Goal: Transaction & Acquisition: Book appointment/travel/reservation

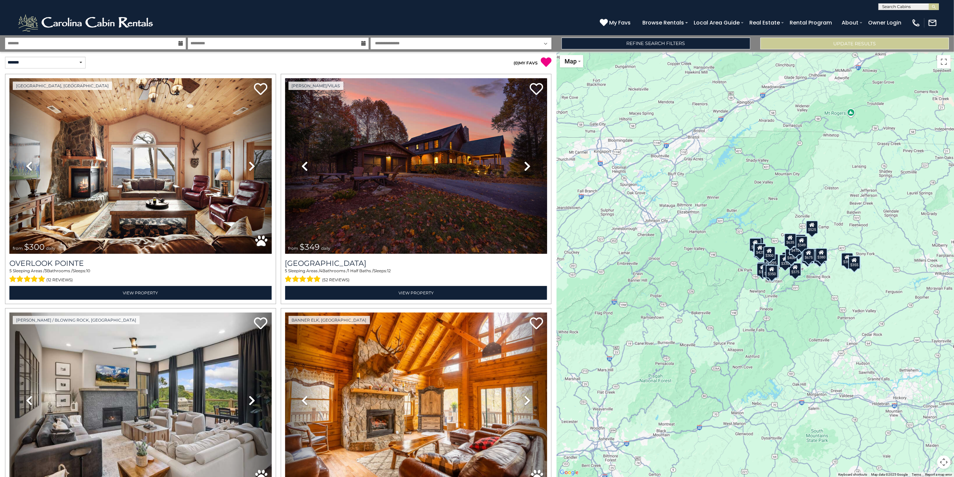
click at [117, 50] on div "**********" at bounding box center [477, 43] width 954 height 16
click at [117, 44] on input "text" at bounding box center [95, 44] width 181 height 12
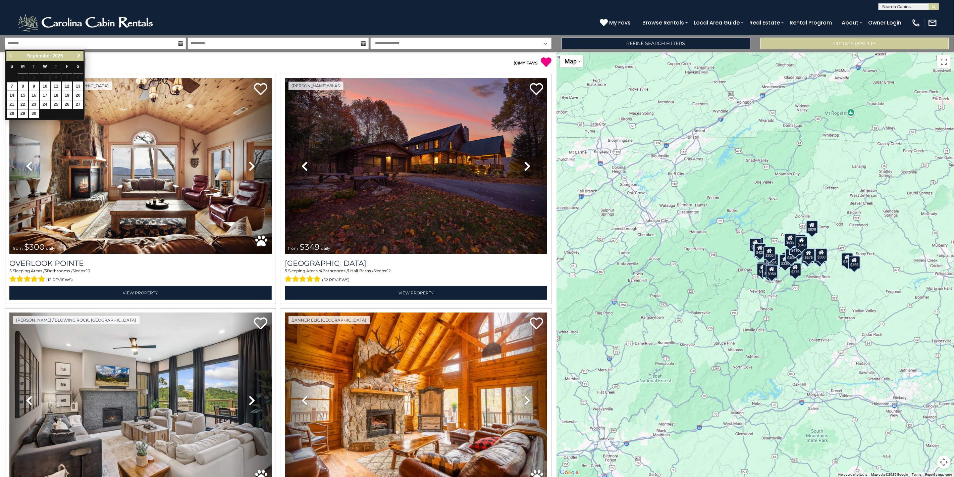
click at [76, 56] on link "Next" at bounding box center [78, 56] width 8 height 8
click at [76, 56] on span "Next" at bounding box center [78, 55] width 5 height 5
click at [13, 53] on span "Previous" at bounding box center [10, 55] width 5 height 5
click at [70, 98] on link "17" at bounding box center [67, 95] width 10 height 8
type input "********"
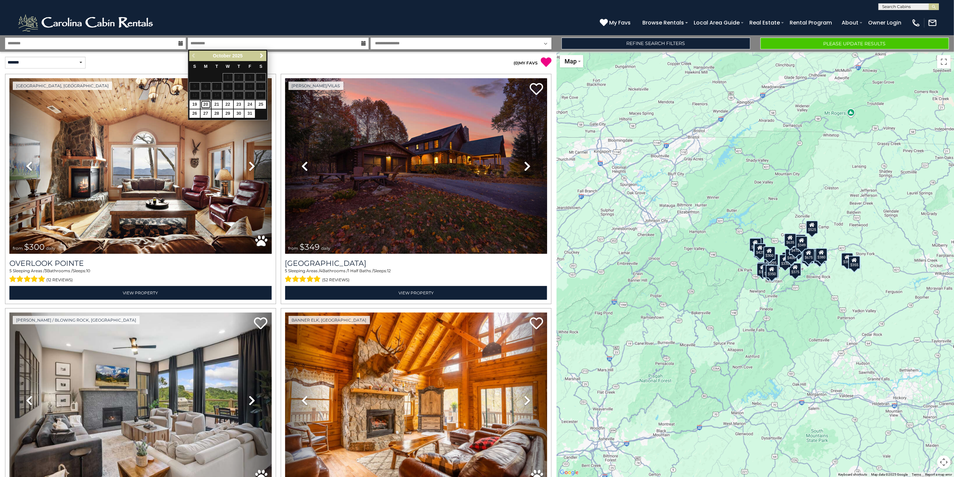
click at [203, 109] on link "20" at bounding box center [206, 104] width 10 height 8
type input "********"
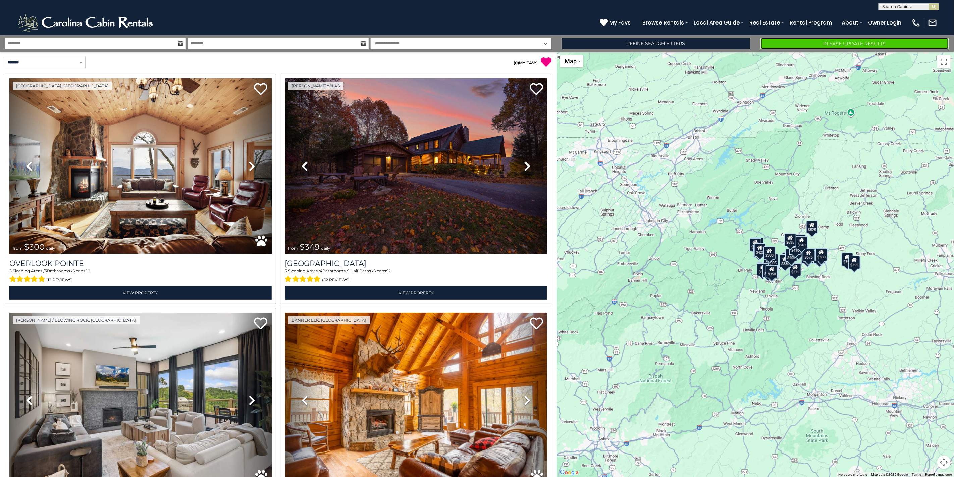
click at [788, 46] on button "Please Update Results" at bounding box center [854, 44] width 189 height 12
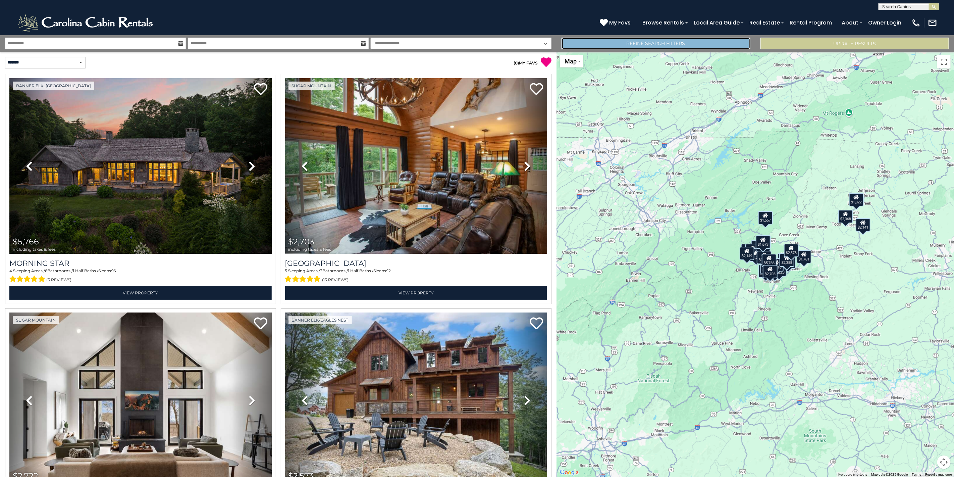
click at [610, 39] on link "Refine Search Filters" at bounding box center [655, 44] width 189 height 12
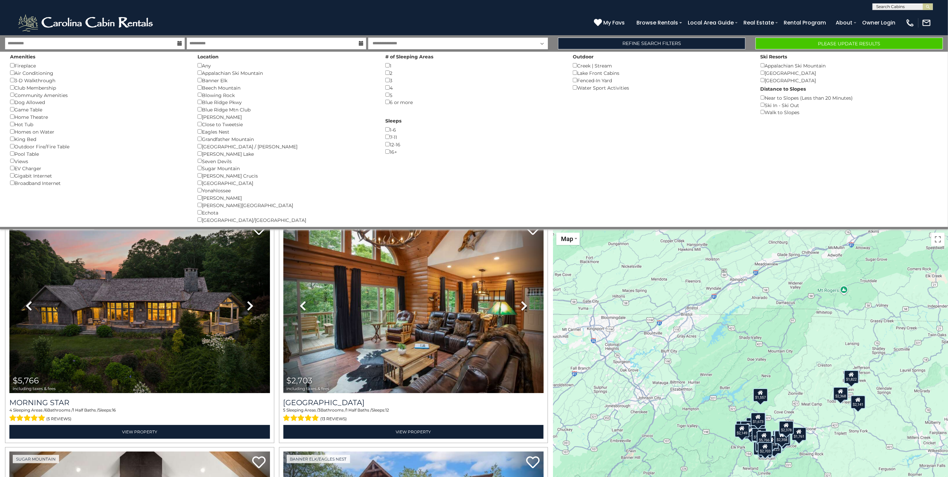
click at [868, 255] on div "$5,766 $2,703 $2,722 $2,573 $3,001 $2,408 $1,661 $2,765 $2,172 $1,239 $1,833 $3…" at bounding box center [750, 441] width 395 height 425
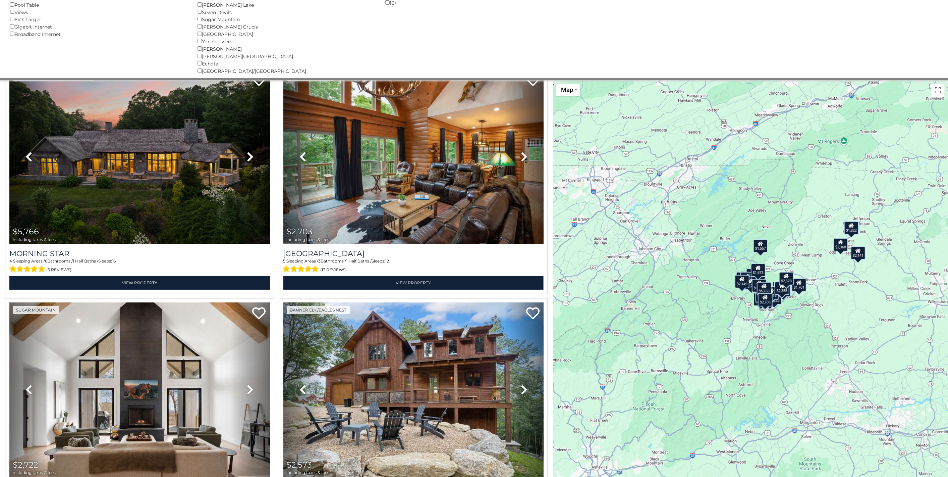
scroll to position [201, 0]
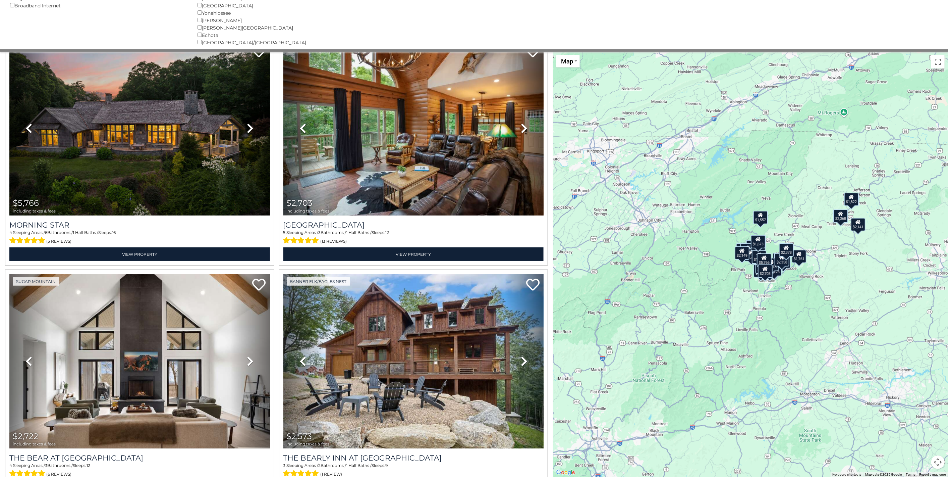
click at [768, 221] on div "$1,557" at bounding box center [760, 217] width 15 height 13
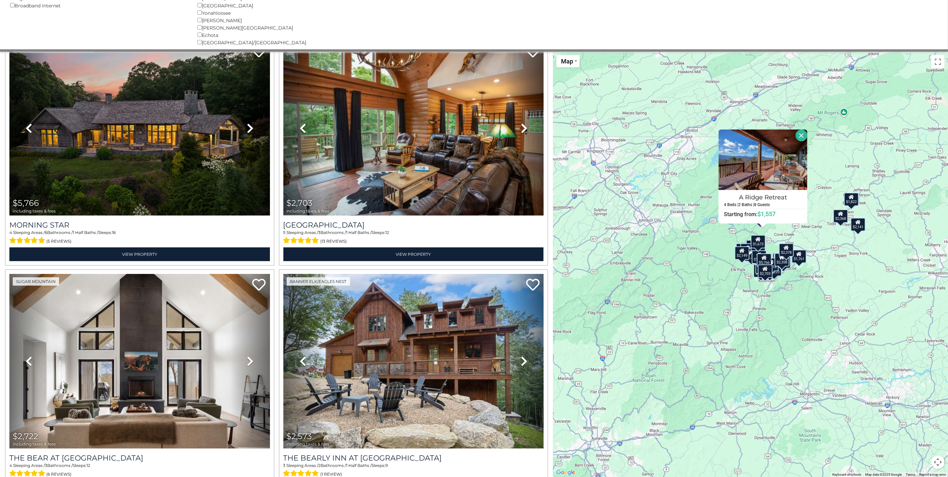
click at [793, 229] on div "$5,766 $2,703 $2,722 $2,573 $3,001 $2,408 $1,661 $2,765 $2,172 $1,239 $1,833 $3…" at bounding box center [750, 264] width 395 height 425
click at [790, 233] on div "$5,766 $2,703 $2,722 $2,573 $3,001 $2,408 $1,661 $2,765 $2,172 $1,239 $1,833 $3…" at bounding box center [750, 264] width 395 height 425
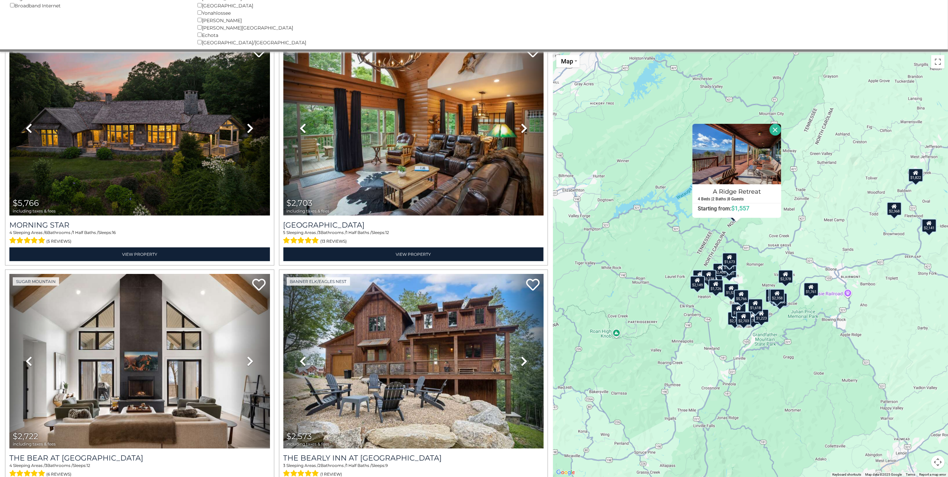
click at [790, 233] on div "$5,766 $2,703 $2,722 $2,573 $3,001 $2,408 $1,661 $2,765 $2,172 $1,239 $1,833 $3…" at bounding box center [750, 264] width 395 height 425
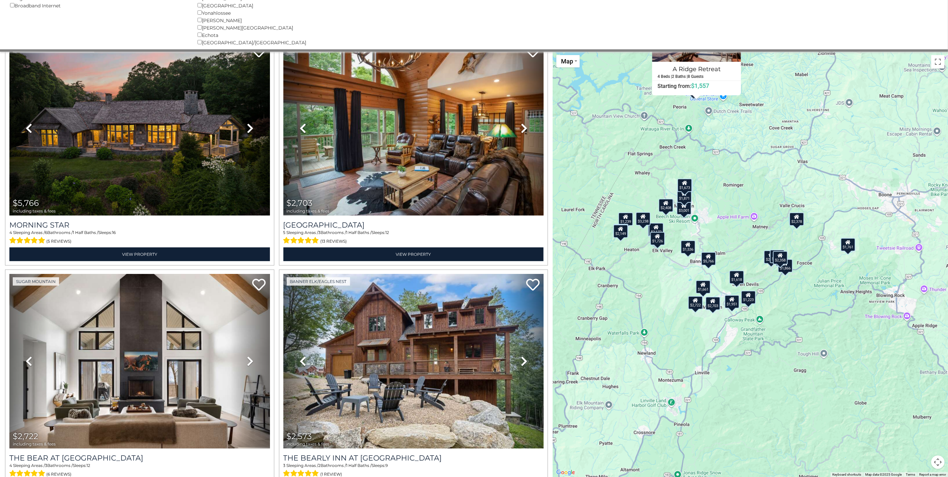
drag, startPoint x: 751, startPoint y: 293, endPoint x: 764, endPoint y: 174, distance: 119.1
click at [764, 174] on div "$5,766 $2,703 $2,722 $2,573 $3,001 $2,408 $1,661 $2,765 $2,172 $1,239 $1,833 $3…" at bounding box center [750, 264] width 395 height 425
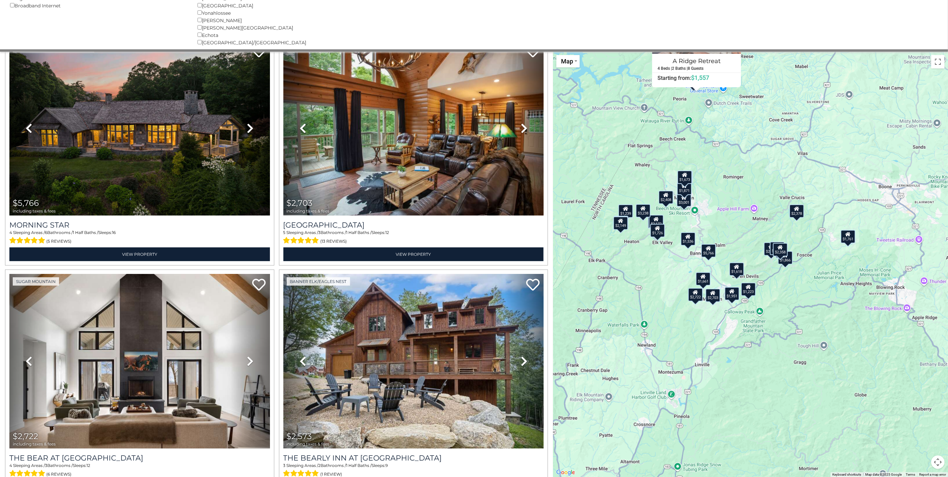
click at [746, 221] on div "$5,766 $2,703 $2,722 $2,573 $3,001 $2,408 $1,661 $2,765 $2,172 $1,239 $1,833 $3…" at bounding box center [750, 264] width 395 height 425
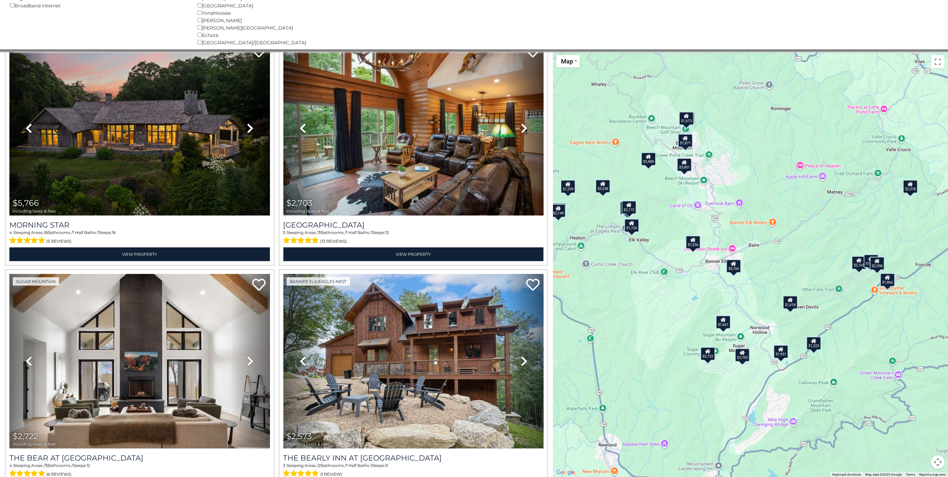
drag, startPoint x: 694, startPoint y: 236, endPoint x: 756, endPoint y: 212, distance: 66.3
click at [756, 212] on div "$5,766 $2,703 $2,722 $2,573 $3,001 $2,408 $1,661 $2,765 $2,172 $1,239 $1,833 $3…" at bounding box center [750, 264] width 395 height 425
click at [752, 231] on div "$5,766 $2,703 $2,722 $2,573 $3,001 $2,408 $1,661 $2,765 $2,172 $1,239 $1,833 $3…" at bounding box center [750, 264] width 395 height 425
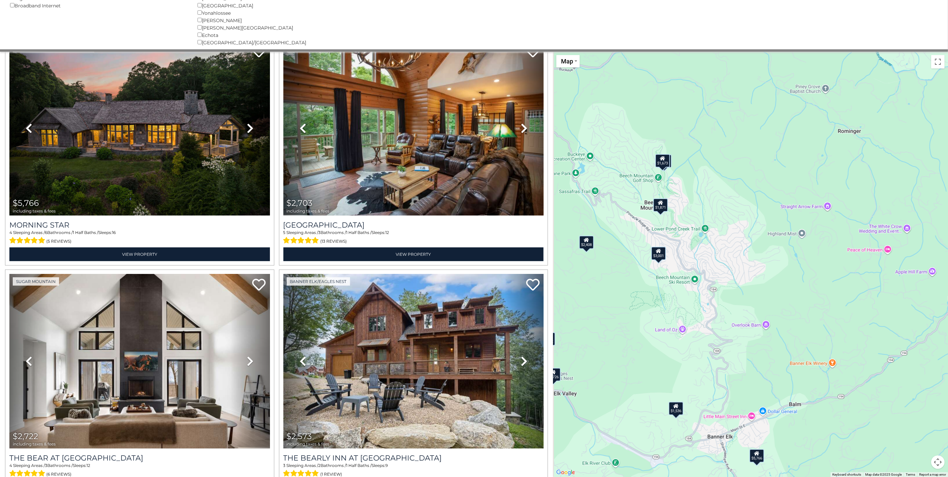
drag, startPoint x: 712, startPoint y: 198, endPoint x: 764, endPoint y: 360, distance: 170.1
click at [764, 360] on div "$5,766 $2,703 $2,722 $2,573 $3,001 $2,408 $1,661 $2,765 $2,172 $1,239 $1,833 $3…" at bounding box center [750, 264] width 395 height 425
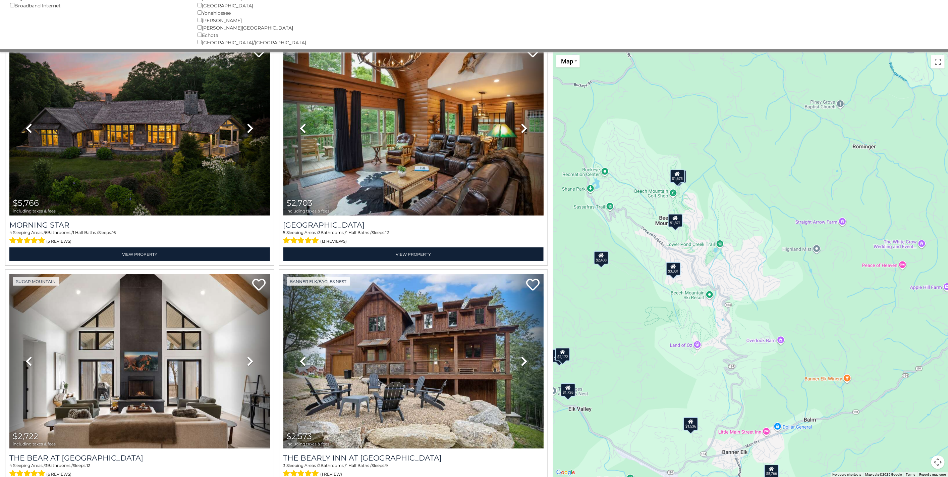
click at [681, 223] on div "$1,871" at bounding box center [675, 220] width 15 height 13
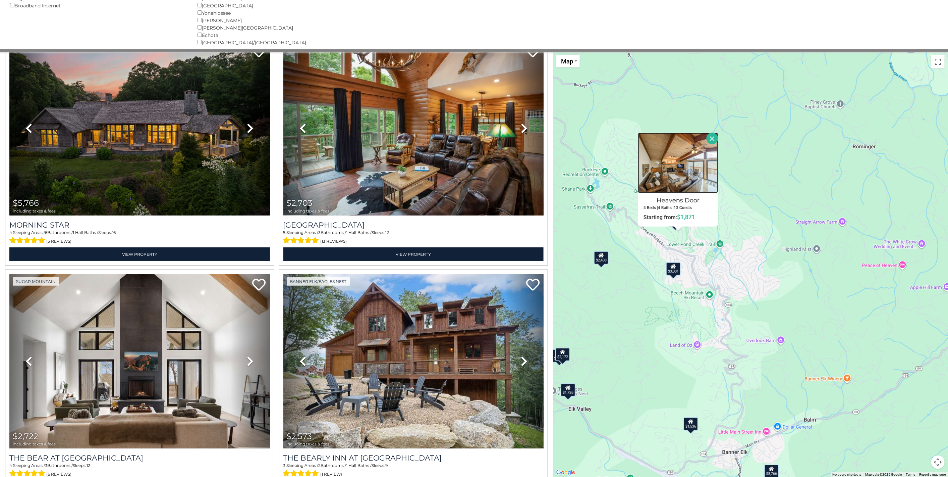
click at [691, 172] on img at bounding box center [678, 162] width 80 height 60
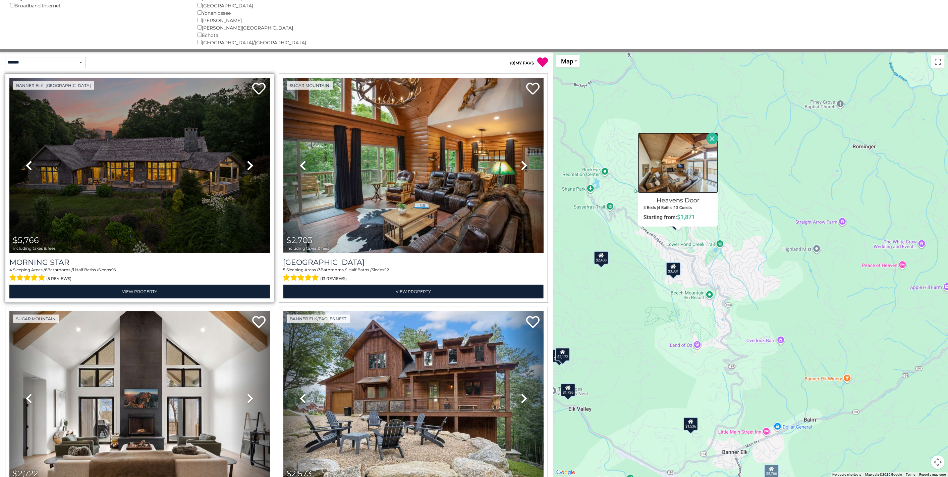
scroll to position [52, 0]
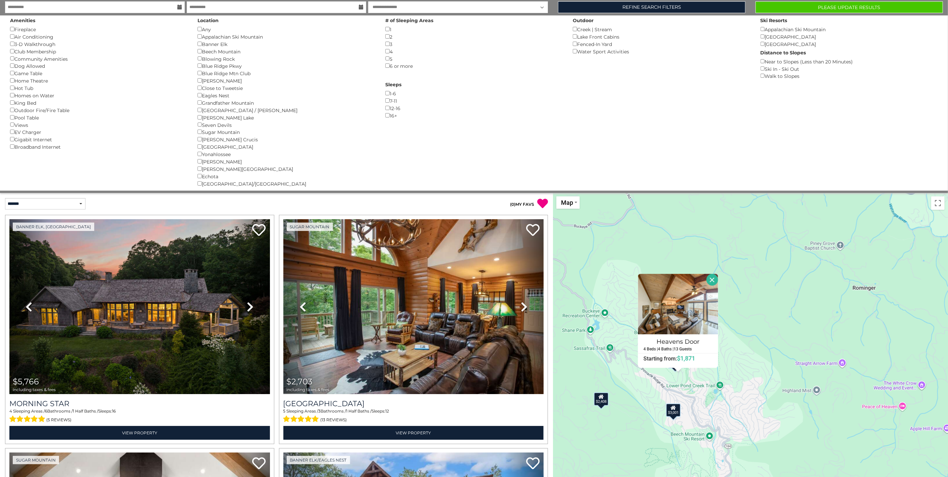
click at [38, 121] on div "Pool Table ()" at bounding box center [98, 117] width 177 height 7
click at [885, 1] on div "**********" at bounding box center [474, 96] width 948 height 194
click at [884, 5] on button "Please Update Results" at bounding box center [849, 7] width 187 height 12
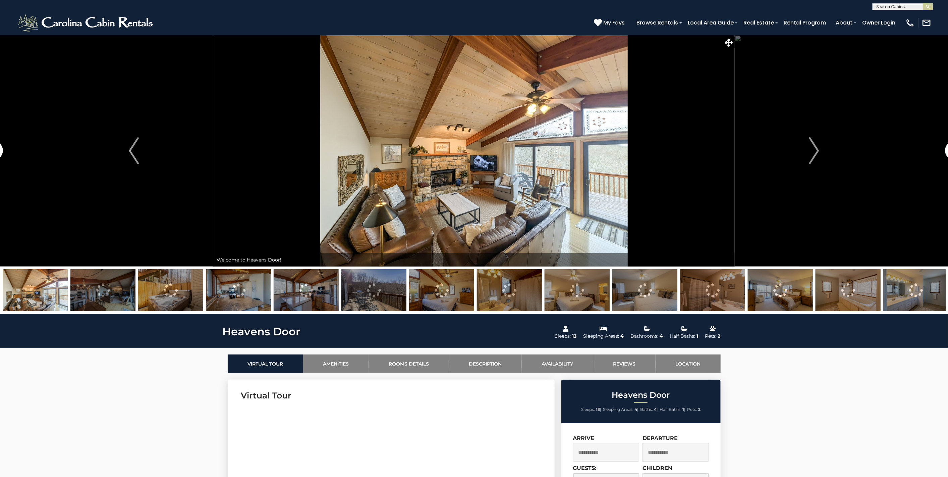
click at [117, 297] on img at bounding box center [102, 290] width 65 height 42
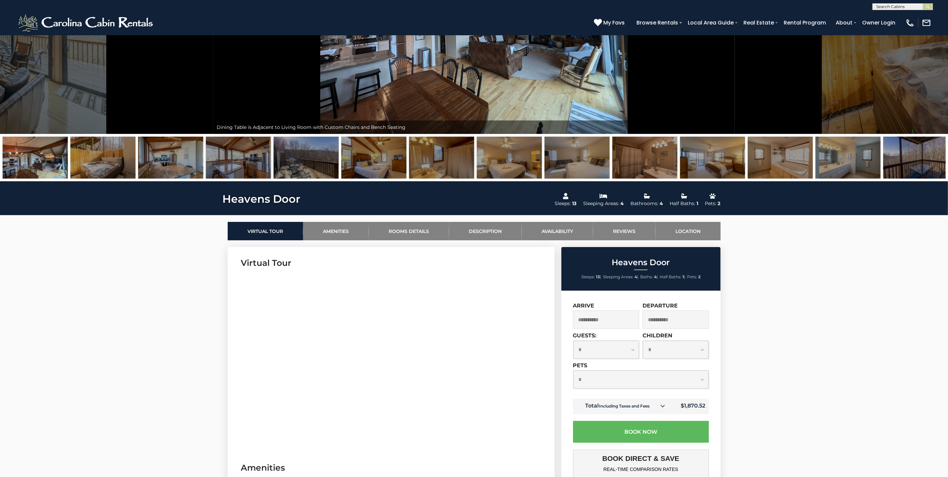
scroll to position [37, 0]
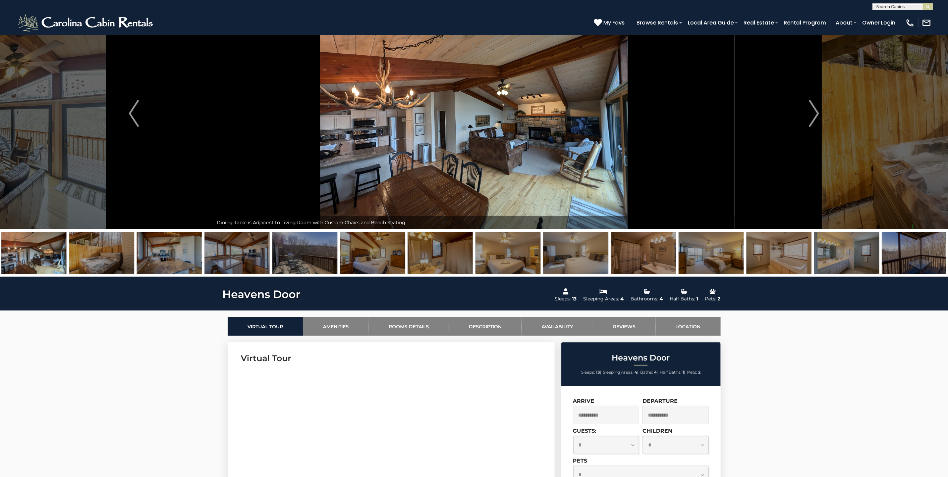
drag, startPoint x: 697, startPoint y: 254, endPoint x: 353, endPoint y: 251, distance: 344.2
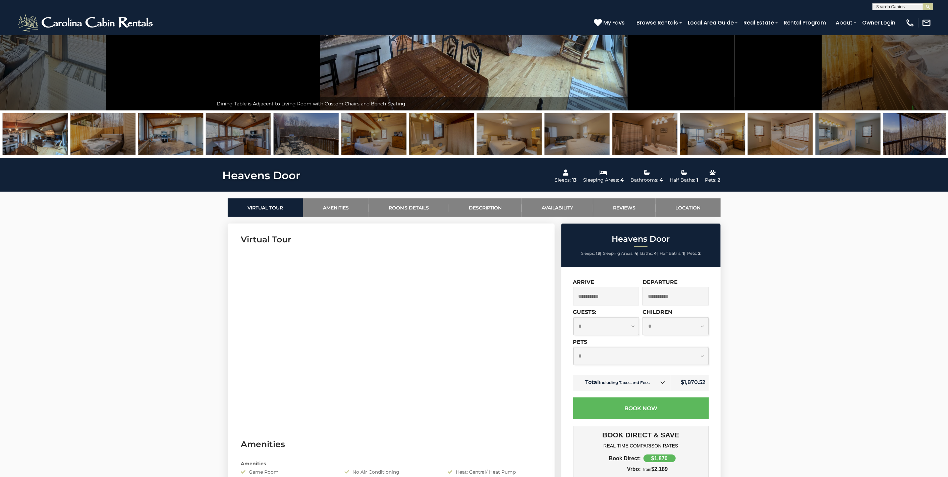
scroll to position [149, 0]
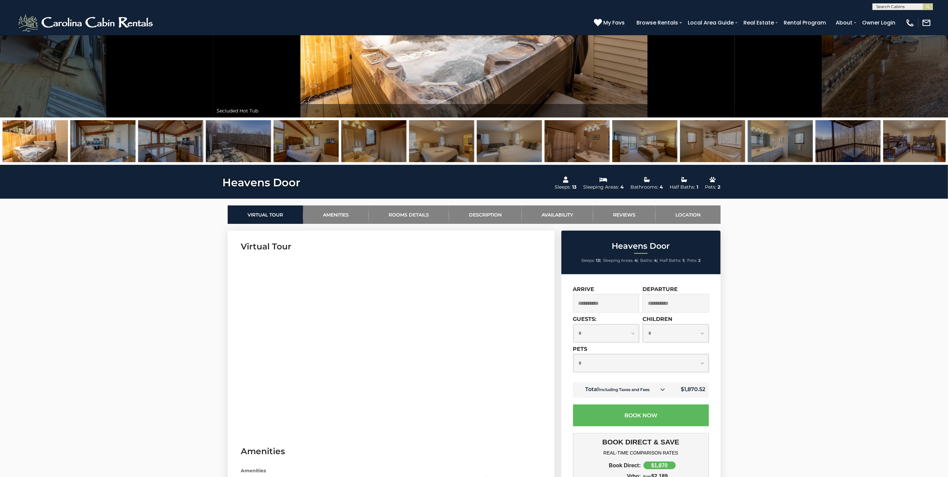
drag, startPoint x: 575, startPoint y: 142, endPoint x: 1, endPoint y: 149, distance: 574.3
click at [1, 149] on div at bounding box center [474, 140] width 948 height 47
click at [484, 215] on link "Description" at bounding box center [485, 214] width 73 height 18
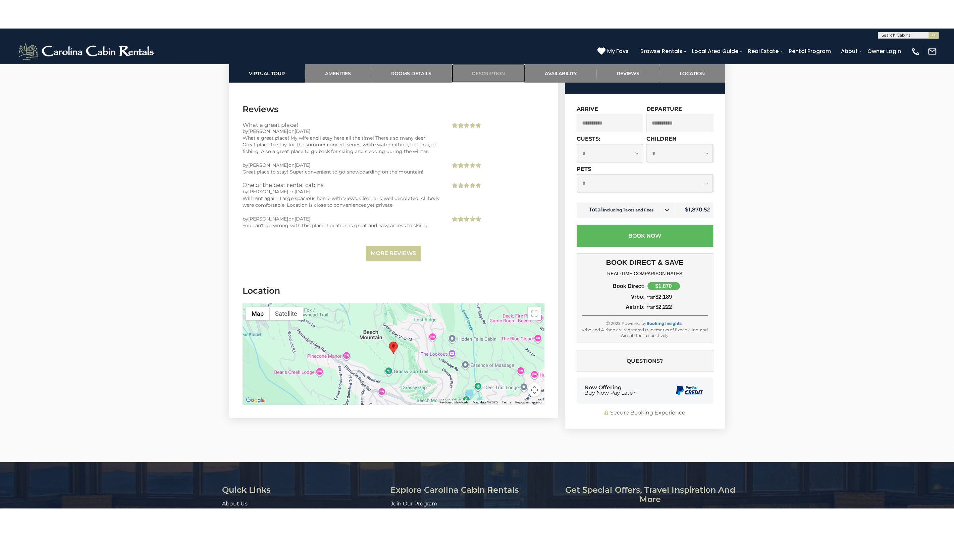
scroll to position [1461, 0]
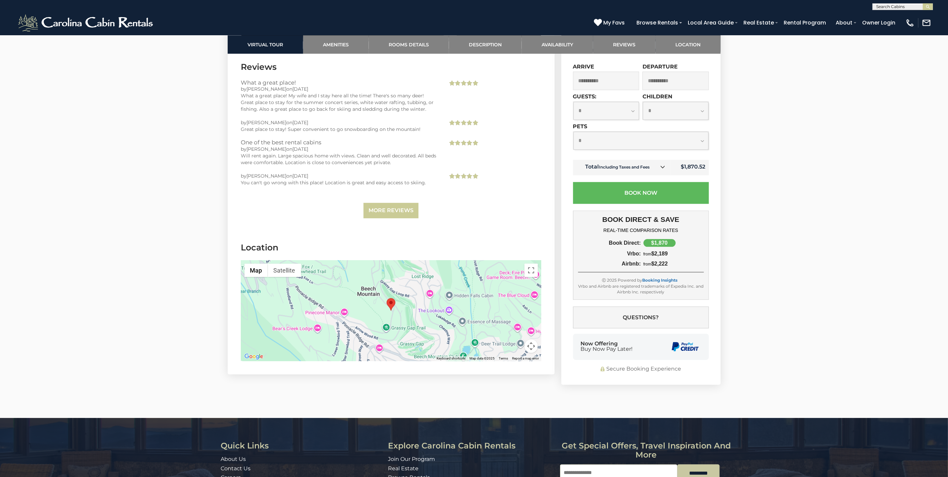
click at [387, 298] on area "Heavens Door" at bounding box center [387, 298] width 0 height 0
click at [401, 361] on div at bounding box center [391, 310] width 300 height 101
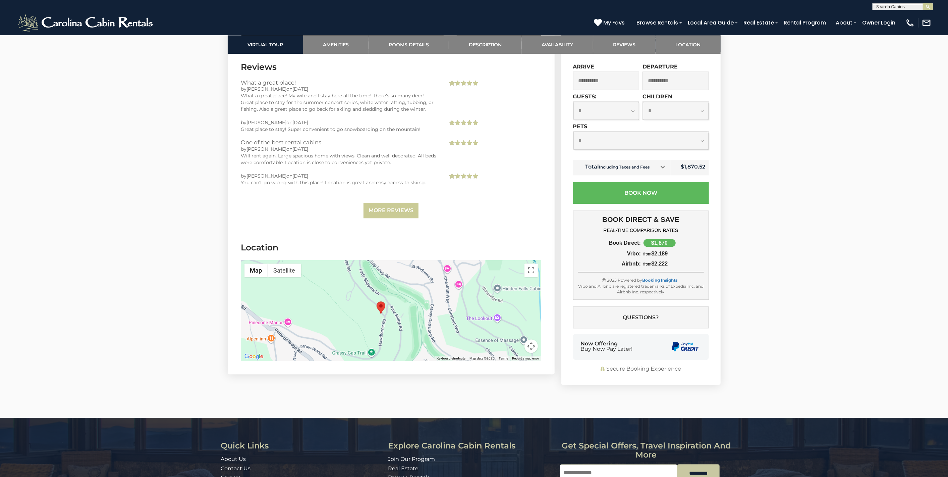
click at [468, 361] on div at bounding box center [391, 310] width 300 height 101
click at [533, 277] on button "Toggle fullscreen view" at bounding box center [531, 269] width 13 height 13
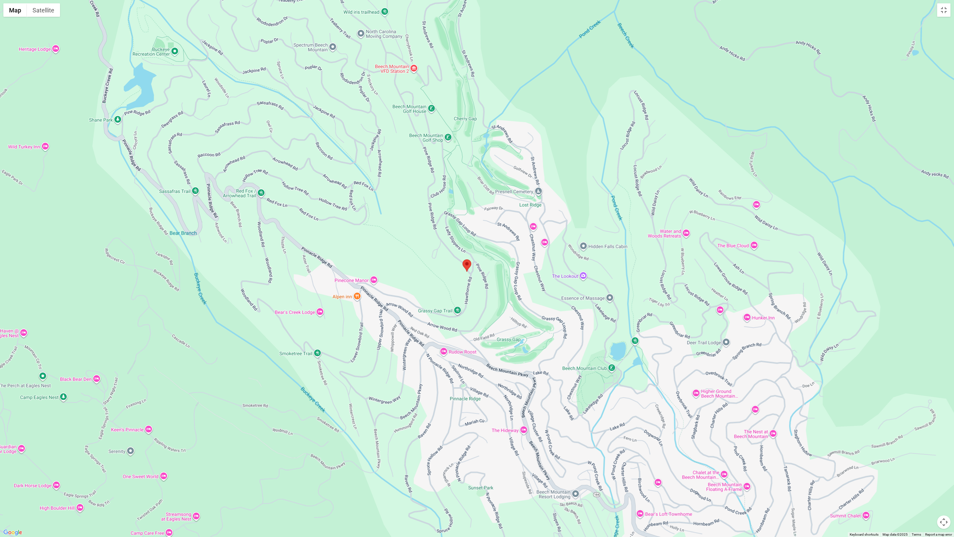
click at [526, 389] on div at bounding box center [477, 268] width 954 height 537
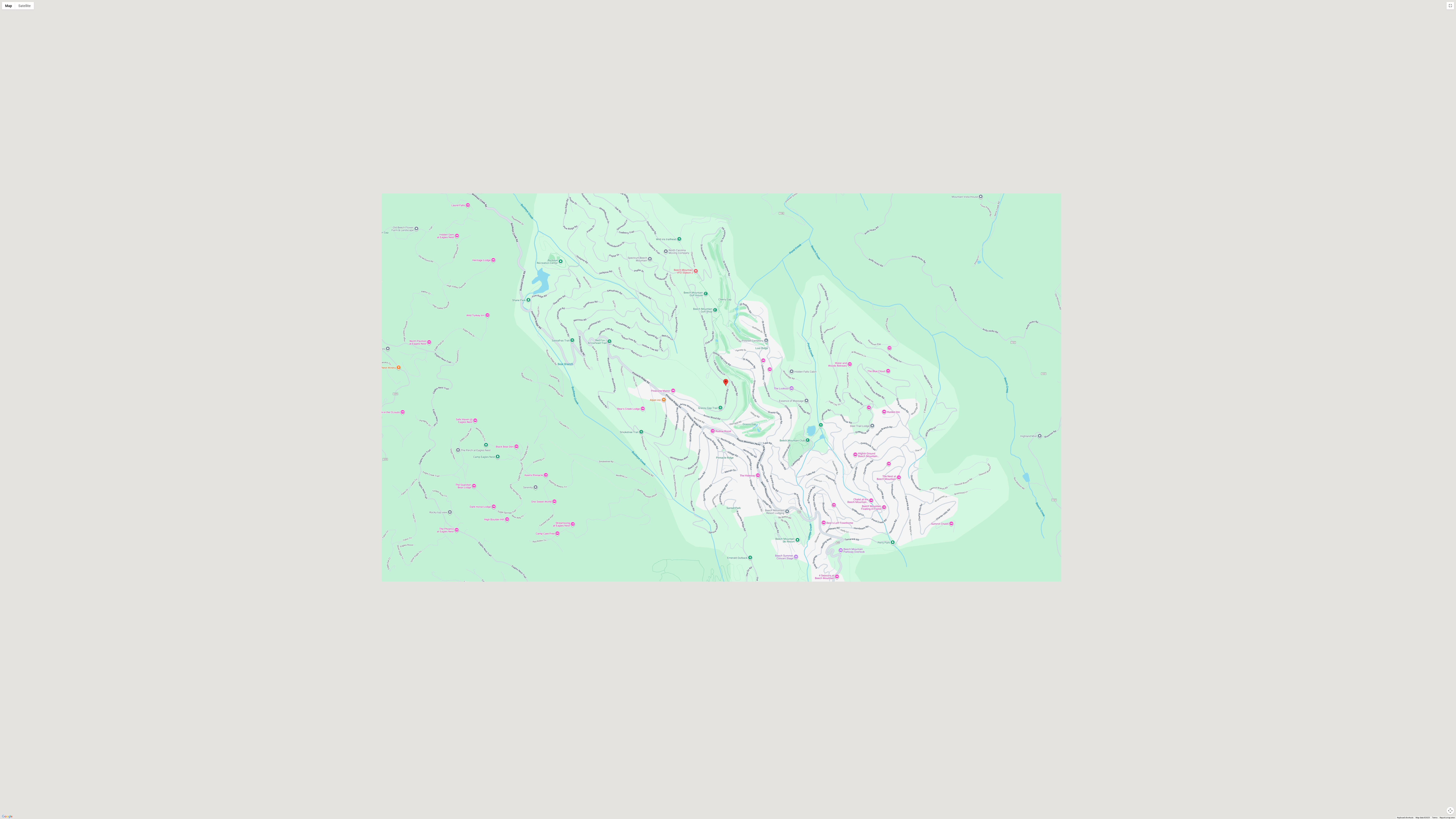
drag, startPoint x: 788, startPoint y: 562, endPoint x: 757, endPoint y: 499, distance: 70.2
click at [536, 269] on div at bounding box center [728, 409] width 1456 height 819
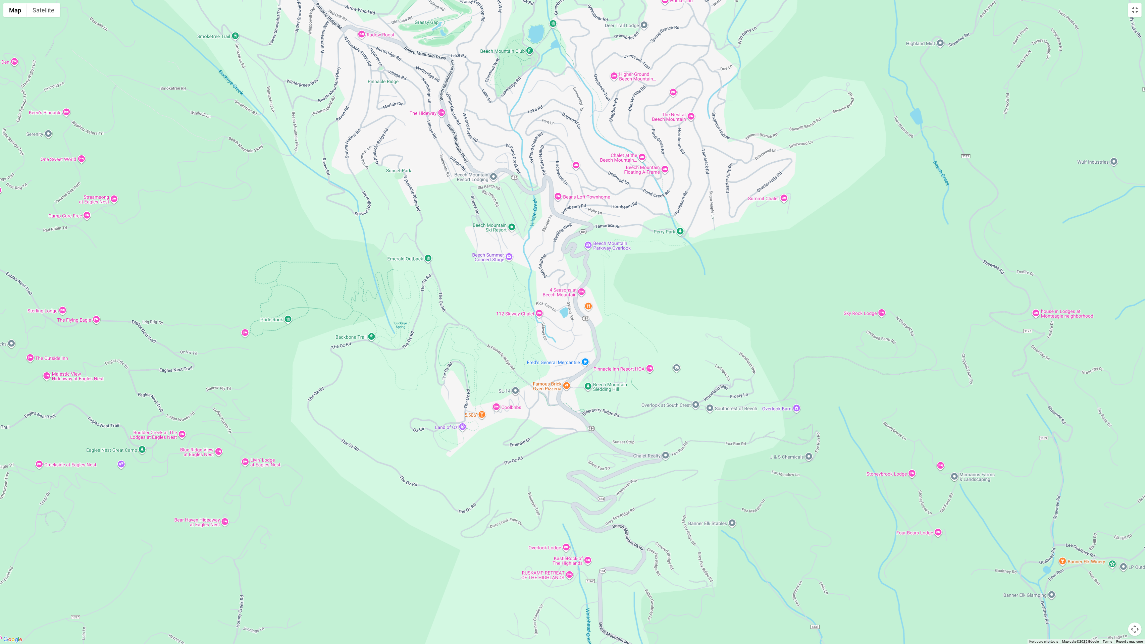
drag, startPoint x: 592, startPoint y: 486, endPoint x: 462, endPoint y: 272, distance: 250.5
click at [462, 272] on div at bounding box center [572, 322] width 1145 height 644
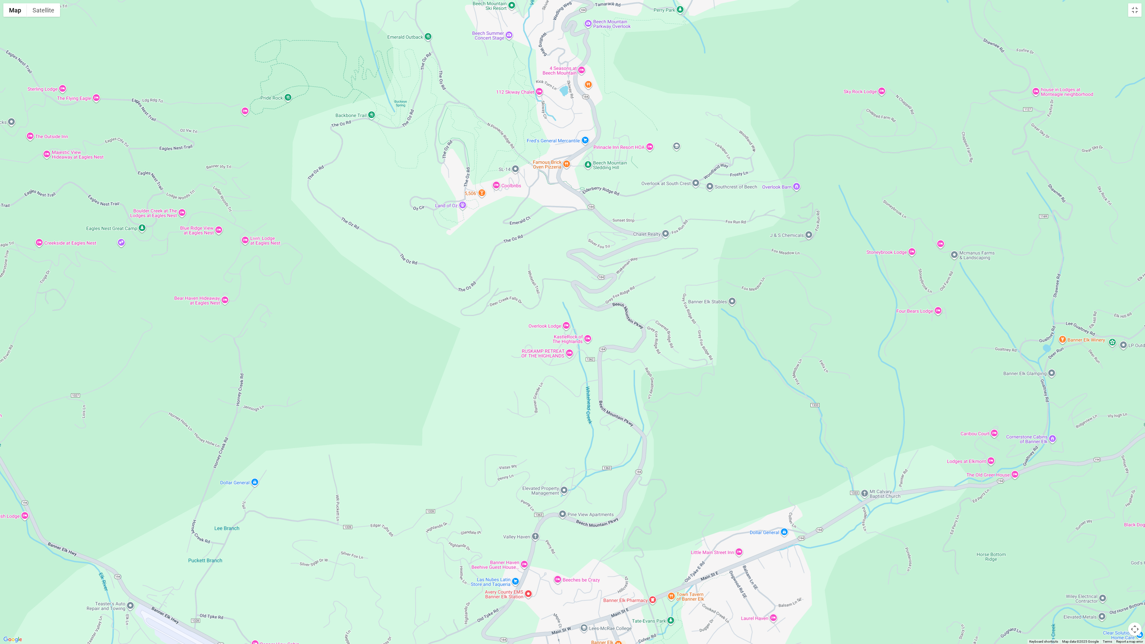
drag, startPoint x: 508, startPoint y: 502, endPoint x: 509, endPoint y: 277, distance: 225.1
click at [509, 277] on div at bounding box center [572, 322] width 1145 height 644
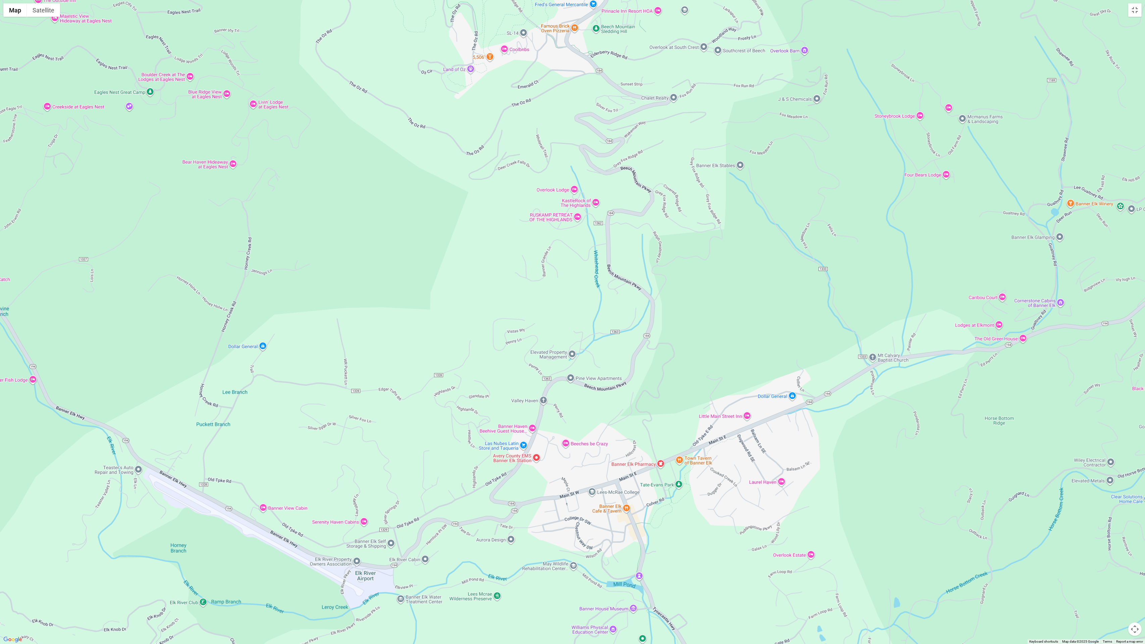
drag, startPoint x: 507, startPoint y: 434, endPoint x: 516, endPoint y: 294, distance: 139.8
click at [516, 294] on div at bounding box center [572, 322] width 1145 height 644
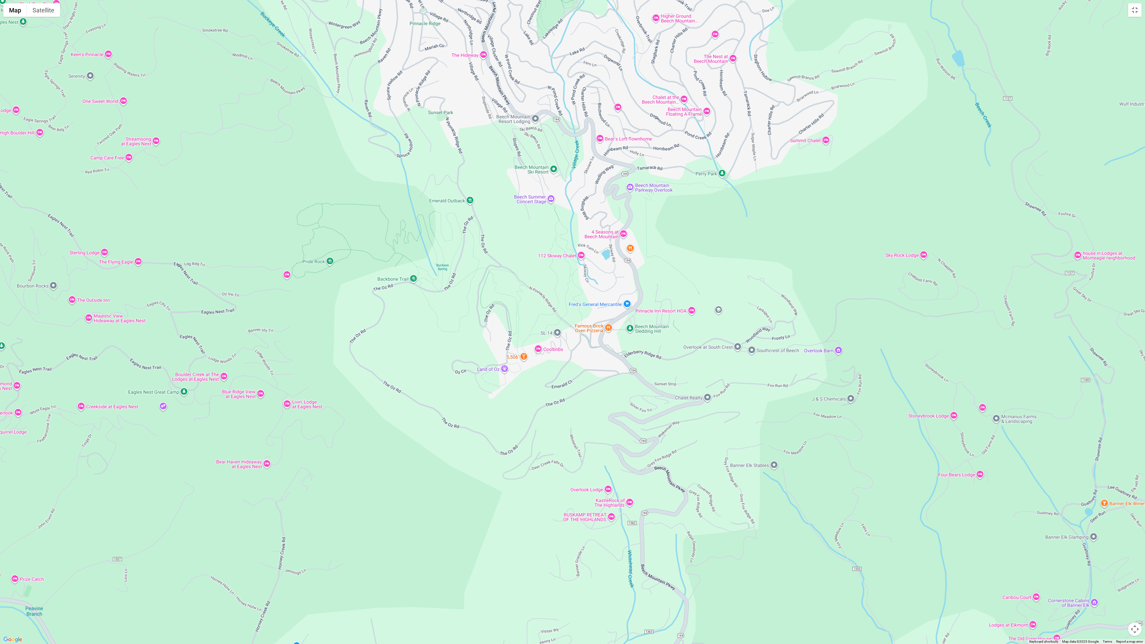
drag, startPoint x: 504, startPoint y: 278, endPoint x: 538, endPoint y: 580, distance: 304.4
click at [538, 476] on div at bounding box center [572, 322] width 1145 height 644
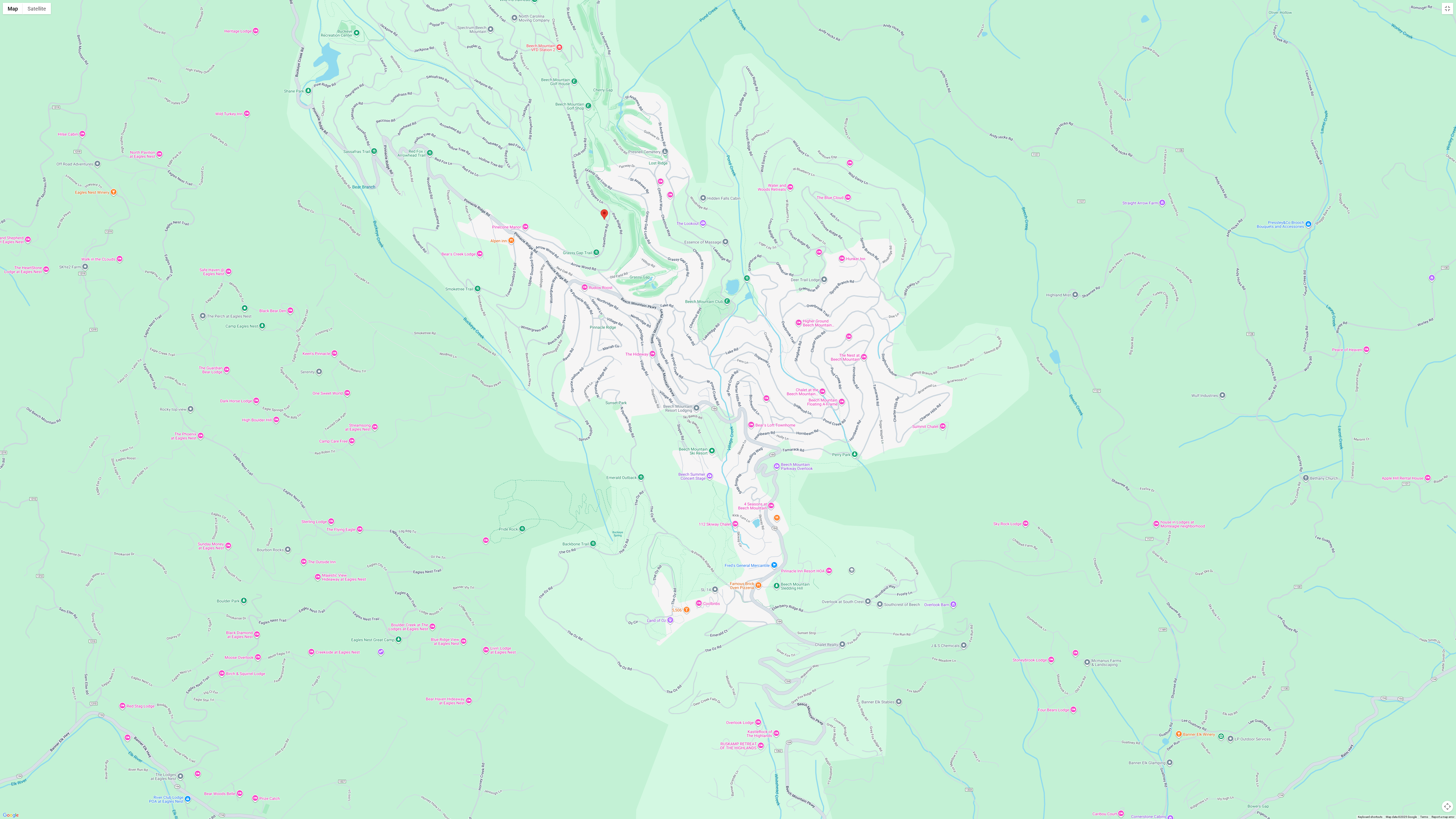
drag, startPoint x: 681, startPoint y: 551, endPoint x: 681, endPoint y: 721, distance: 170.0
click at [681, 404] on div at bounding box center [728, 410] width 1456 height 819
click at [804, 6] on button "Toggle fullscreen view" at bounding box center [1448, 8] width 11 height 11
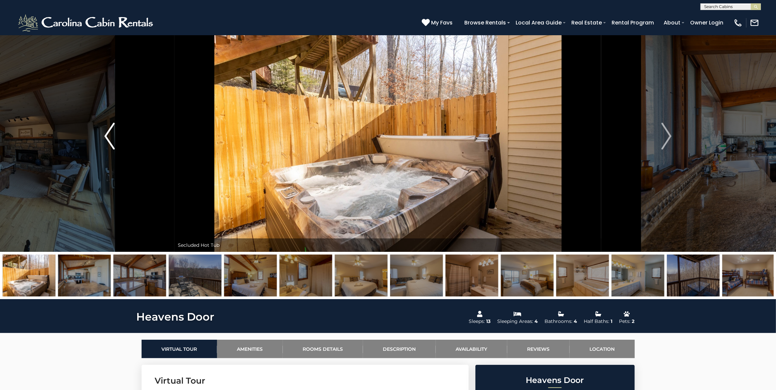
scroll to position [0, 0]
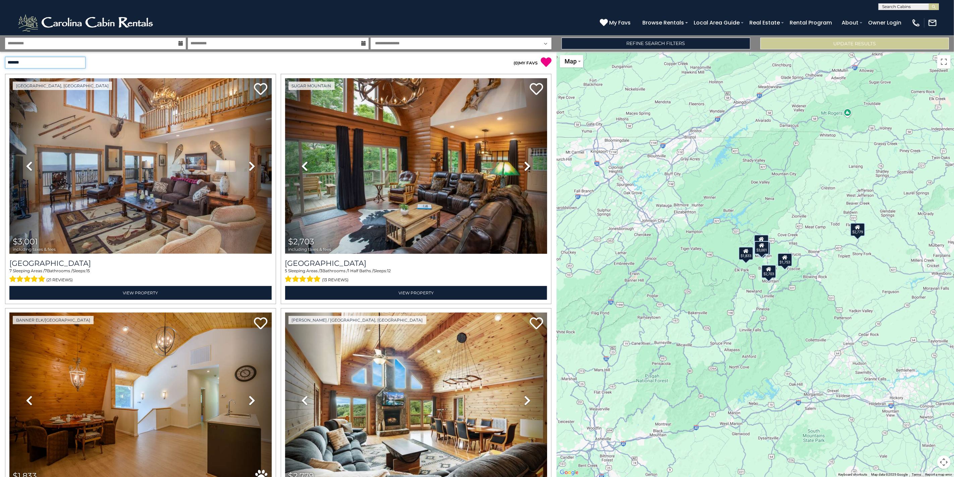
click at [45, 61] on select "**********" at bounding box center [45, 63] width 80 height 12
click at [5, 57] on select "**********" at bounding box center [45, 63] width 80 height 12
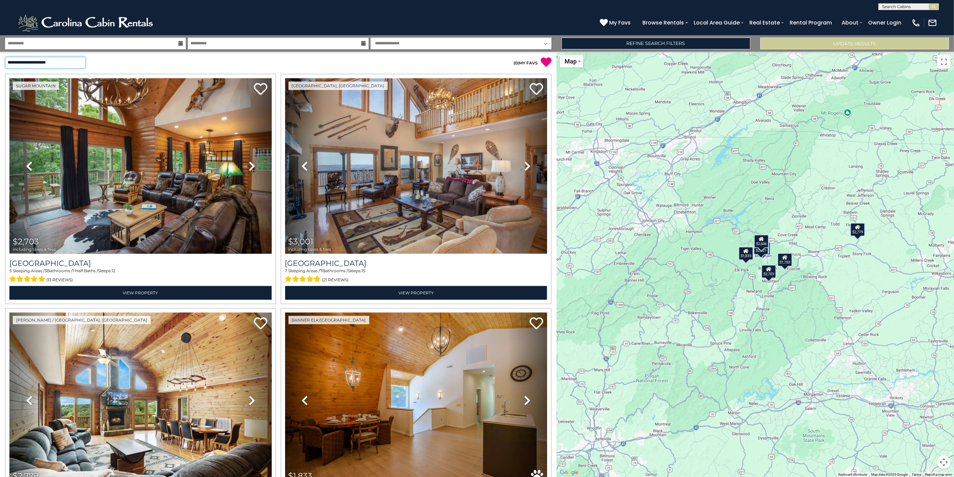
click at [52, 61] on select "**********" at bounding box center [45, 63] width 80 height 12
select select "*********"
click at [5, 57] on select "**********" at bounding box center [45, 63] width 80 height 12
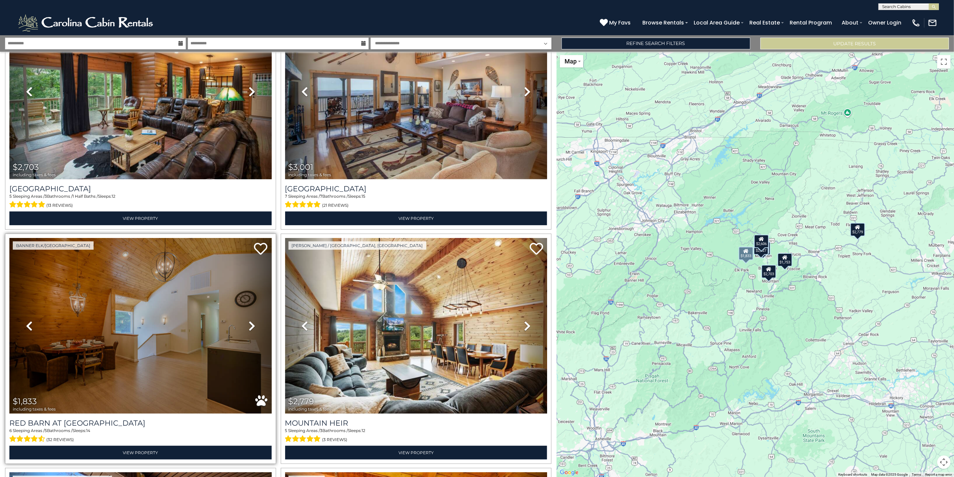
scroll to position [37, 0]
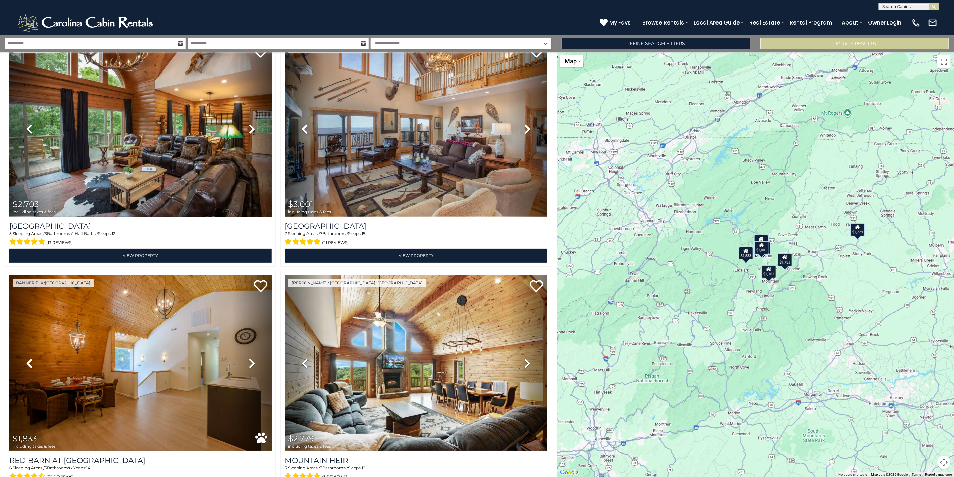
click at [792, 246] on div "$2,703 $3,001 $1,833 $2,779 $1,747 $1,753 $2,653 $2,327 $2,606" at bounding box center [754, 264] width 397 height 425
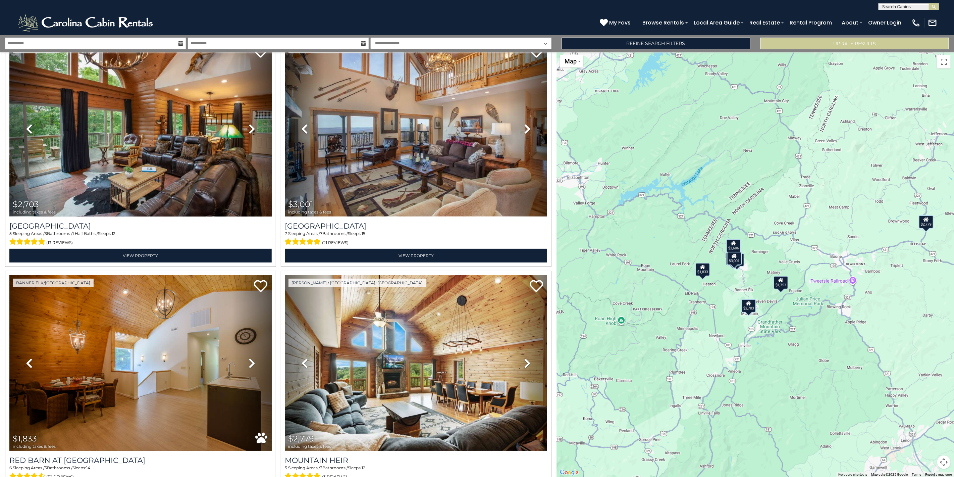
click at [792, 246] on div "$2,703 $3,001 $1,833 $2,779 $1,747 $1,753 $2,653 $2,327 $2,606" at bounding box center [754, 264] width 397 height 425
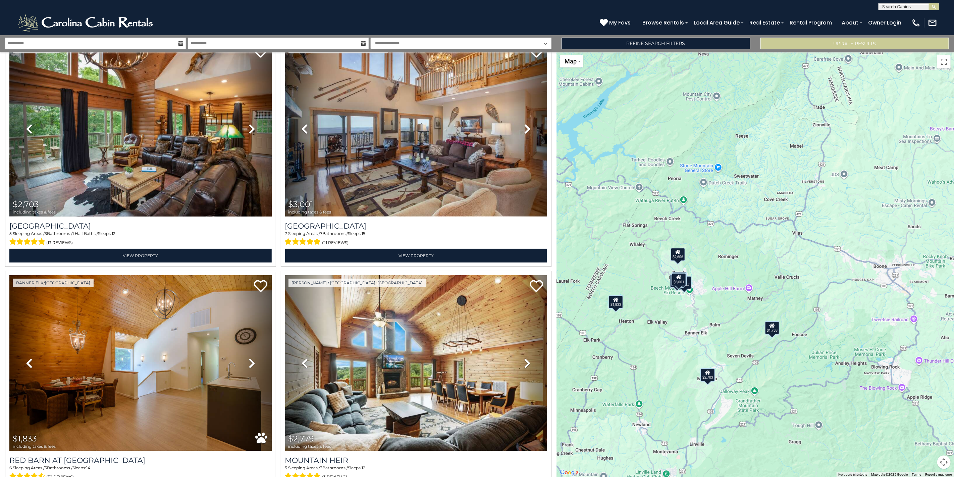
click at [714, 252] on div "$2,703 $3,001 $1,833 $2,779 $1,747 $1,753 $2,653 $2,327 $2,606" at bounding box center [754, 264] width 397 height 425
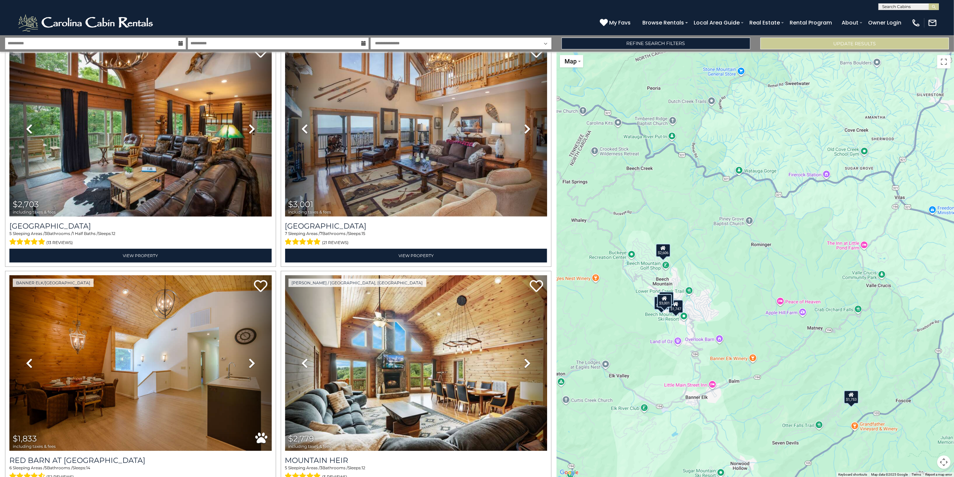
drag, startPoint x: 704, startPoint y: 275, endPoint x: 727, endPoint y: 255, distance: 30.2
click at [727, 255] on div "$2,703 $3,001 $1,833 $2,779 $1,747 $1,753 $2,653 $2,327 $2,606" at bounding box center [754, 264] width 397 height 425
click at [707, 275] on div "$2,703 $3,001 $1,833 $2,779 $1,747 $1,753 $2,653 $2,327 $2,606" at bounding box center [754, 264] width 397 height 425
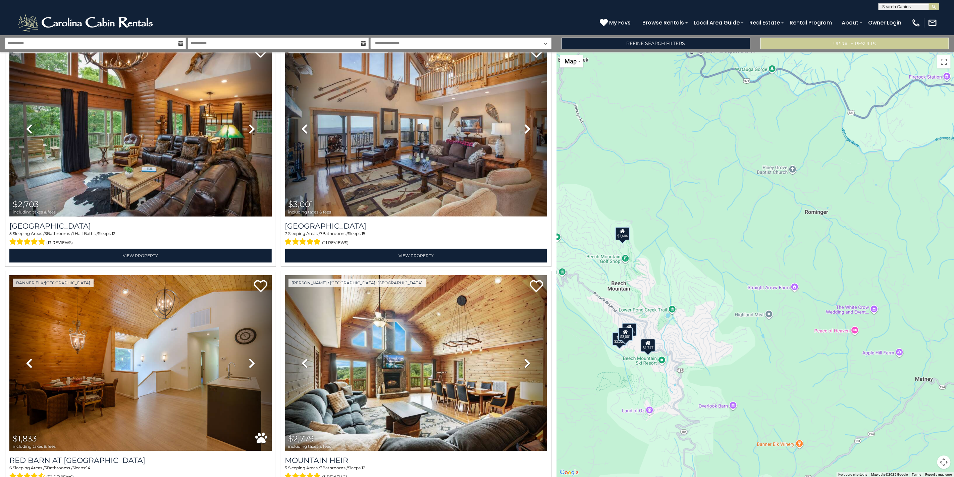
click at [697, 322] on div "$2,703 $3,001 $1,833 $2,779 $1,747 $1,753 $2,653 $2,327 $2,606" at bounding box center [754, 264] width 397 height 425
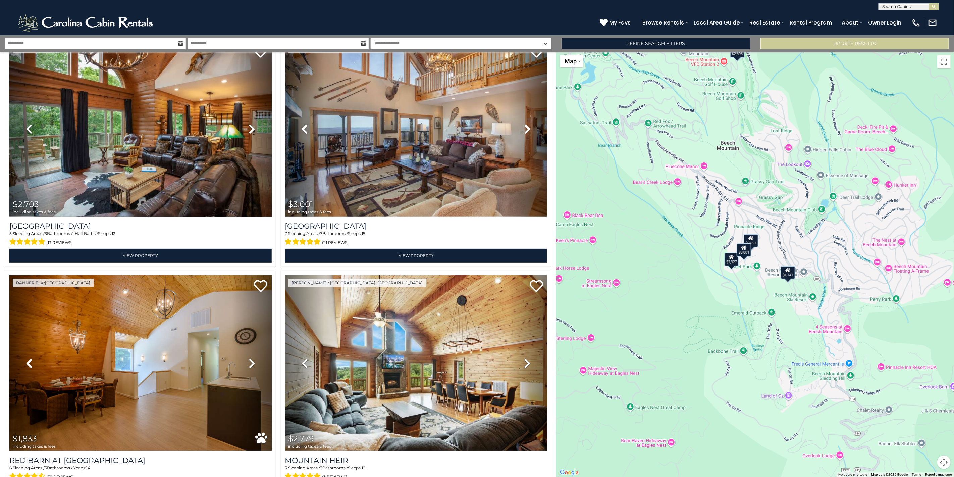
drag, startPoint x: 697, startPoint y: 322, endPoint x: 881, endPoint y: 223, distance: 209.2
click at [885, 216] on div "$2,703 $3,001 $1,833 $2,779 $1,747 $1,753 $2,653 $2,327 $2,606" at bounding box center [754, 264] width 397 height 425
click at [796, 275] on div "$1,747" at bounding box center [788, 271] width 15 height 13
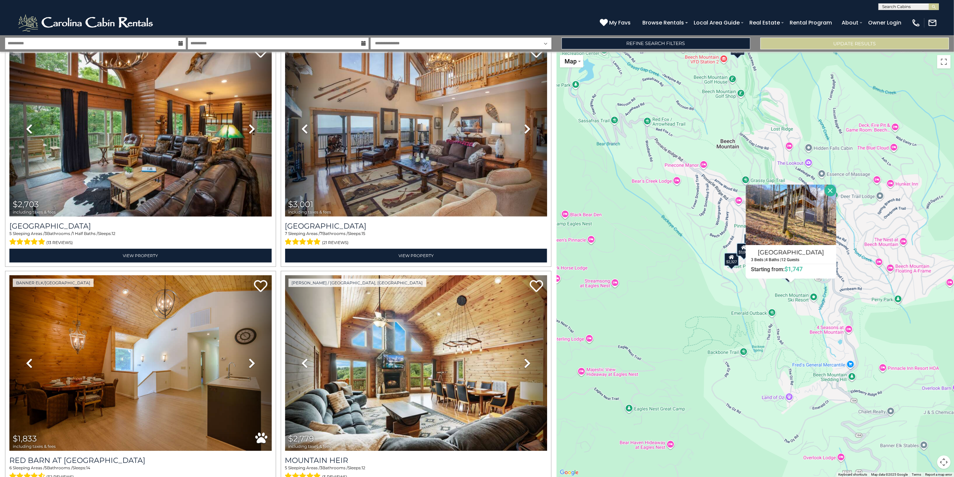
click at [580, 317] on div "$2,703 $3,001 $1,833 $2,779 $1,747 $1,753 $2,653 $2,327 $2,606 Slopeside Lodge …" at bounding box center [754, 264] width 397 height 425
click at [655, 304] on div "$2,703 $3,001 $1,833 $2,779 $1,747 $1,753 $2,653 $2,327 $2,606 Slopeside Lodge …" at bounding box center [754, 264] width 397 height 425
click at [668, 284] on div "$2,703 $3,001 $1,833 $2,779 $1,747 $1,753 $2,653 $2,327 $2,606 Slopeside Lodge …" at bounding box center [754, 264] width 397 height 425
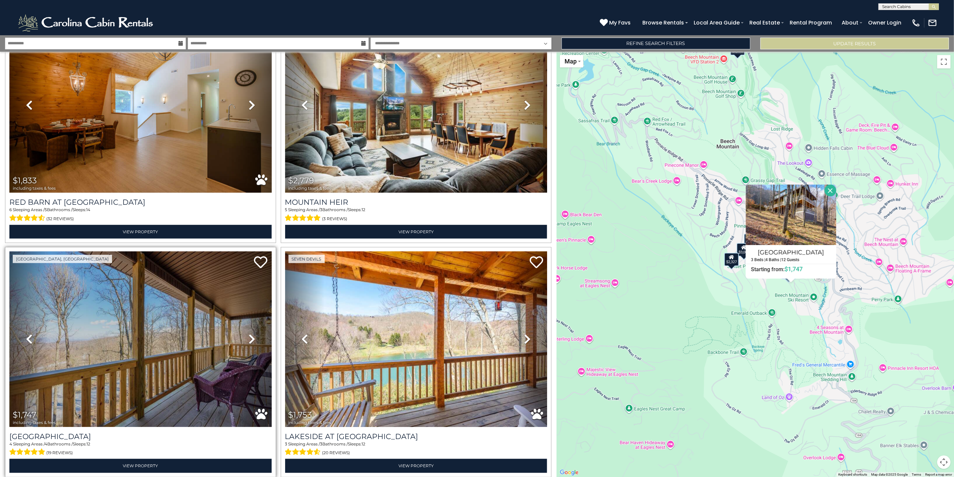
scroll to position [247, 0]
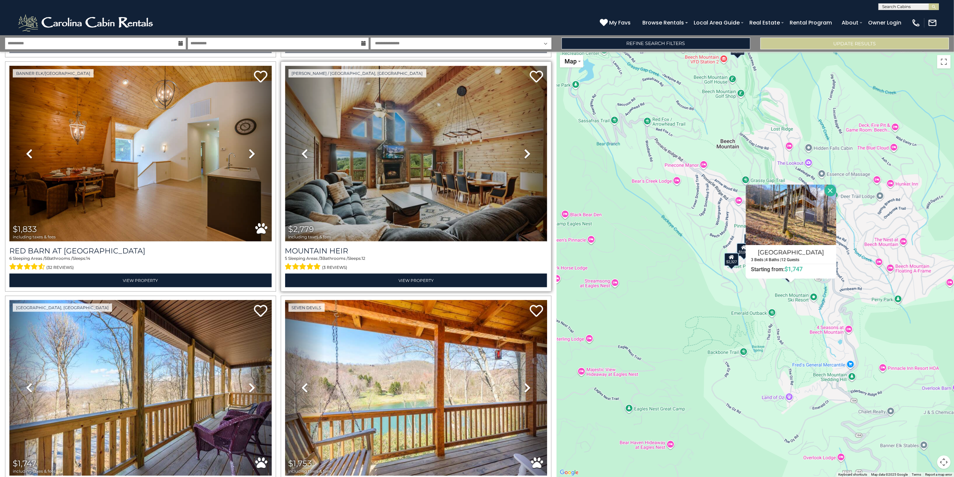
click at [490, 192] on img at bounding box center [416, 154] width 262 height 176
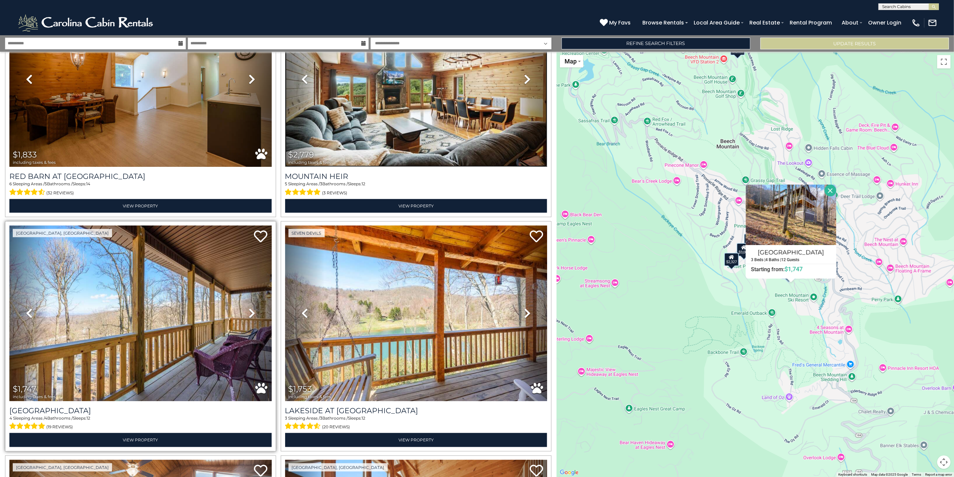
scroll to position [358, 0]
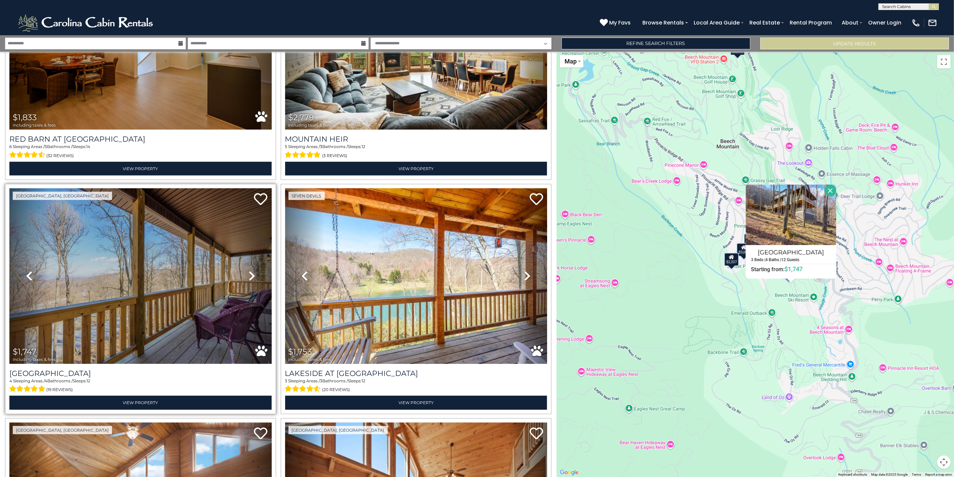
click at [261, 283] on link "Next" at bounding box center [251, 276] width 39 height 176
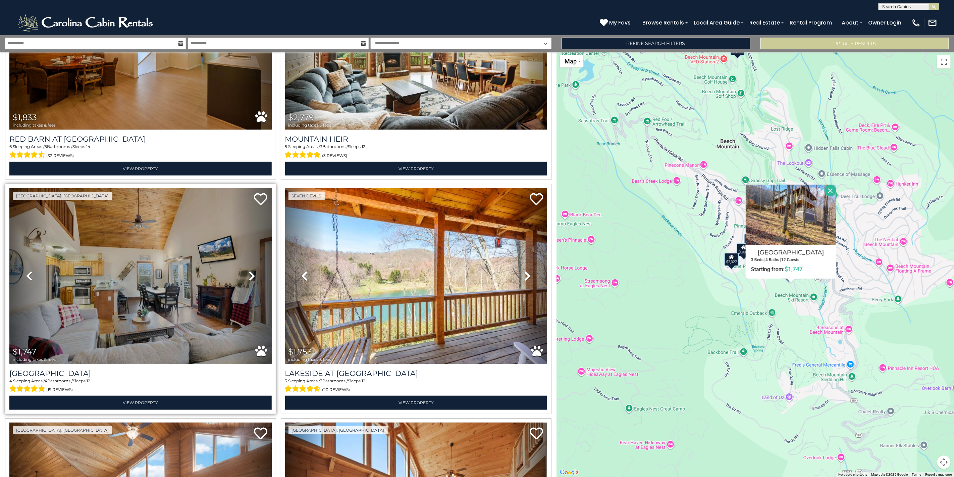
click at [261, 283] on link "Next" at bounding box center [251, 276] width 39 height 176
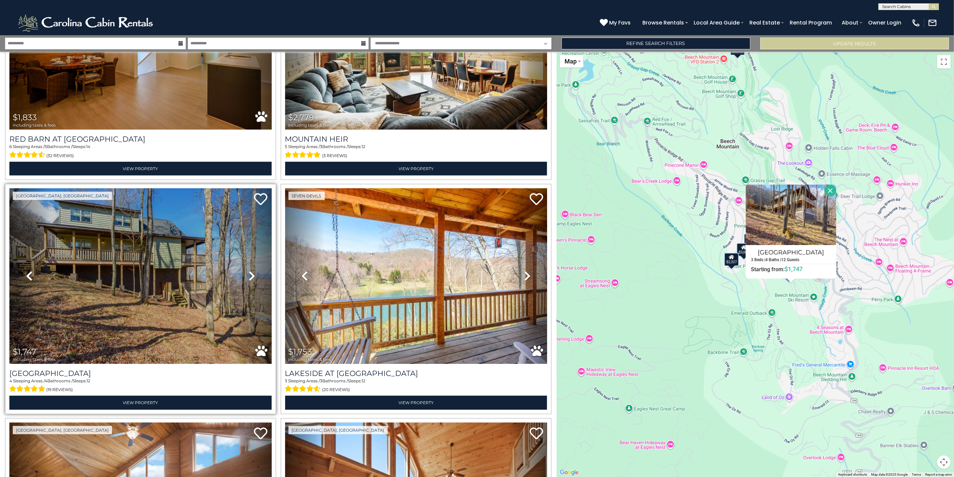
click at [261, 283] on link "Next" at bounding box center [251, 276] width 39 height 176
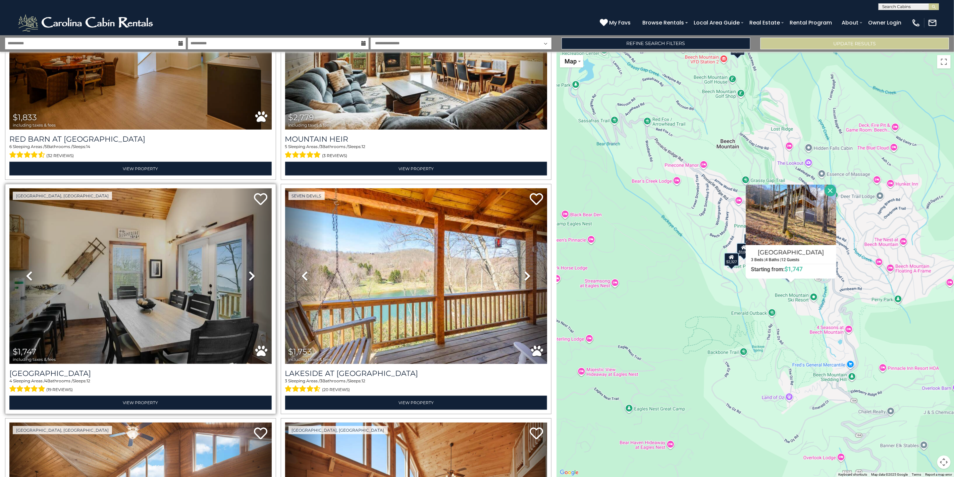
click at [174, 291] on img at bounding box center [140, 276] width 262 height 176
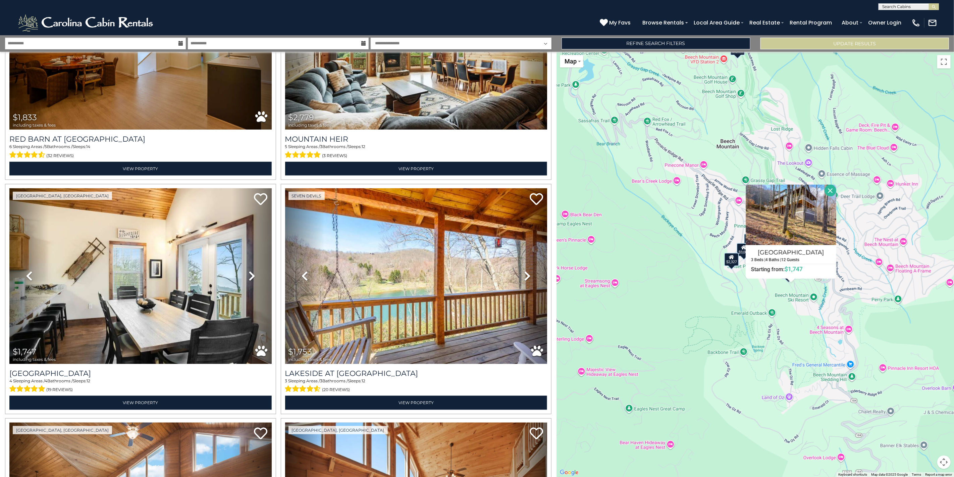
click at [699, 265] on div "$2,703 $3,001 $1,833 $2,779 $1,747 $1,753 $2,653 $2,327 $2,606 Slopeside Lodge …" at bounding box center [754, 264] width 397 height 425
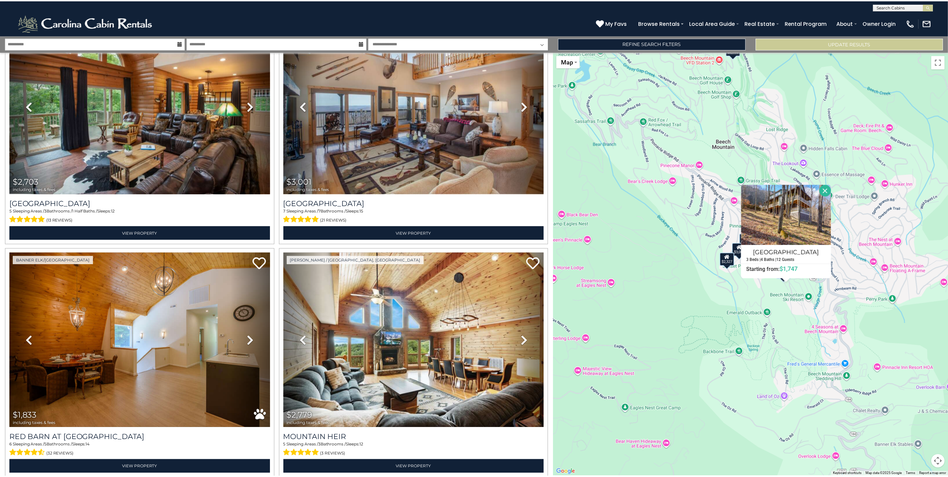
scroll to position [0, 0]
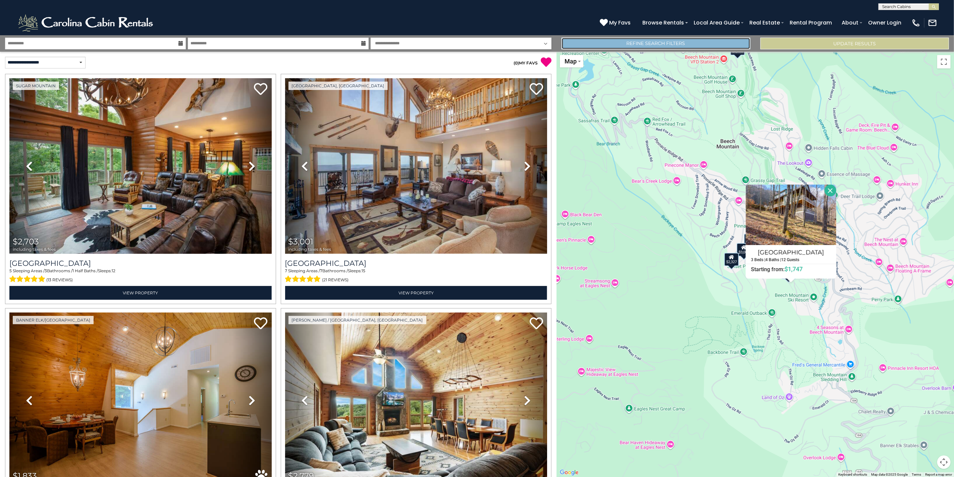
click at [713, 40] on link "Refine Search Filters" at bounding box center [655, 44] width 189 height 12
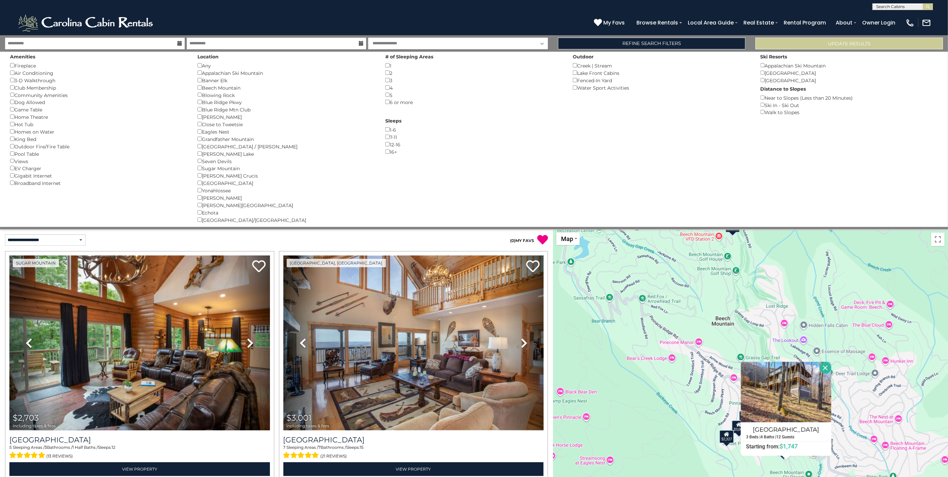
click at [17, 128] on div "Hot Tub ()" at bounding box center [98, 123] width 177 height 7
click at [862, 45] on button "Please Update Results" at bounding box center [849, 44] width 187 height 12
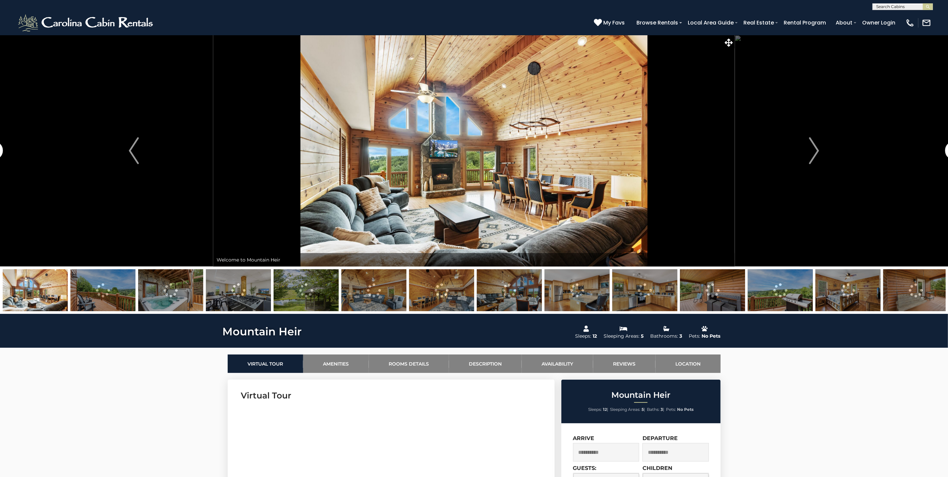
click at [113, 290] on img at bounding box center [102, 290] width 65 height 42
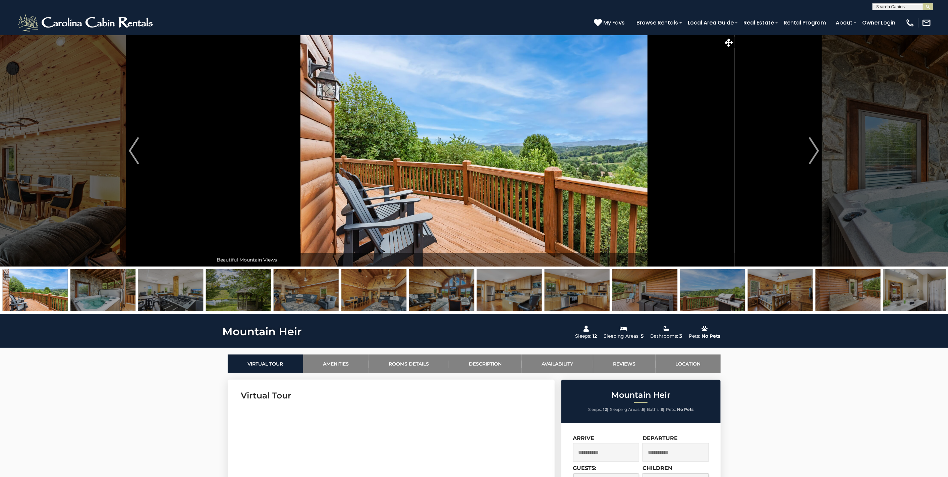
click at [120, 295] on img at bounding box center [102, 290] width 65 height 42
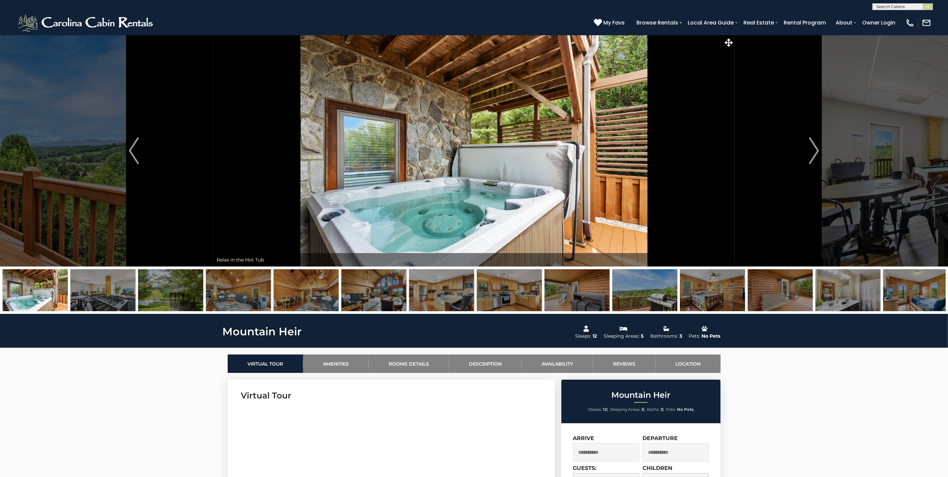
click at [164, 298] on img at bounding box center [170, 290] width 65 height 42
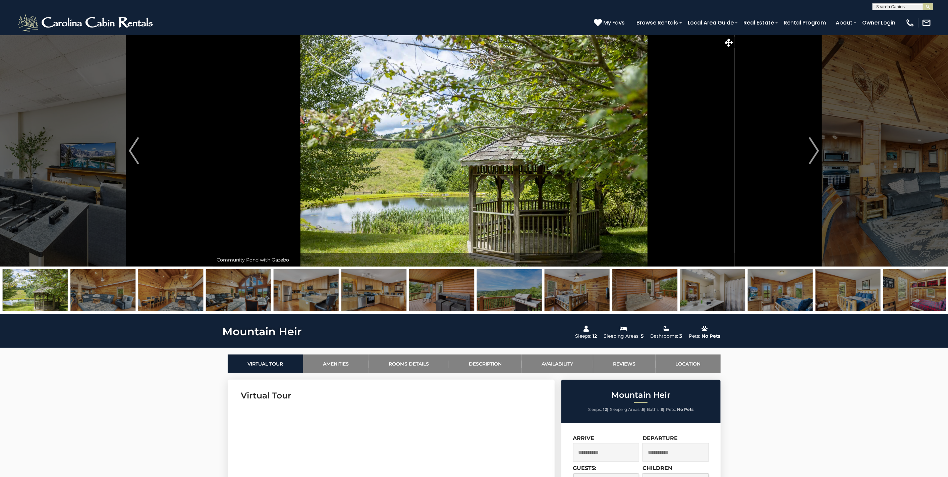
click at [196, 299] on img at bounding box center [170, 290] width 65 height 42
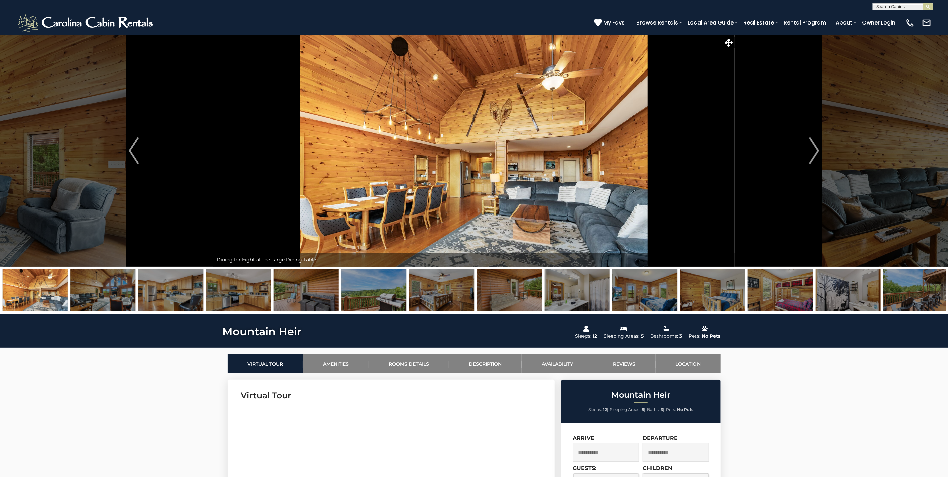
click at [196, 299] on img at bounding box center [170, 290] width 65 height 42
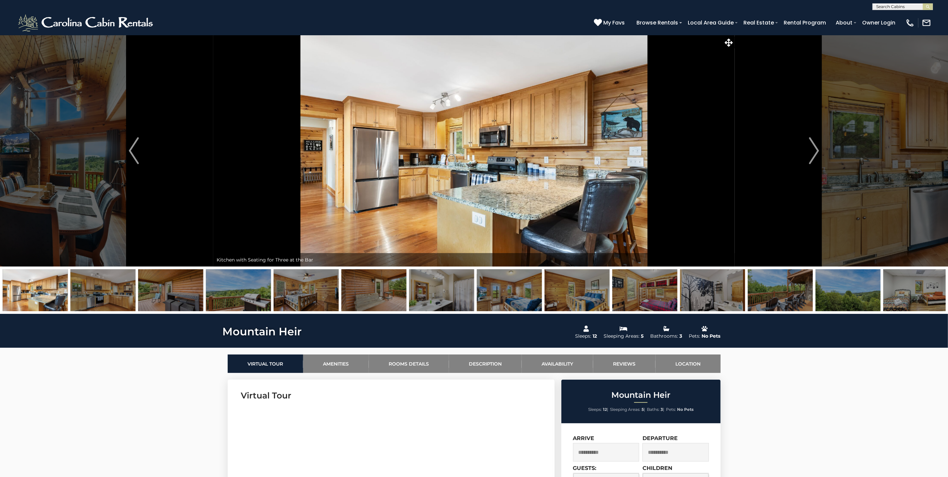
click at [221, 291] on img at bounding box center [238, 290] width 65 height 42
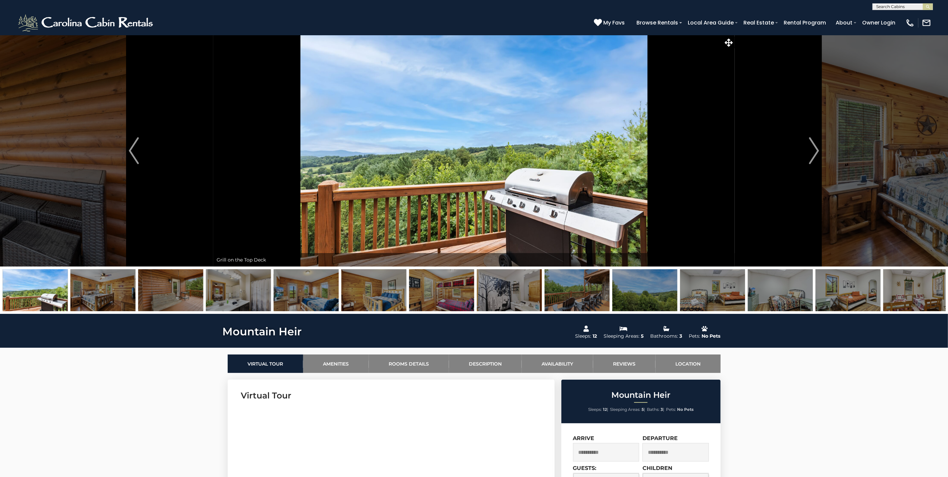
click at [169, 299] on img at bounding box center [170, 290] width 65 height 42
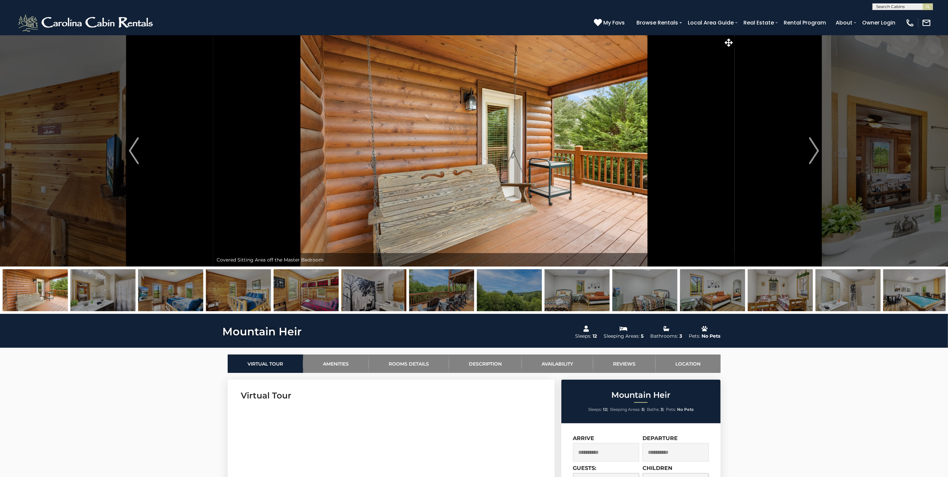
click at [128, 294] on img at bounding box center [102, 290] width 65 height 42
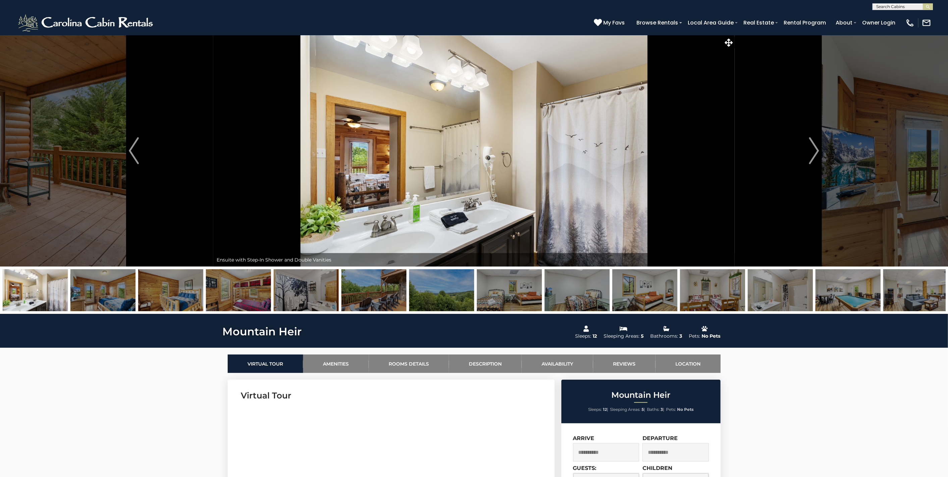
click at [153, 290] on img at bounding box center [170, 290] width 65 height 42
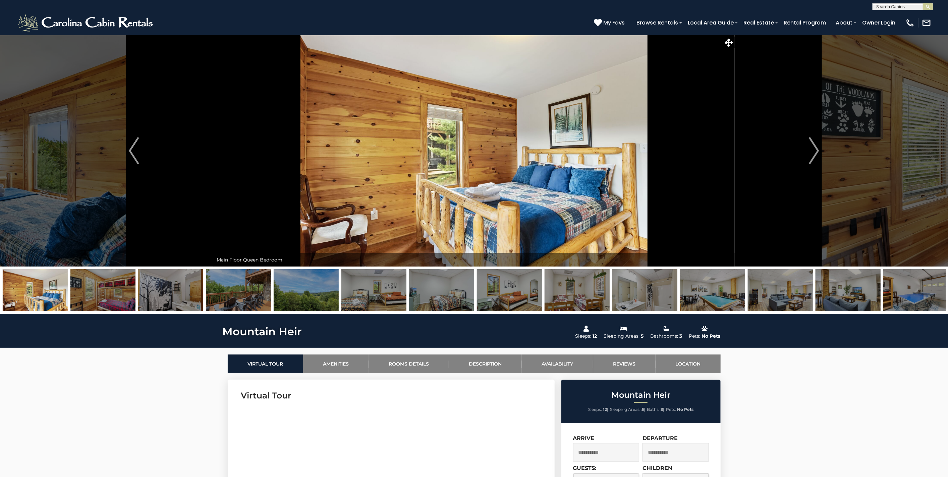
click at [166, 290] on img at bounding box center [170, 290] width 65 height 42
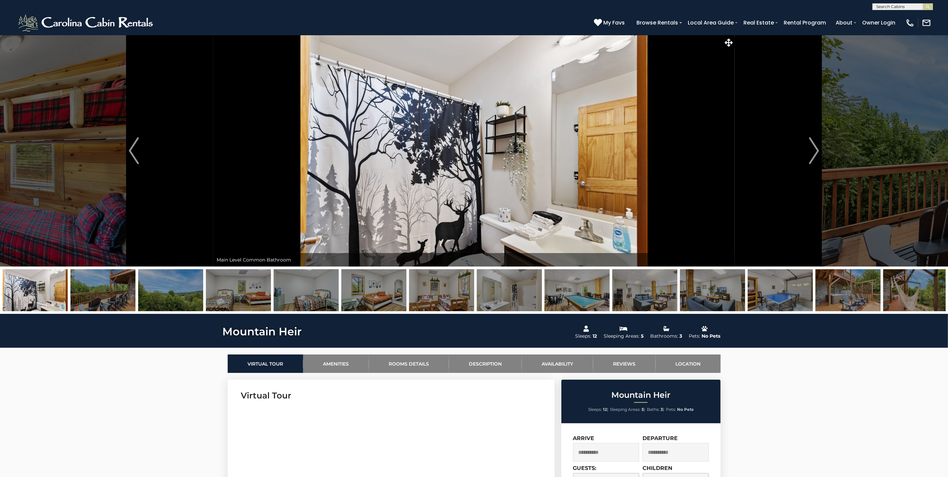
click at [126, 296] on img at bounding box center [102, 290] width 65 height 42
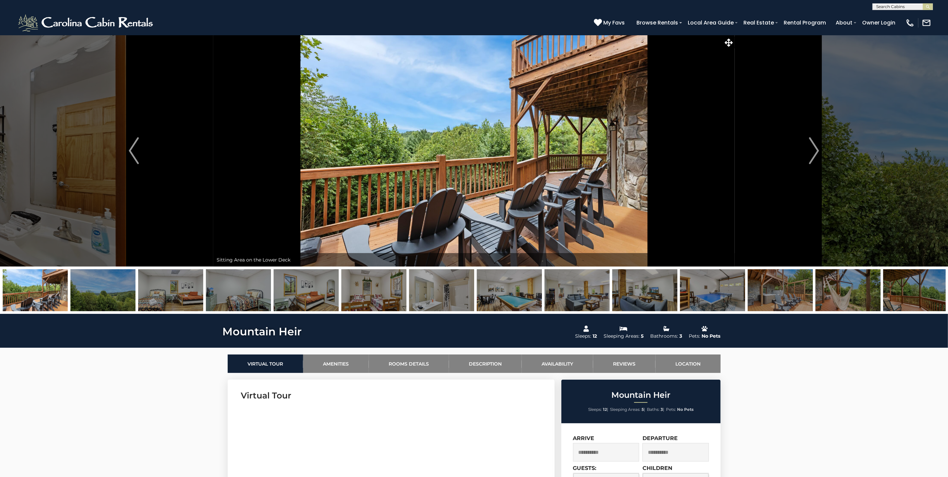
click at [126, 296] on img at bounding box center [102, 290] width 65 height 42
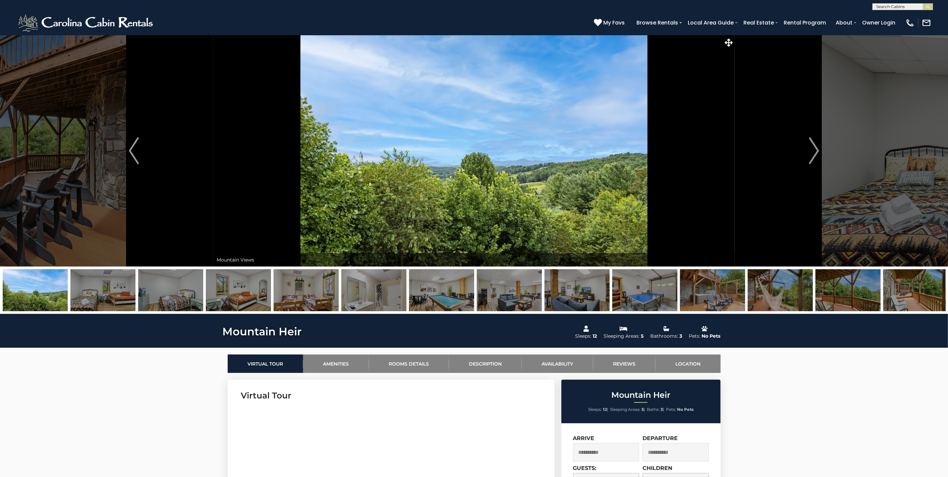
click at [434, 300] on img at bounding box center [441, 290] width 65 height 42
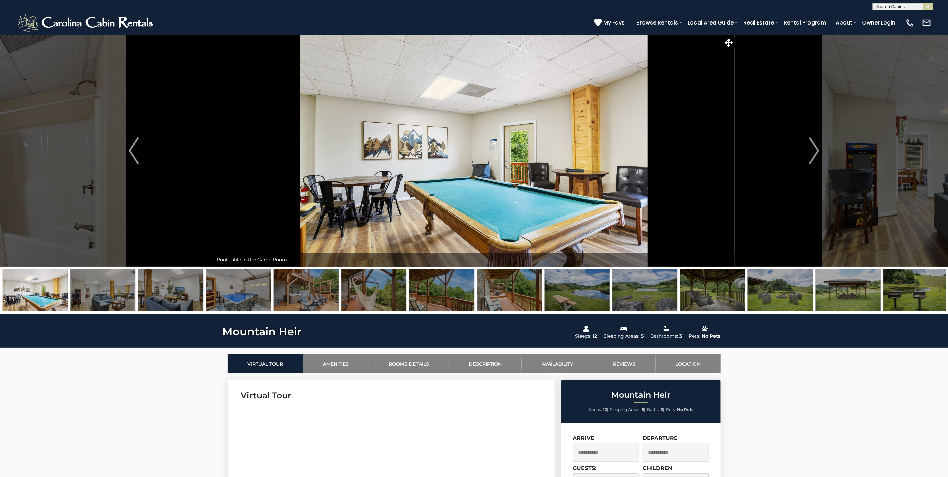
click at [257, 298] on img at bounding box center [238, 290] width 65 height 42
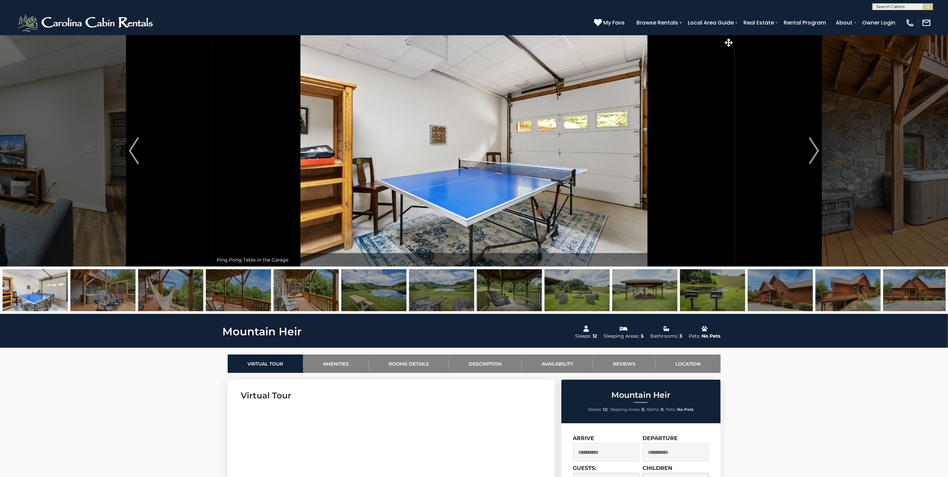
click at [196, 288] on img at bounding box center [170, 290] width 65 height 42
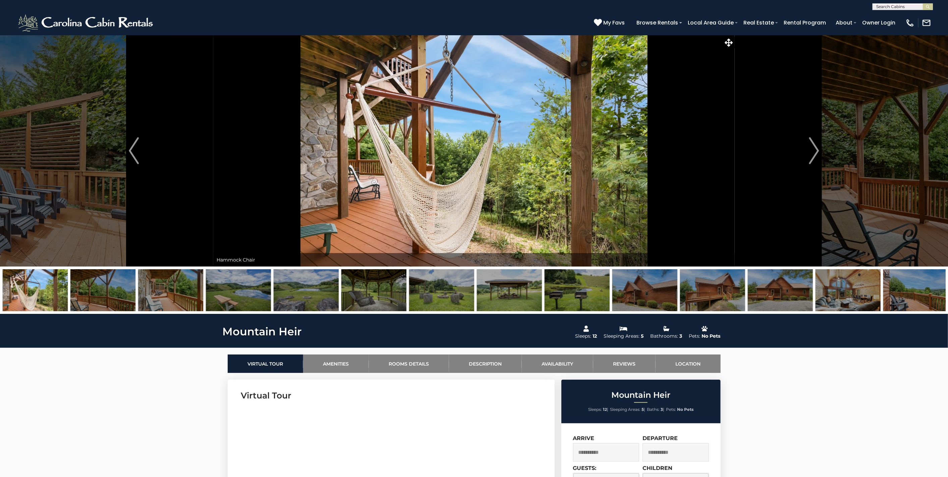
click at [265, 293] on img at bounding box center [238, 290] width 65 height 42
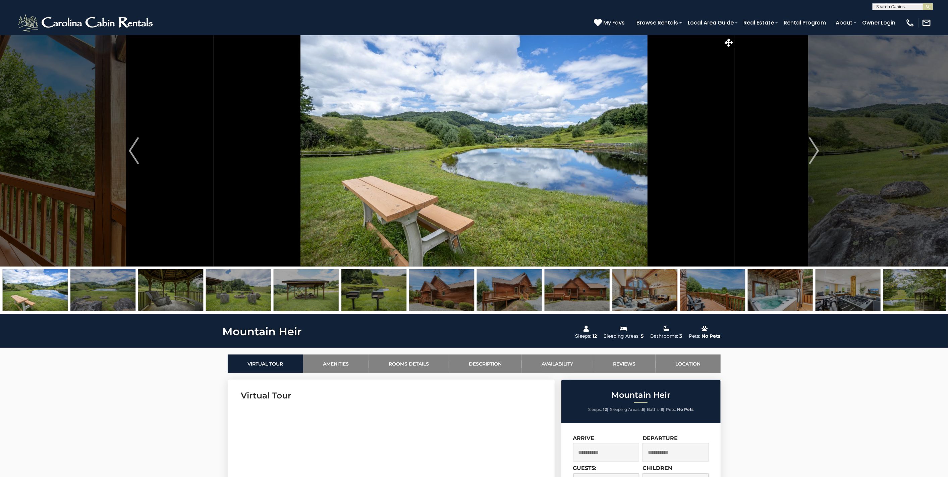
click at [125, 290] on img at bounding box center [102, 290] width 65 height 42
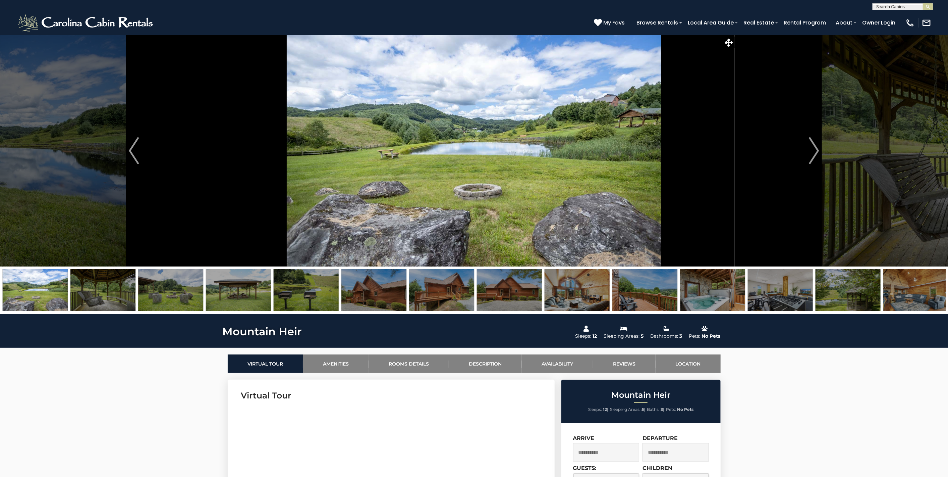
click at [370, 295] on img at bounding box center [373, 290] width 65 height 42
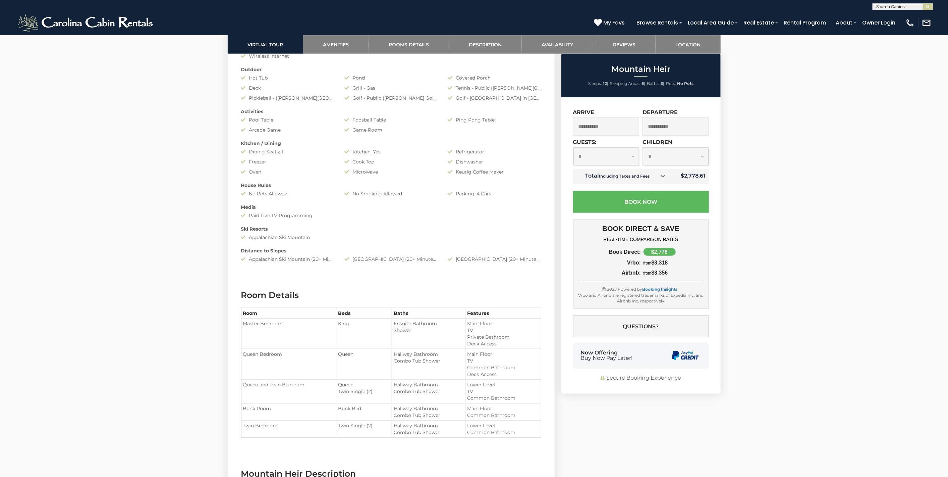
scroll to position [633, 0]
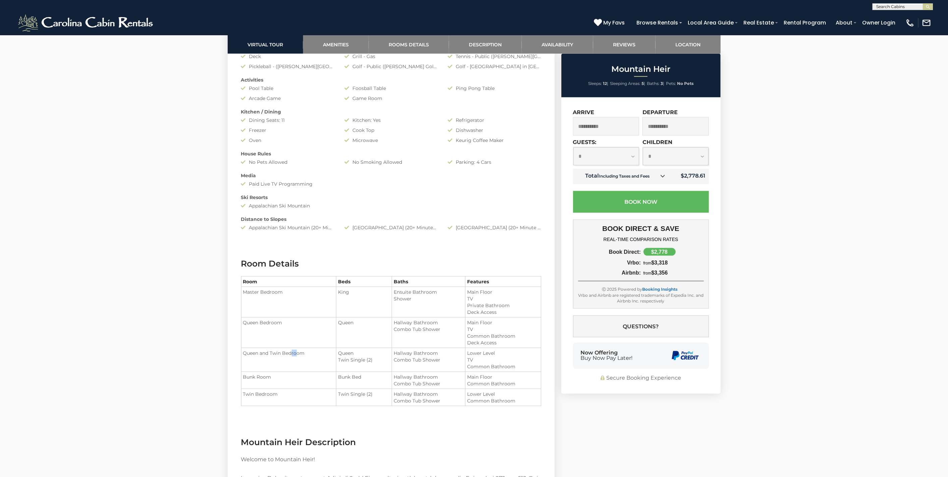
drag, startPoint x: 299, startPoint y: 385, endPoint x: 303, endPoint y: 385, distance: 4.0
click at [303, 372] on td "Queen and Twin Bedroom" at bounding box center [288, 360] width 95 height 24
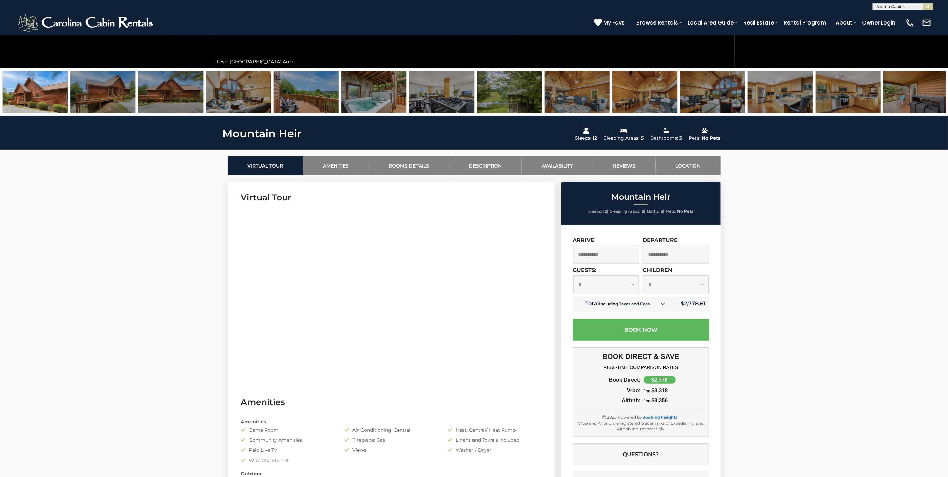
scroll to position [186, 0]
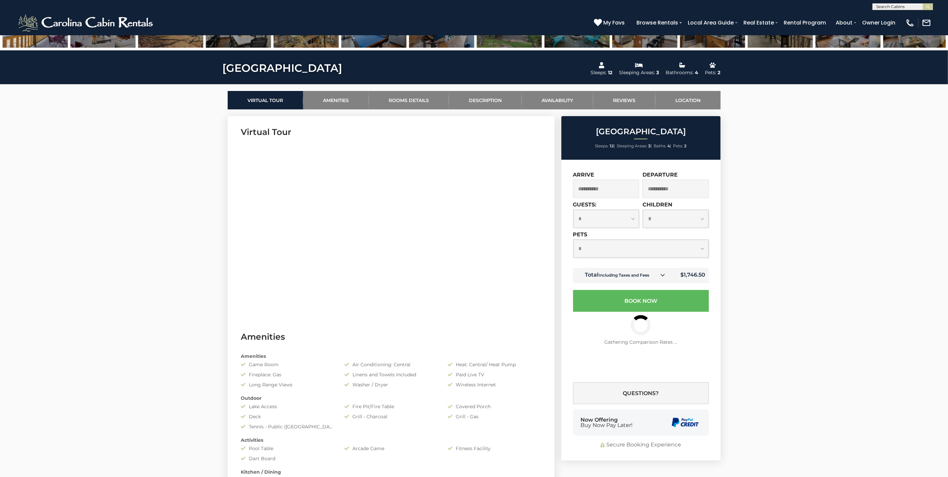
scroll to position [223, 0]
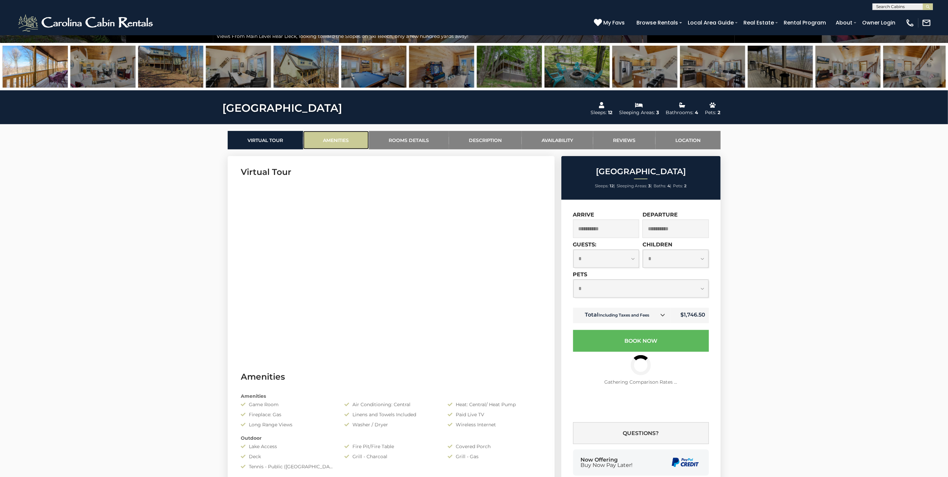
click at [337, 141] on link "Amenities" at bounding box center [336, 140] width 66 height 18
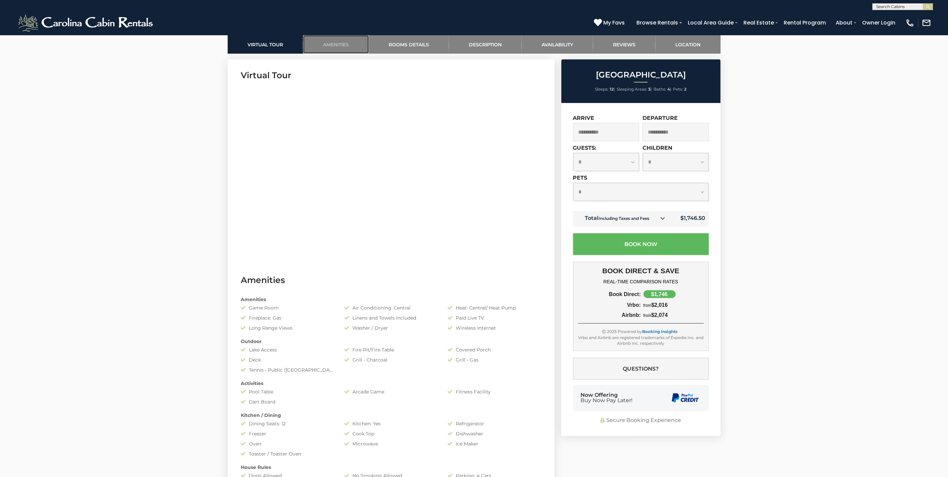
scroll to position [274, 0]
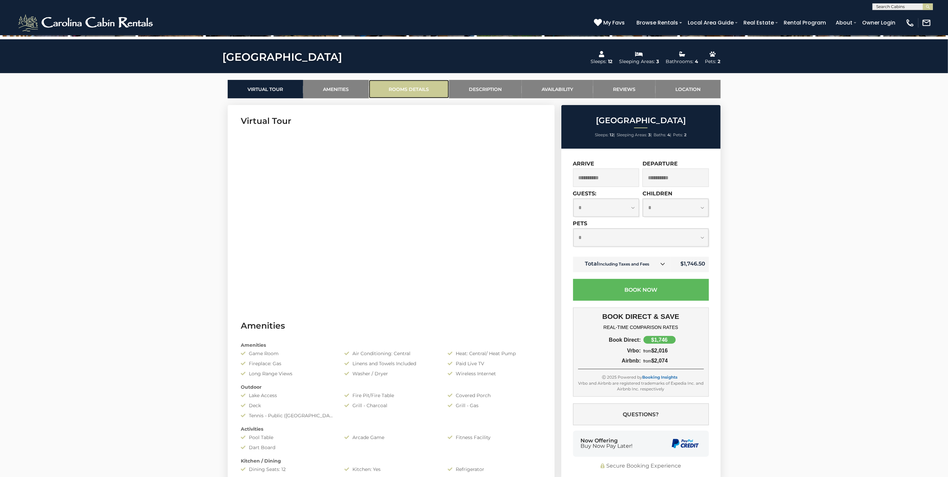
click at [435, 90] on link "Rooms Details" at bounding box center [409, 89] width 80 height 18
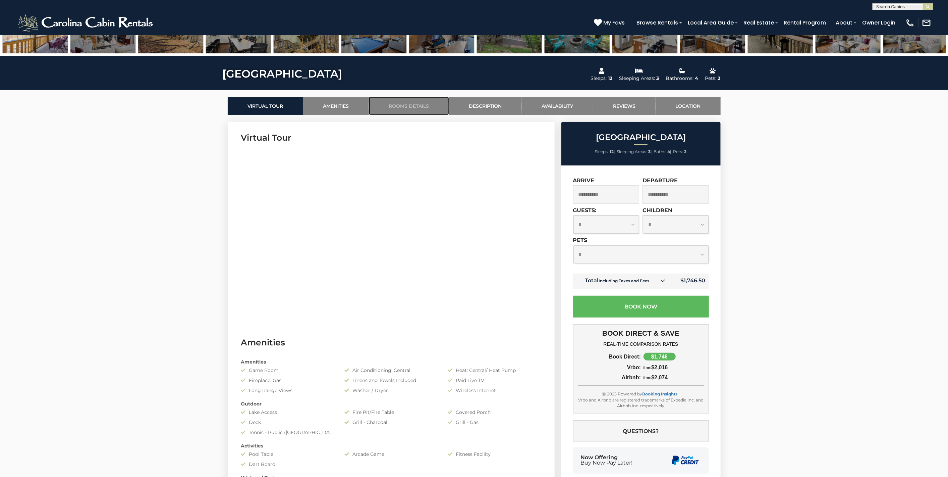
scroll to position [256, 0]
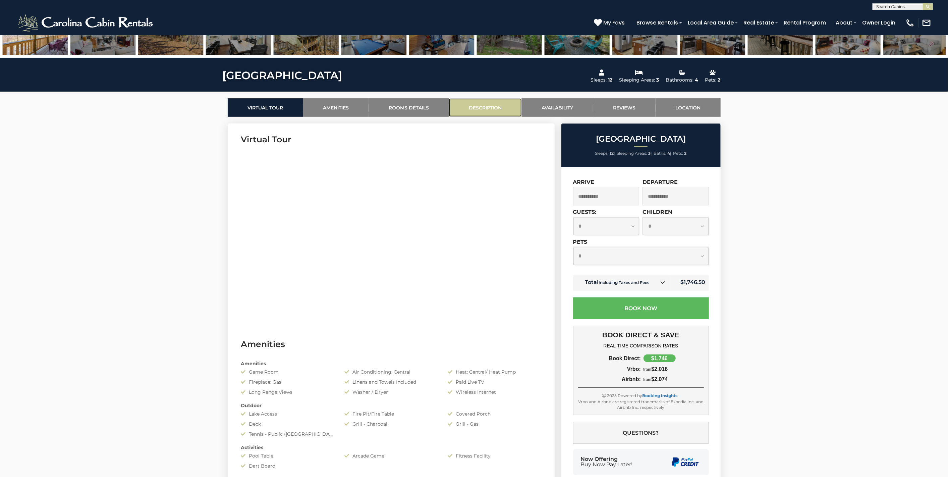
click at [492, 102] on link "Description" at bounding box center [485, 107] width 73 height 18
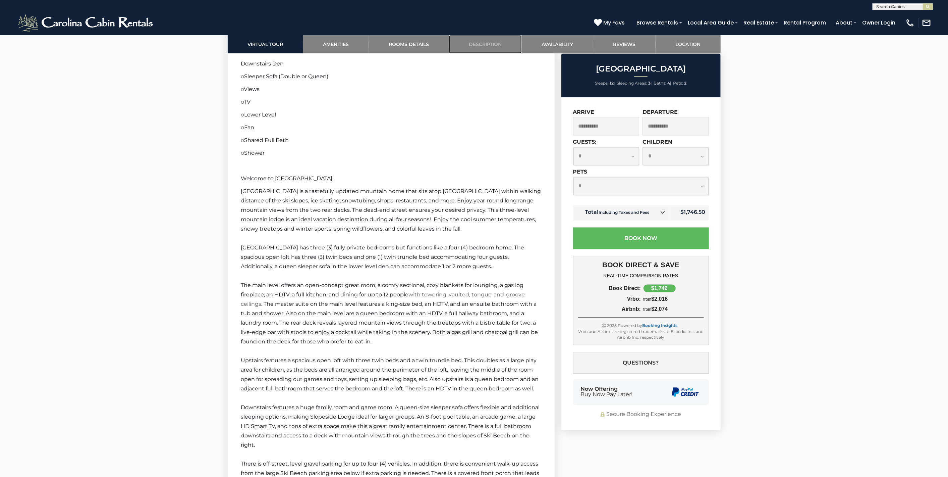
scroll to position [1141, 0]
drag, startPoint x: 314, startPoint y: 280, endPoint x: 352, endPoint y: 285, distance: 38.2
click at [352, 269] on span "[GEOGRAPHIC_DATA] has three (3) fully private bedrooms but functions like a fou…" at bounding box center [382, 256] width 283 height 25
drag, startPoint x: 272, startPoint y: 293, endPoint x: 301, endPoint y: 293, distance: 28.8
click at [301, 269] on span "[GEOGRAPHIC_DATA] has three (3) fully private bedrooms but functions like a fou…" at bounding box center [382, 256] width 283 height 25
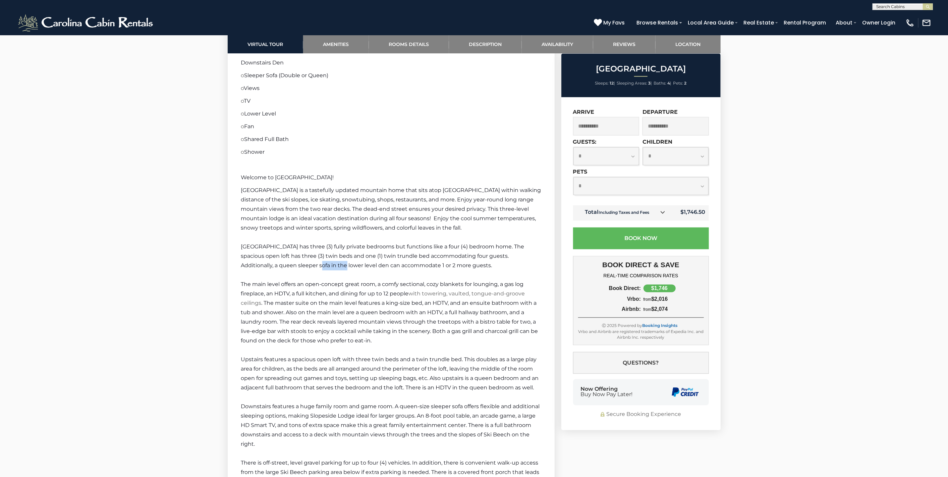
drag, startPoint x: 288, startPoint y: 305, endPoint x: 312, endPoint y: 300, distance: 24.3
click at [312, 270] on p "[GEOGRAPHIC_DATA] has three (3) fully private bedrooms but functions like a fou…" at bounding box center [391, 256] width 300 height 28
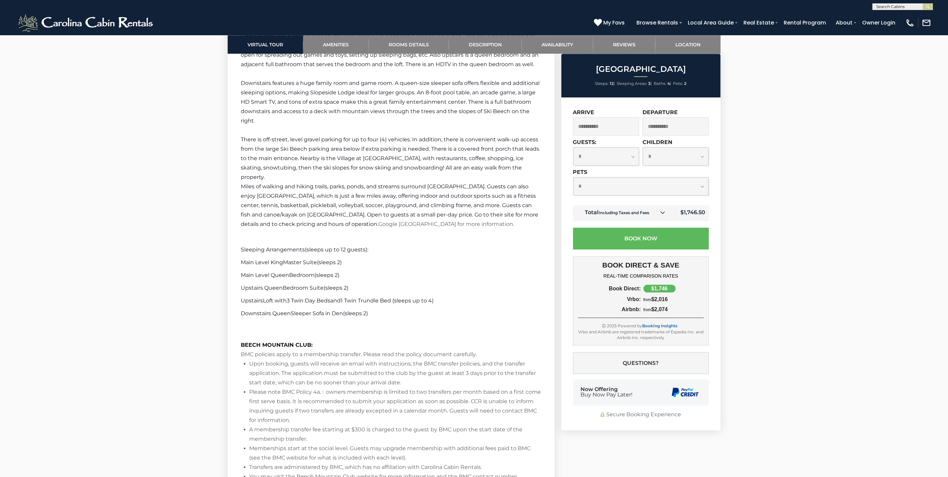
scroll to position [1477, 0]
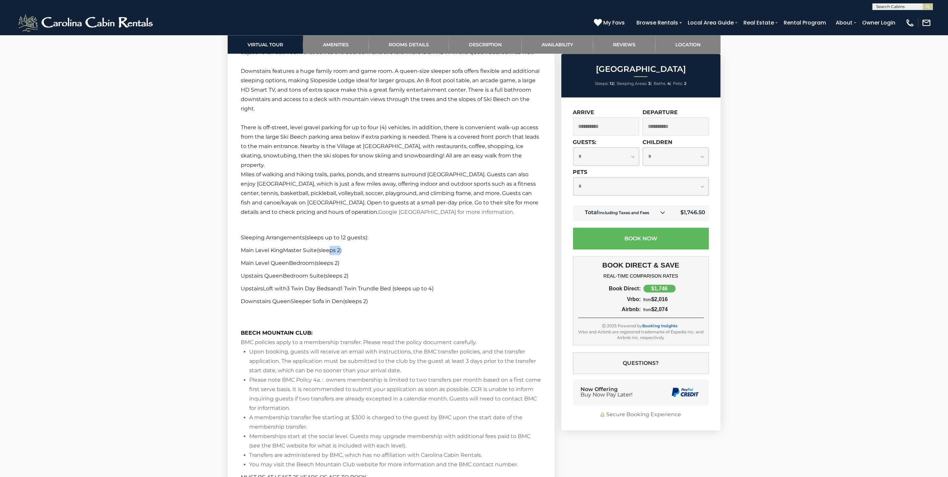
drag, startPoint x: 329, startPoint y: 276, endPoint x: 341, endPoint y: 274, distance: 11.5
click at [341, 253] on span "(sleeps 2)" at bounding box center [329, 250] width 25 height 6
drag, startPoint x: 323, startPoint y: 290, endPoint x: 335, endPoint y: 288, distance: 12.7
click at [335, 266] on span "(sleeps 2)" at bounding box center [327, 263] width 25 height 6
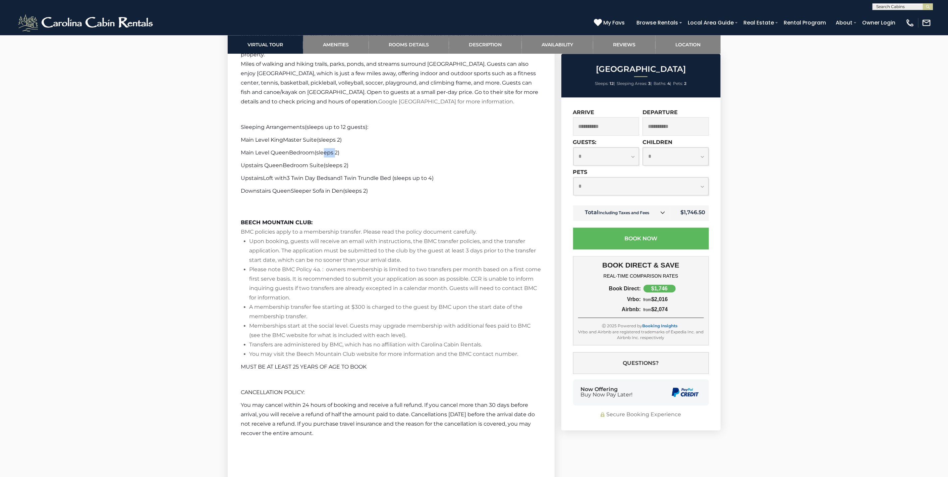
scroll to position [1589, 0]
drag, startPoint x: 293, startPoint y: 275, endPoint x: 307, endPoint y: 272, distance: 14.3
click at [307, 263] on li "Upon booking, guests will receive an email with instructions, the BMC transfer …" at bounding box center [396, 249] width 292 height 28
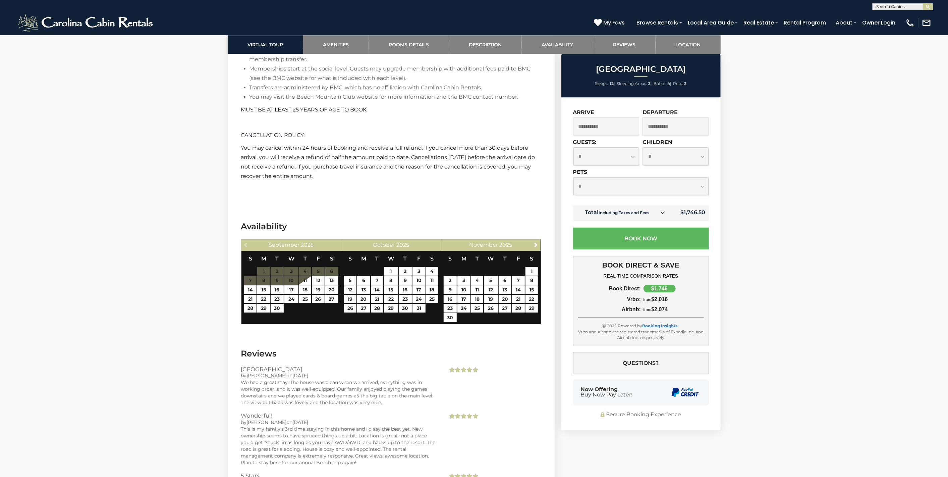
scroll to position [1849, 0]
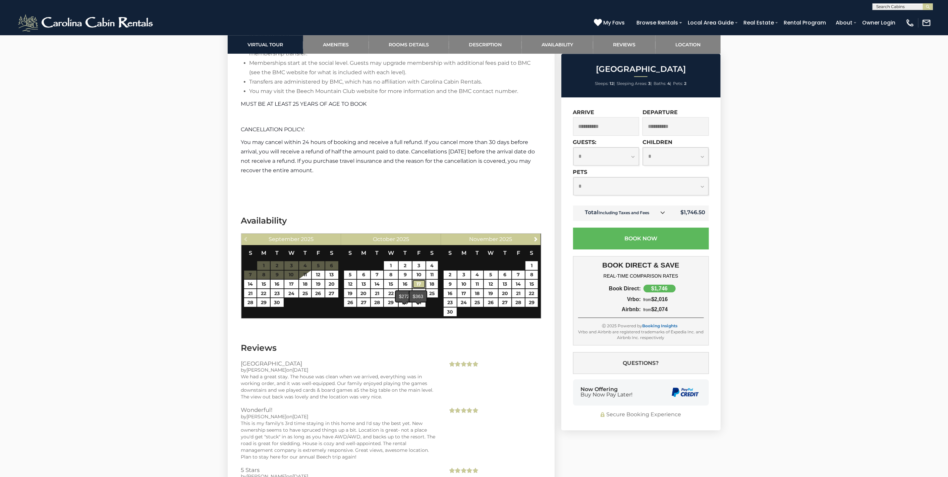
click at [419, 288] on link "17" at bounding box center [419, 283] width 13 height 9
type input "**********"
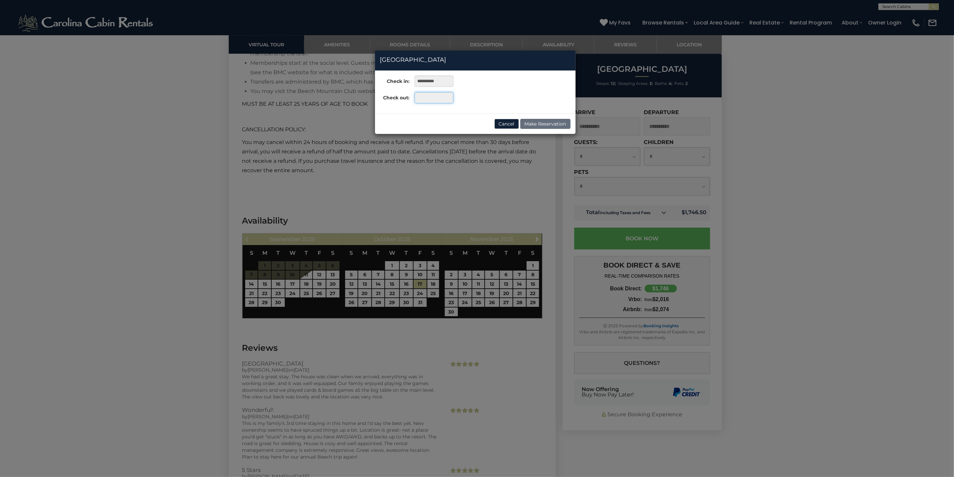
click at [431, 97] on input "text" at bounding box center [434, 97] width 39 height 11
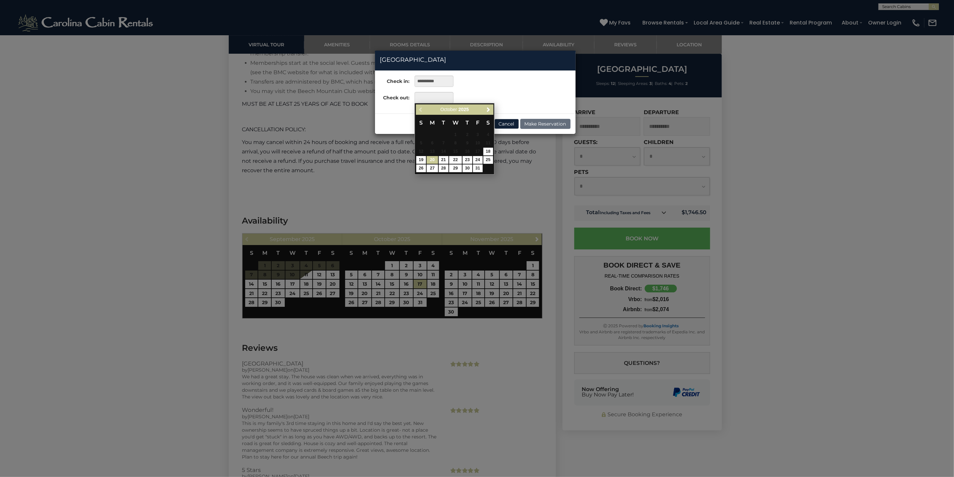
click at [433, 164] on link "20" at bounding box center [432, 160] width 11 height 8
type input "**********"
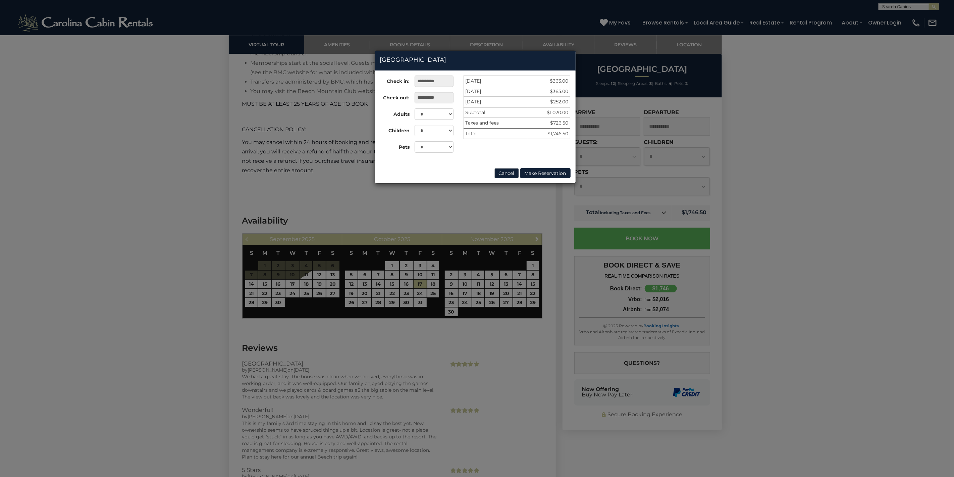
click at [223, 217] on div "**********" at bounding box center [477, 238] width 954 height 477
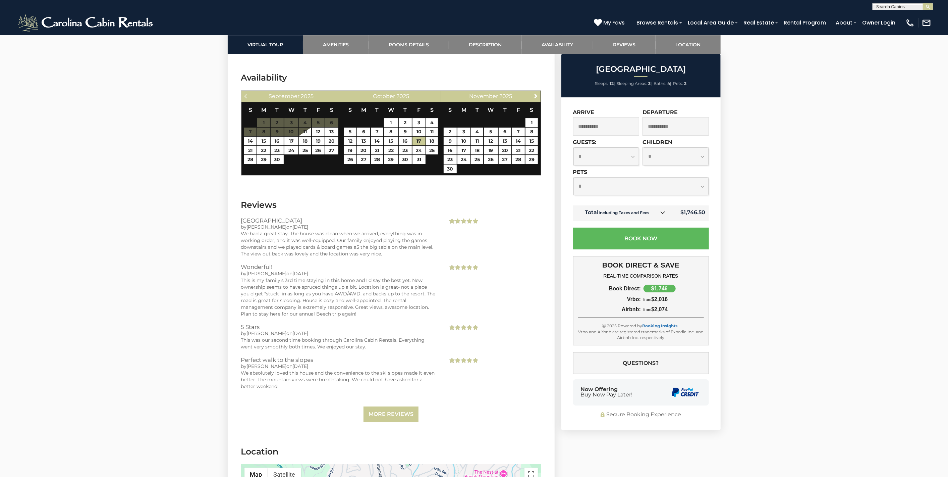
scroll to position [1998, 0]
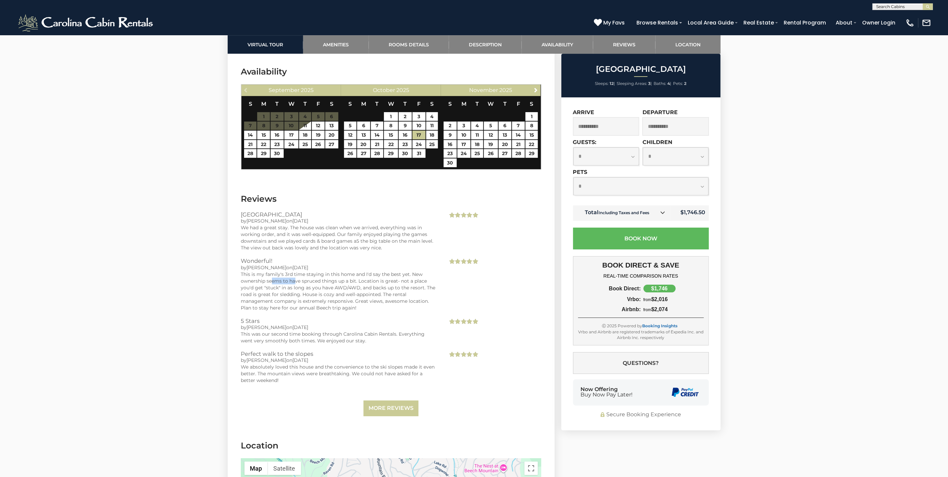
drag, startPoint x: 291, startPoint y: 323, endPoint x: 316, endPoint y: 324, distance: 24.8
click at [316, 311] on div "This is my family's 3rd time staying in this home and I'd say the best yet. New…" at bounding box center [339, 291] width 197 height 40
click at [282, 311] on div "This is my family's 3rd time staying in this home and I'd say the best yet. New…" at bounding box center [339, 291] width 197 height 40
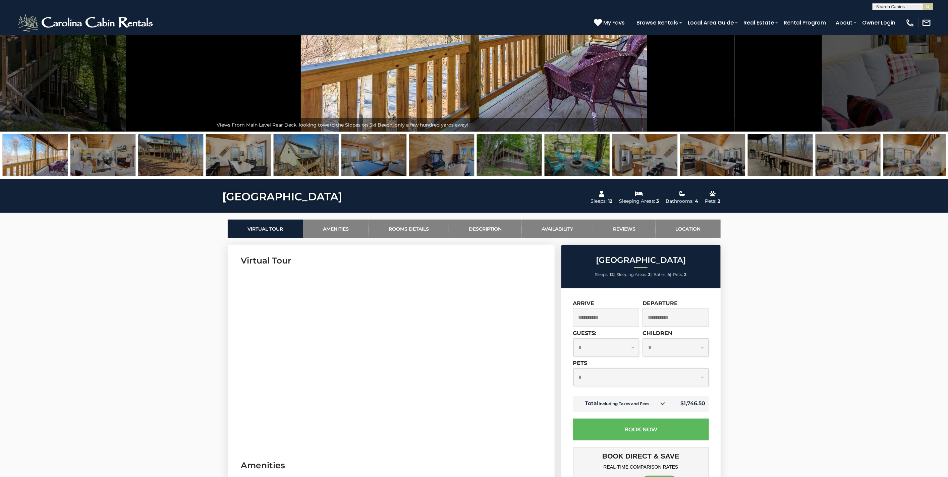
scroll to position [98, 0]
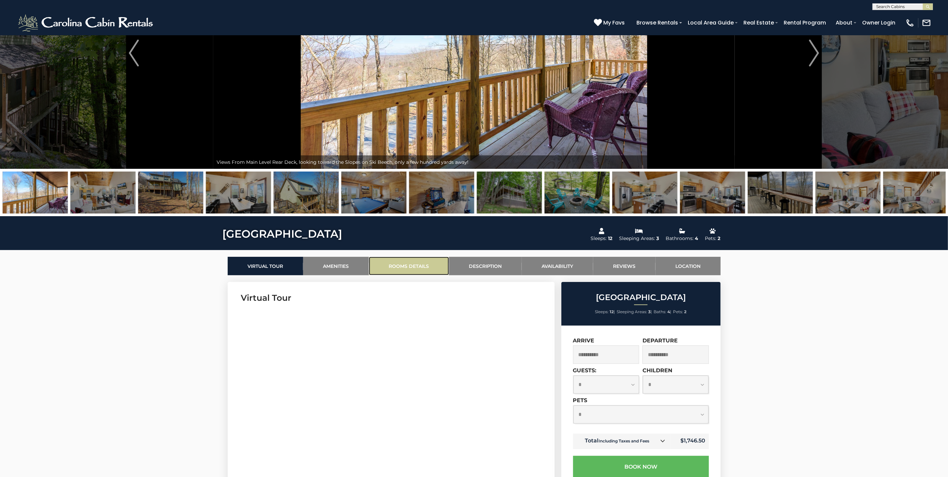
click at [404, 258] on link "Rooms Details" at bounding box center [409, 266] width 80 height 18
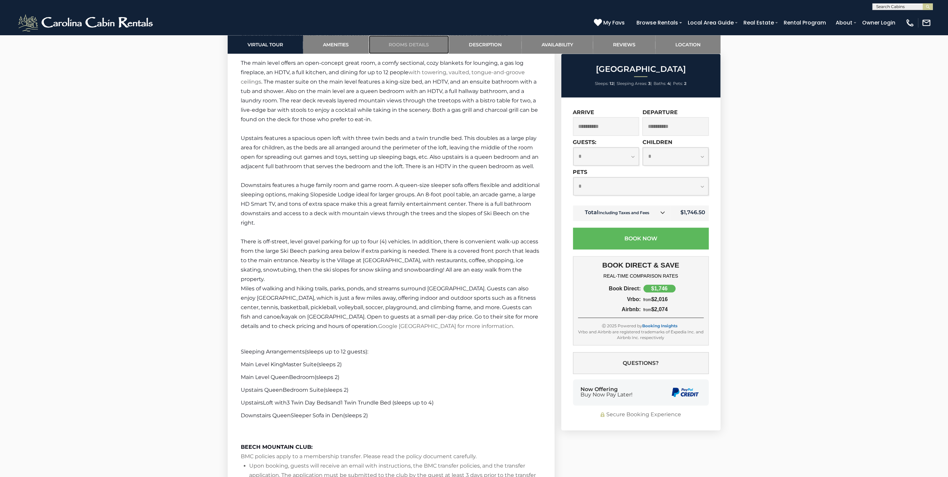
scroll to position [1374, 0]
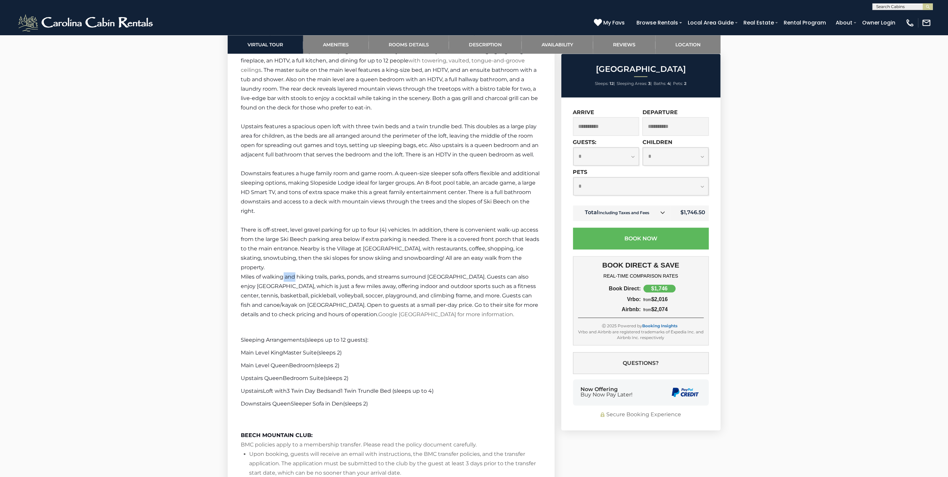
drag, startPoint x: 282, startPoint y: 301, endPoint x: 295, endPoint y: 303, distance: 12.9
click at [295, 303] on span "Miles of walking and hiking trails, parks, ponds, and streams surround [GEOGRAP…" at bounding box center [390, 295] width 298 height 44
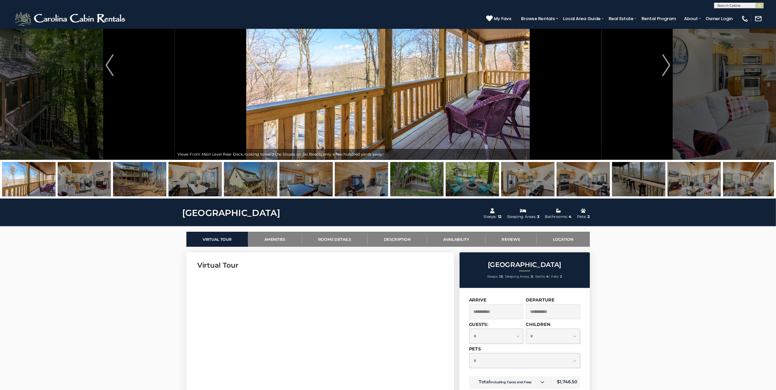
scroll to position [0, 0]
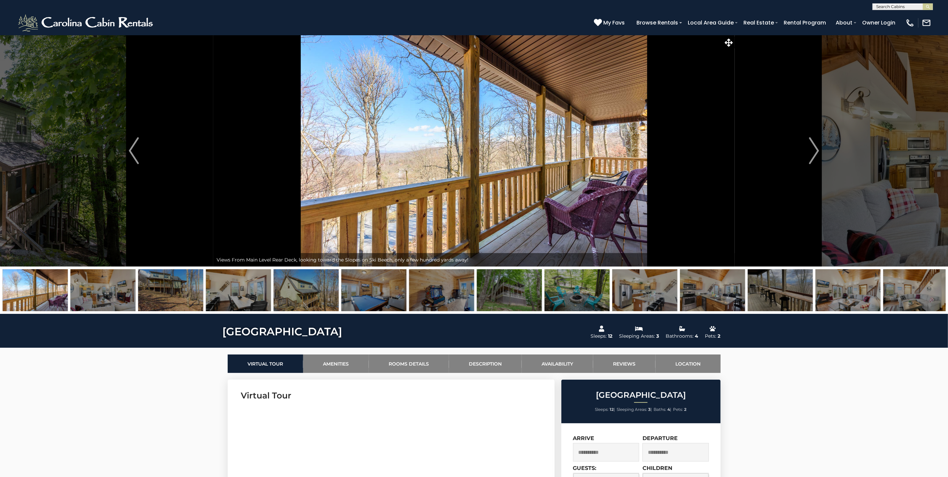
click at [562, 296] on img at bounding box center [577, 290] width 65 height 42
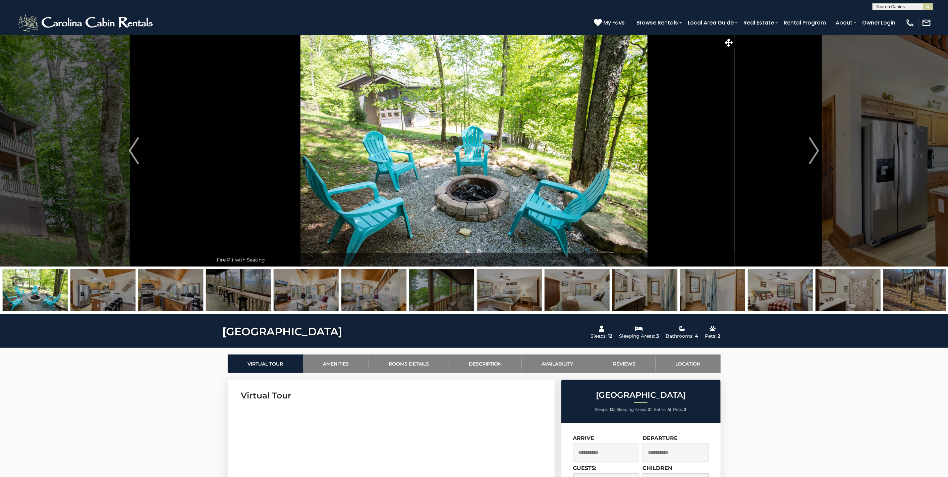
click at [263, 293] on img at bounding box center [238, 290] width 65 height 42
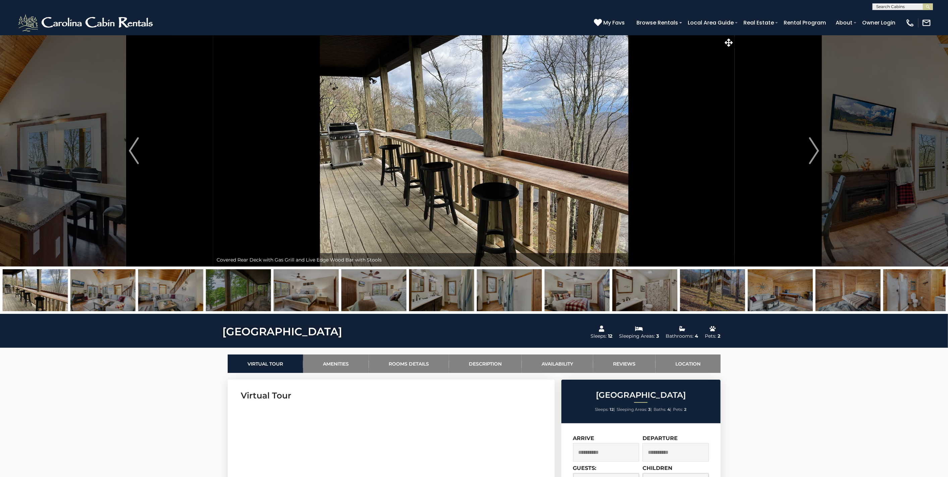
click at [191, 298] on img at bounding box center [170, 290] width 65 height 42
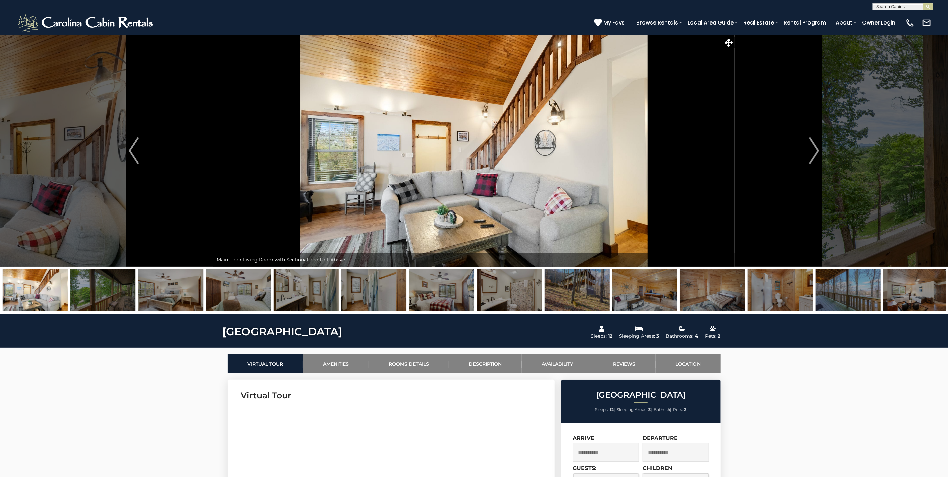
click at [178, 296] on img at bounding box center [170, 290] width 65 height 42
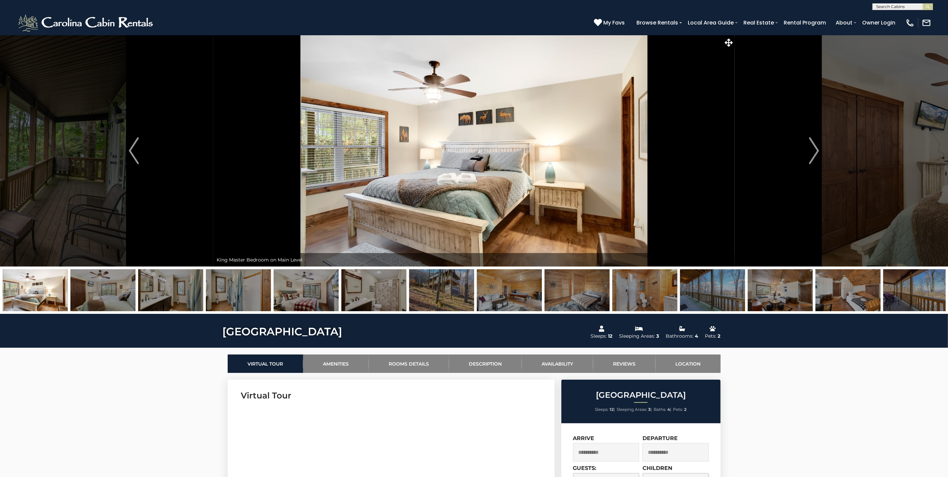
click at [184, 293] on img at bounding box center [170, 290] width 65 height 42
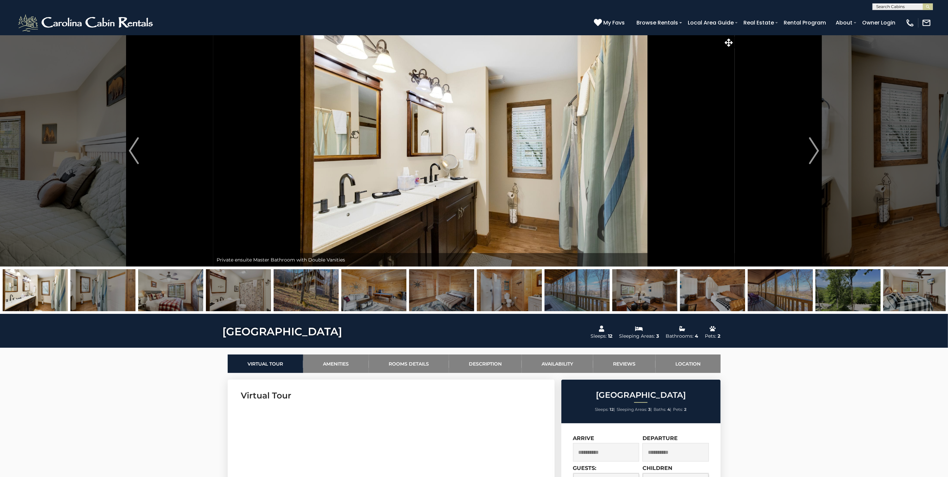
click at [199, 295] on img at bounding box center [170, 290] width 65 height 42
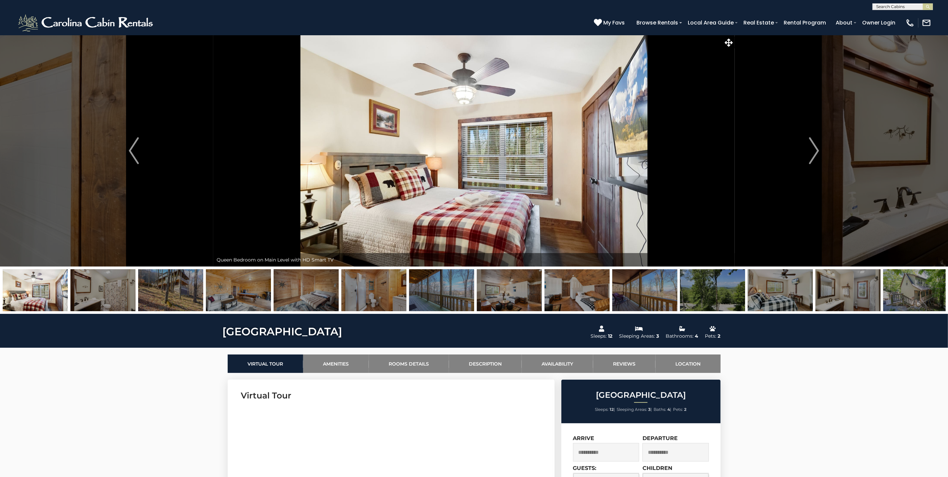
click at [218, 295] on img at bounding box center [238, 290] width 65 height 42
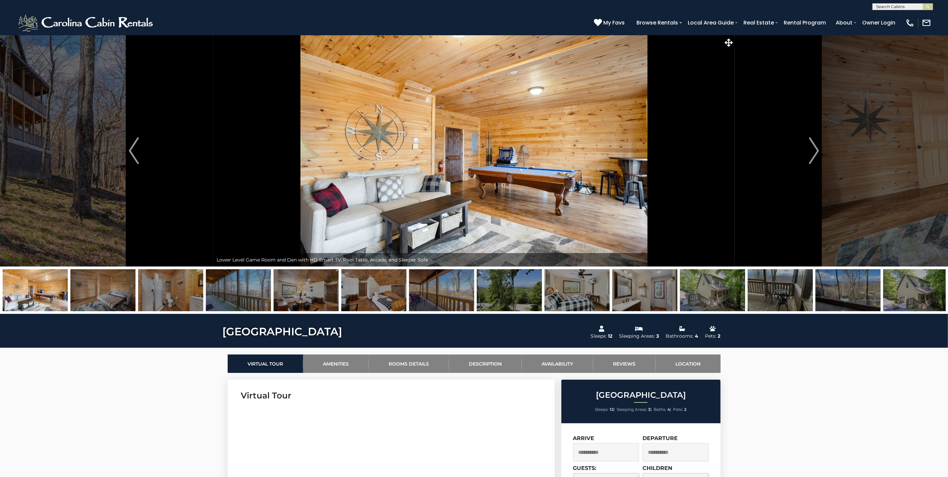
click at [218, 295] on img at bounding box center [238, 290] width 65 height 42
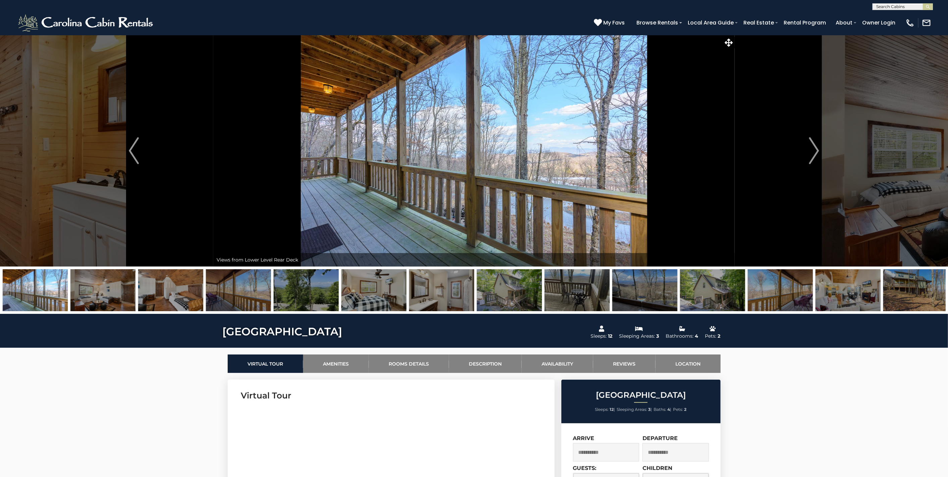
click at [238, 295] on img at bounding box center [238, 290] width 65 height 42
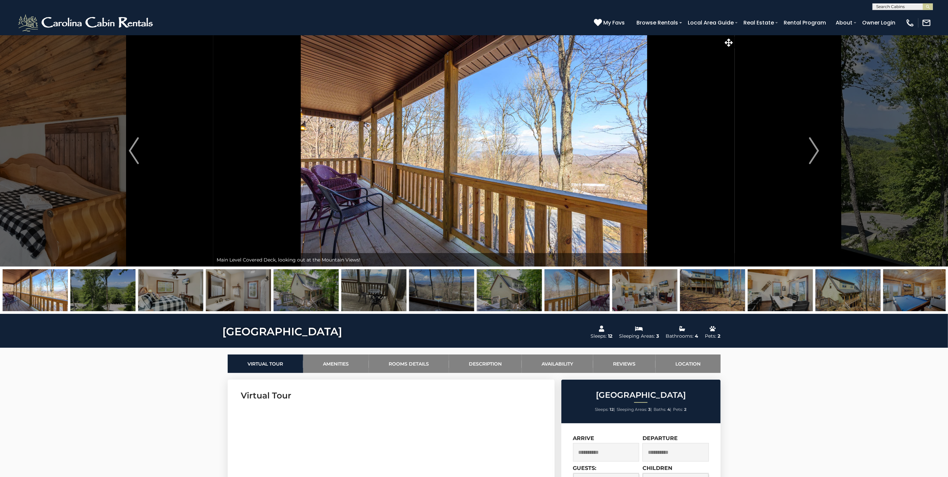
click at [415, 291] on img at bounding box center [441, 290] width 65 height 42
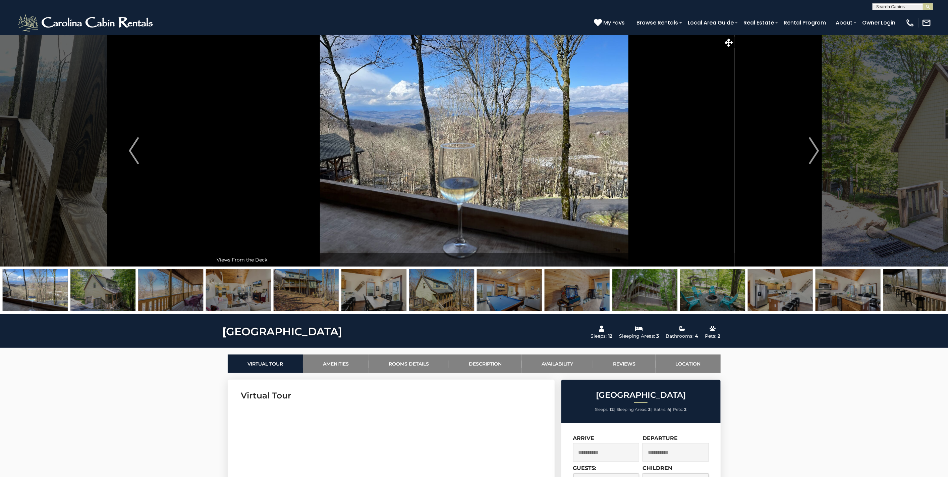
click at [435, 298] on img at bounding box center [441, 290] width 65 height 42
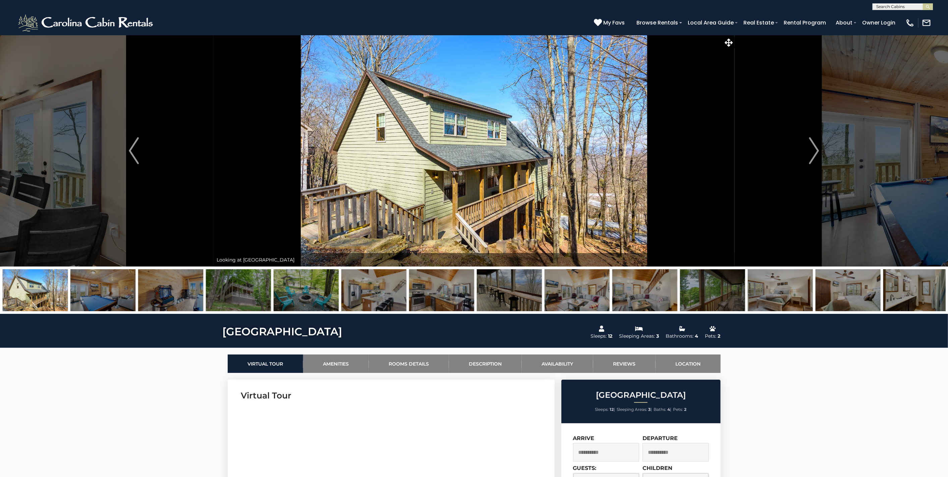
click at [450, 282] on img at bounding box center [441, 290] width 65 height 42
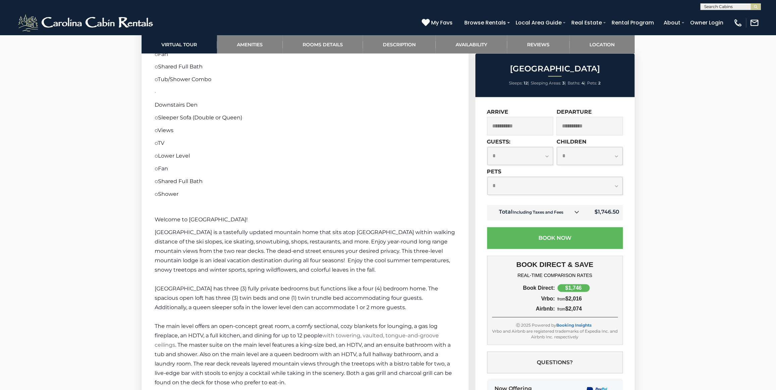
scroll to position [1159, 0]
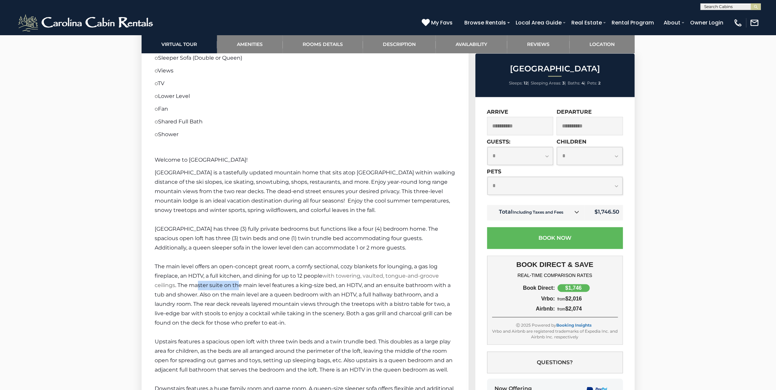
drag, startPoint x: 198, startPoint y: 323, endPoint x: 239, endPoint y: 323, distance: 40.6
click at [239, 323] on span ". The master suite on the main level features a king-size bed, an HDTV, and an …" at bounding box center [303, 304] width 297 height 44
drag, startPoint x: 239, startPoint y: 332, endPoint x: 259, endPoint y: 330, distance: 19.5
click at [259, 326] on span ". The master suite on the main level features a king-size bed, an HDTV, and an …" at bounding box center [303, 304] width 297 height 44
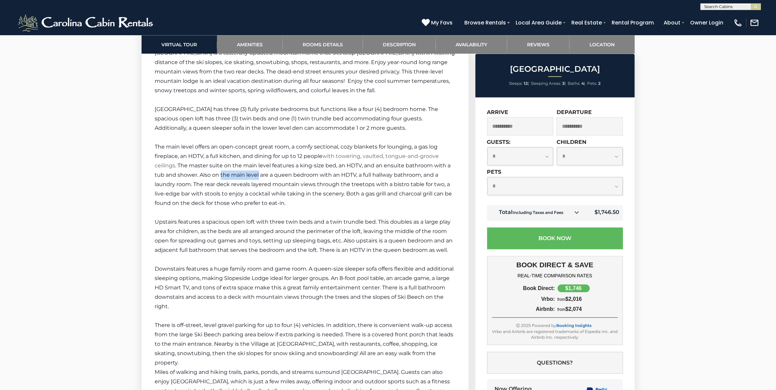
scroll to position [1311, 0]
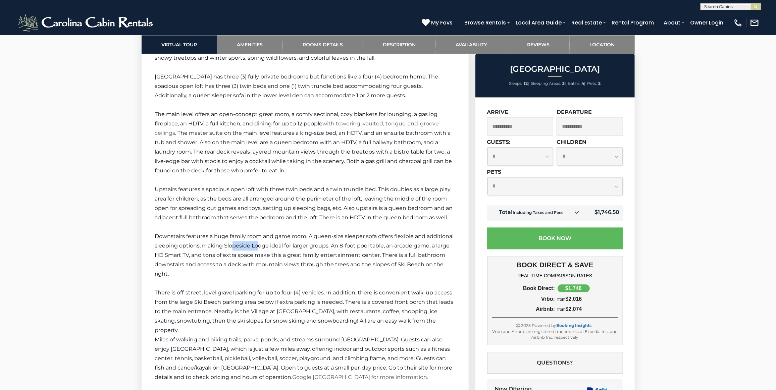
drag, startPoint x: 232, startPoint y: 283, endPoint x: 260, endPoint y: 283, distance: 27.8
click at [260, 277] on span "Downstairs features a huge family room and game room. A queen-size sleeper sofa…" at bounding box center [304, 255] width 299 height 44
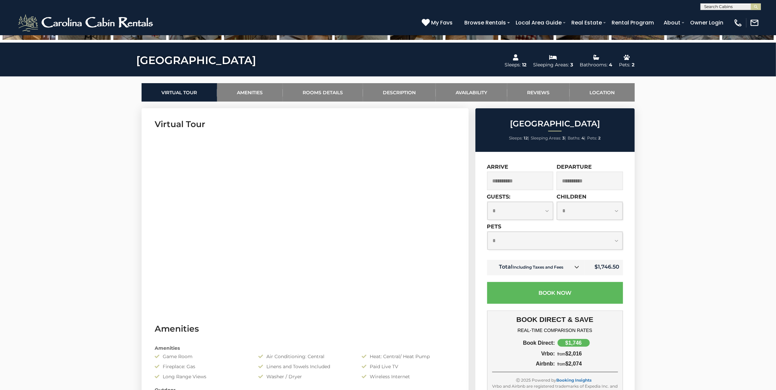
scroll to position [274, 0]
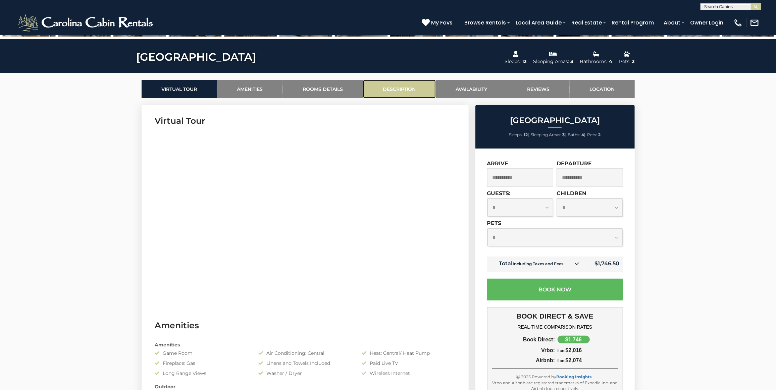
click at [415, 90] on link "Description" at bounding box center [399, 89] width 73 height 18
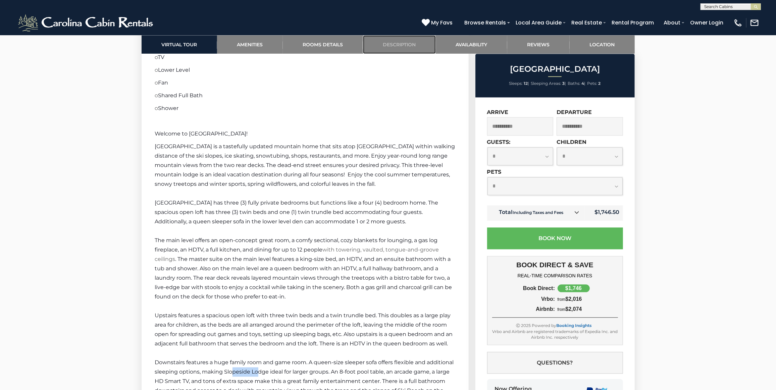
scroll to position [1213, 0]
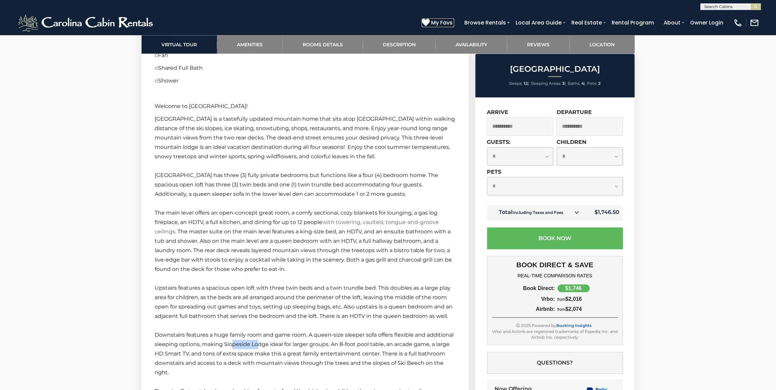
click at [430, 21] on icon at bounding box center [426, 22] width 8 height 8
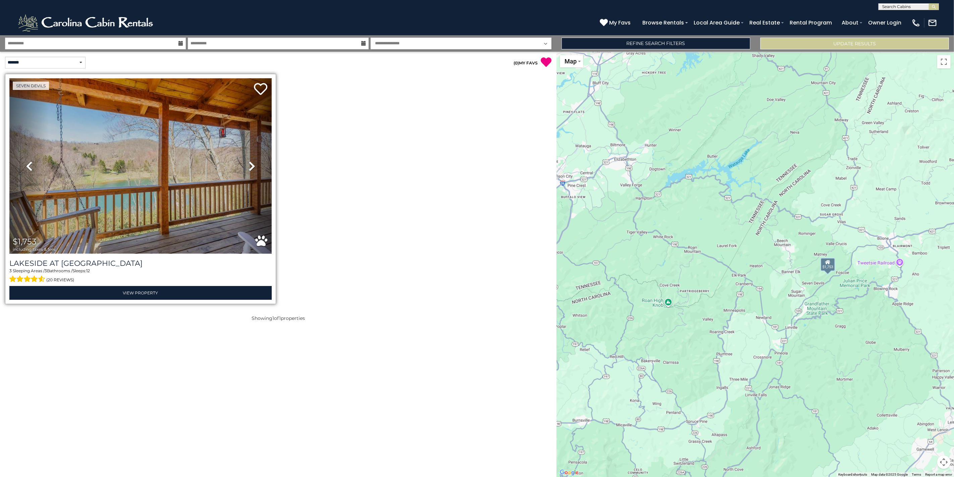
click at [220, 188] on img at bounding box center [140, 166] width 262 height 176
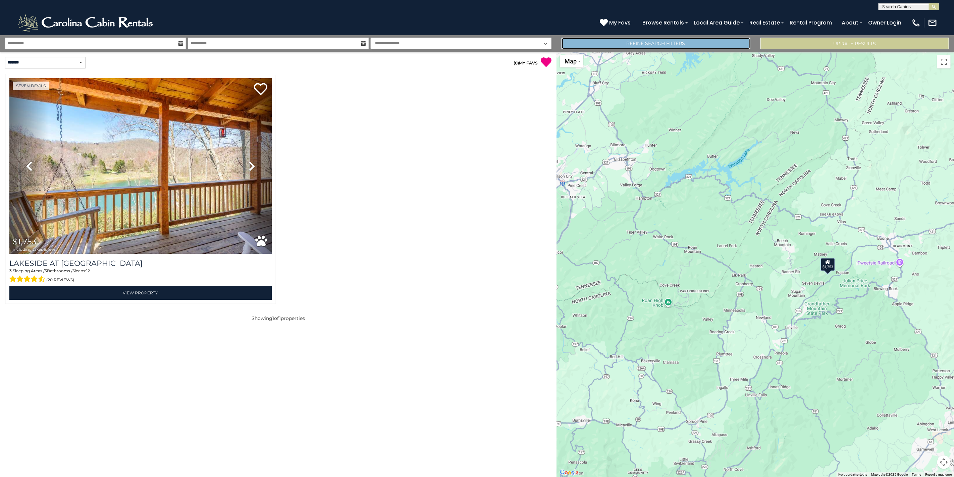
click at [635, 46] on link "Refine Search Filters" at bounding box center [655, 44] width 189 height 12
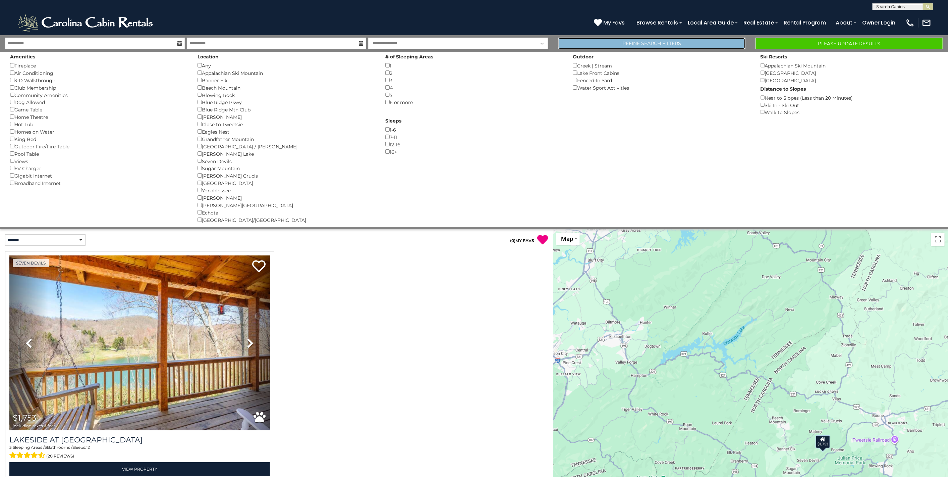
click at [709, 44] on link "Refine Search Filters" at bounding box center [651, 44] width 187 height 12
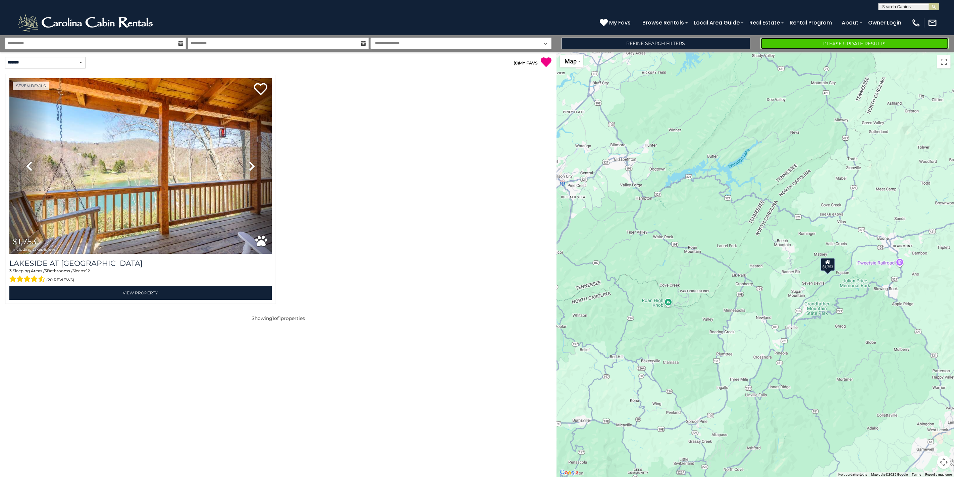
click at [821, 44] on button "Please Update Results" at bounding box center [854, 44] width 189 height 12
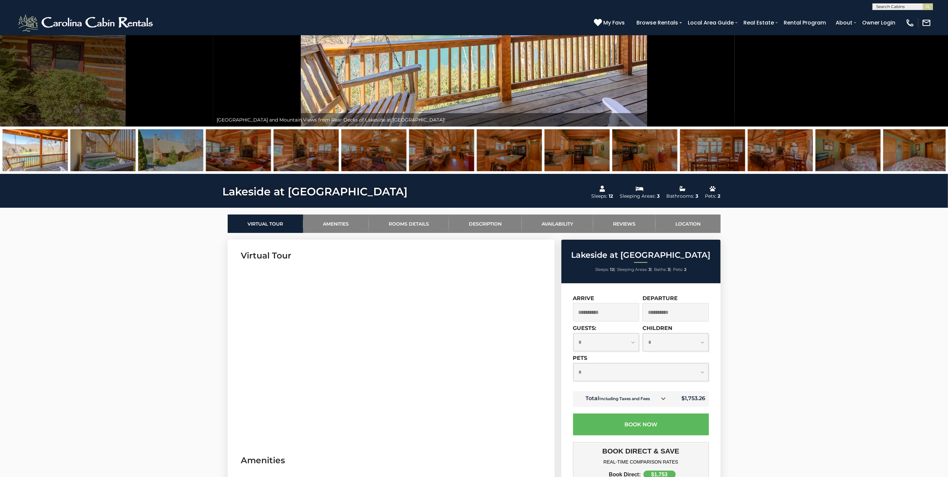
scroll to position [101, 0]
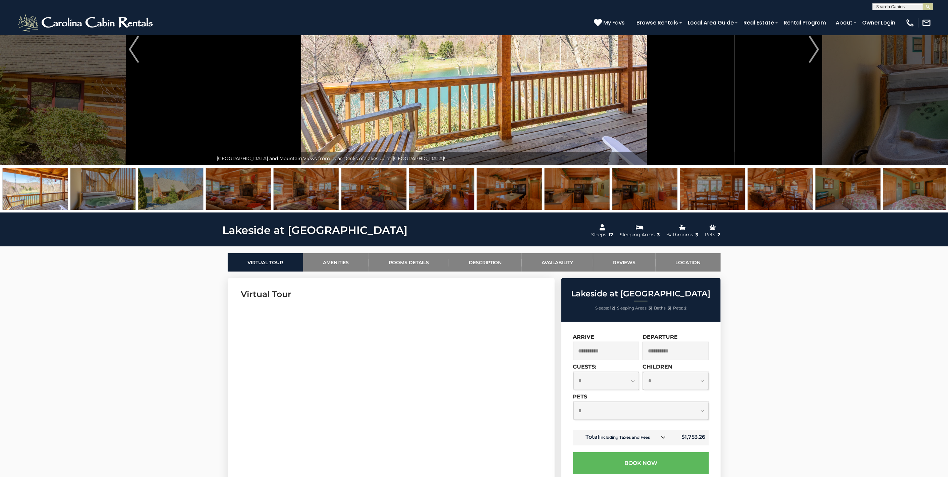
click at [97, 196] on img at bounding box center [102, 189] width 65 height 42
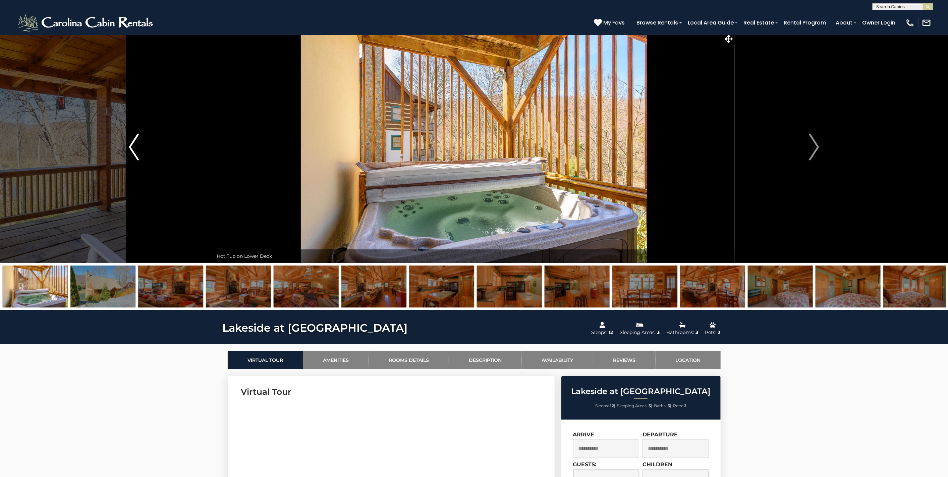
scroll to position [0, 0]
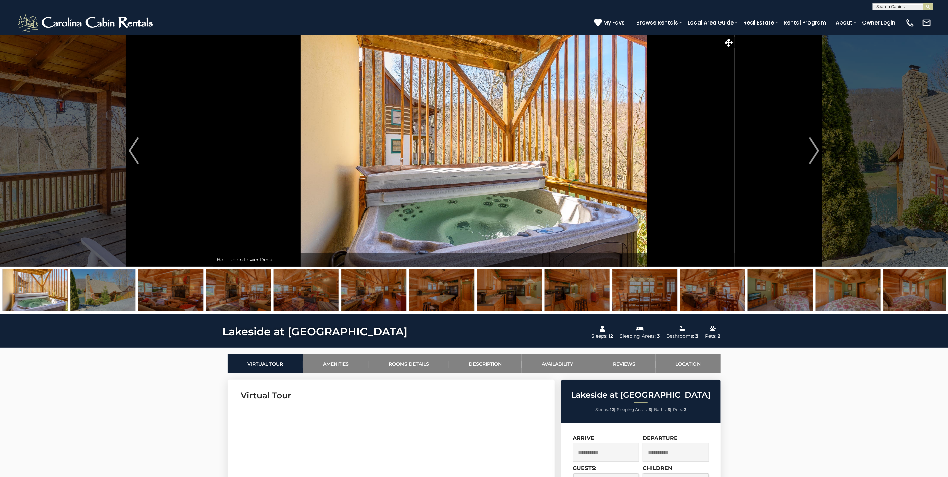
click at [112, 288] on img at bounding box center [102, 290] width 65 height 42
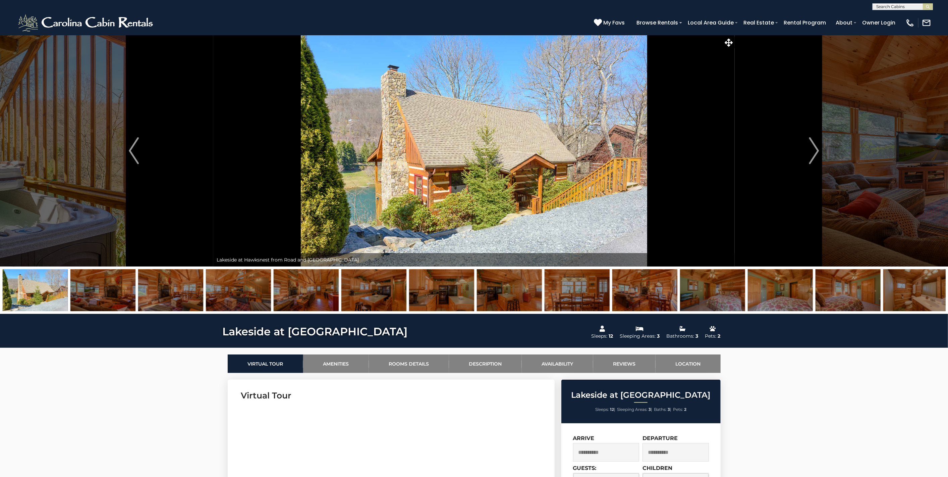
click at [132, 299] on img at bounding box center [102, 290] width 65 height 42
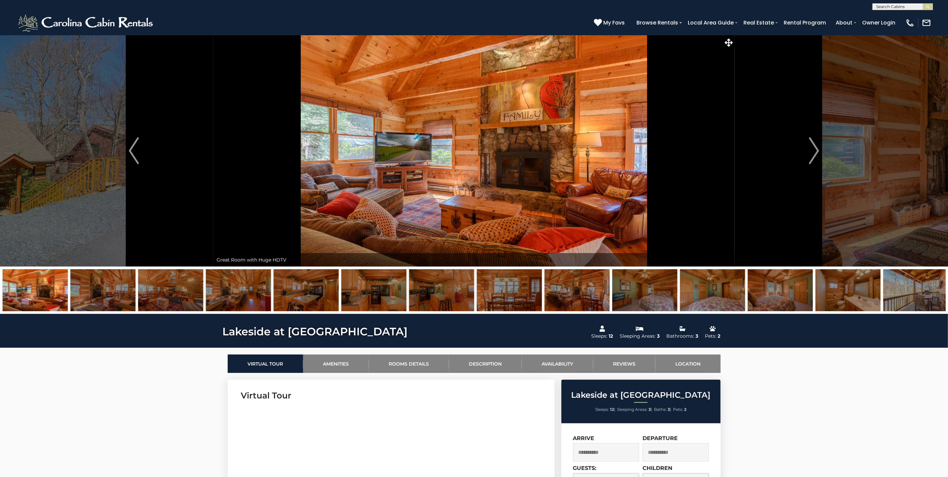
click at [152, 301] on img at bounding box center [170, 290] width 65 height 42
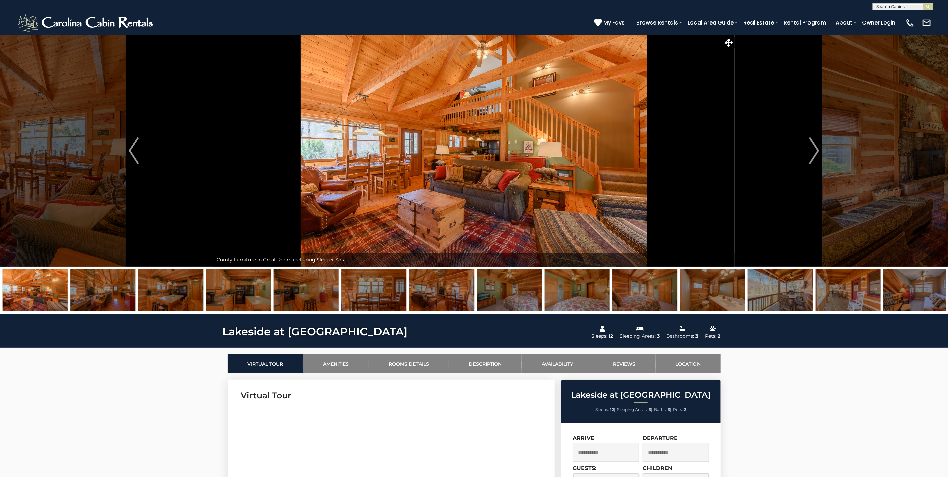
click at [189, 300] on img at bounding box center [170, 290] width 65 height 42
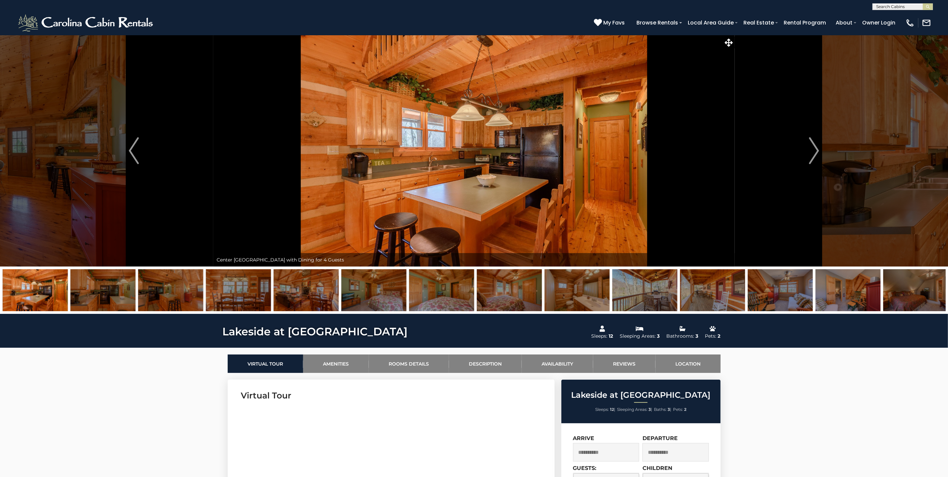
click at [292, 288] on img at bounding box center [306, 290] width 65 height 42
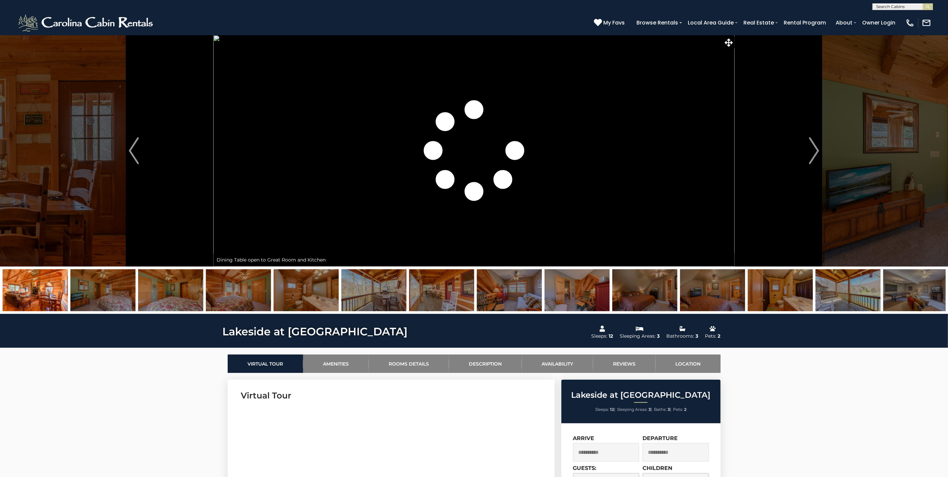
click at [387, 286] on img at bounding box center [373, 290] width 65 height 42
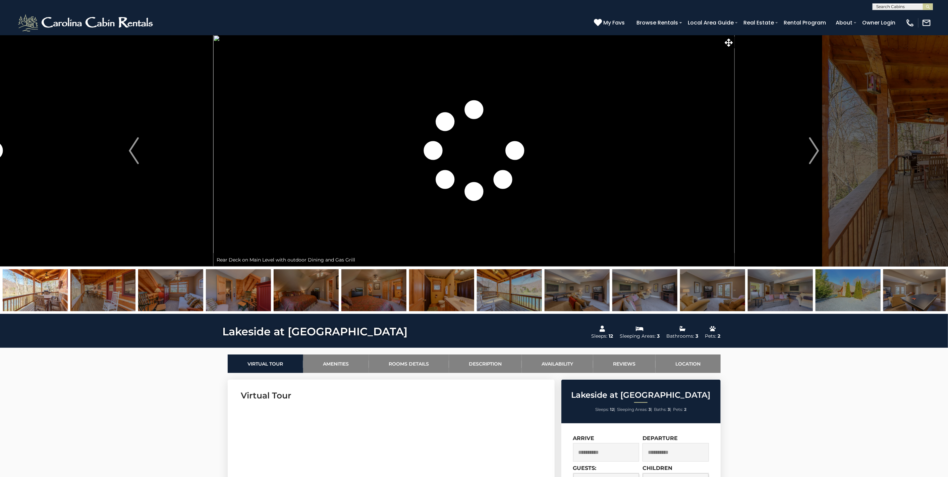
click at [524, 293] on img at bounding box center [509, 290] width 65 height 42
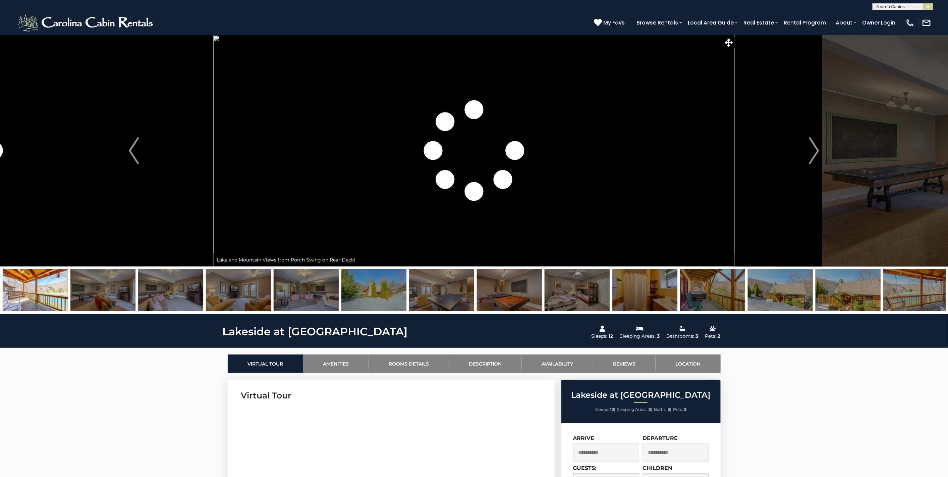
click at [445, 298] on img at bounding box center [441, 290] width 65 height 42
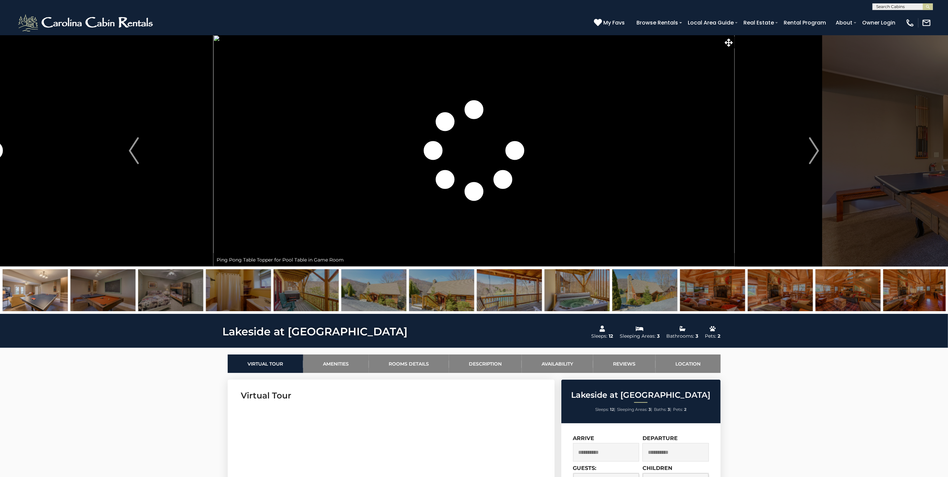
click at [502, 294] on img at bounding box center [509, 290] width 65 height 42
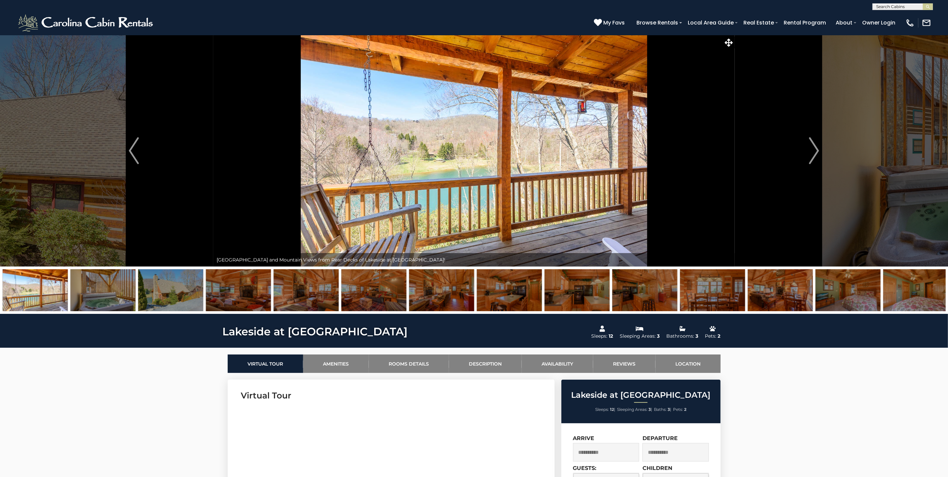
click at [253, 292] on img at bounding box center [238, 290] width 65 height 42
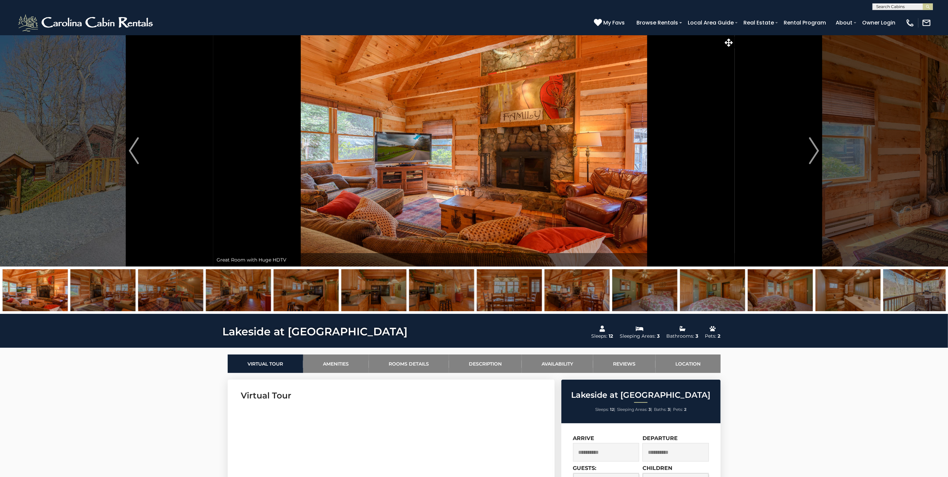
click at [253, 292] on img at bounding box center [238, 290] width 65 height 42
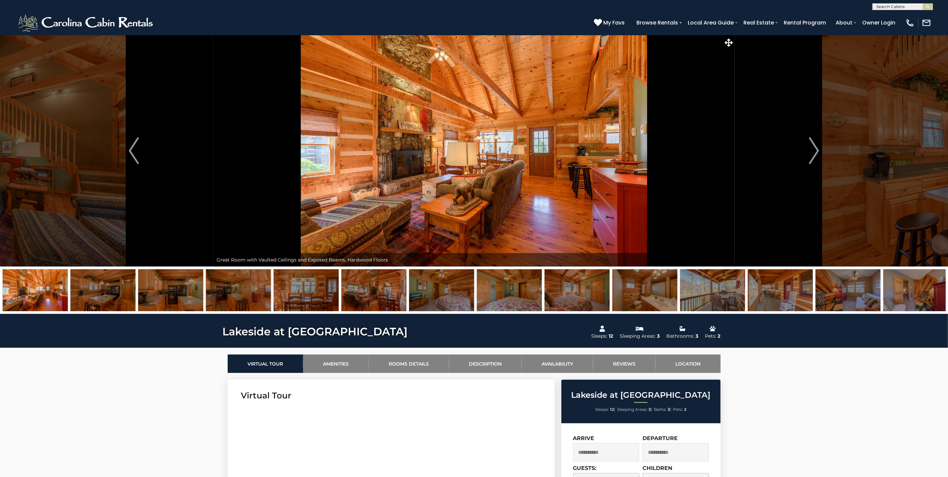
click at [253, 292] on img at bounding box center [238, 290] width 65 height 42
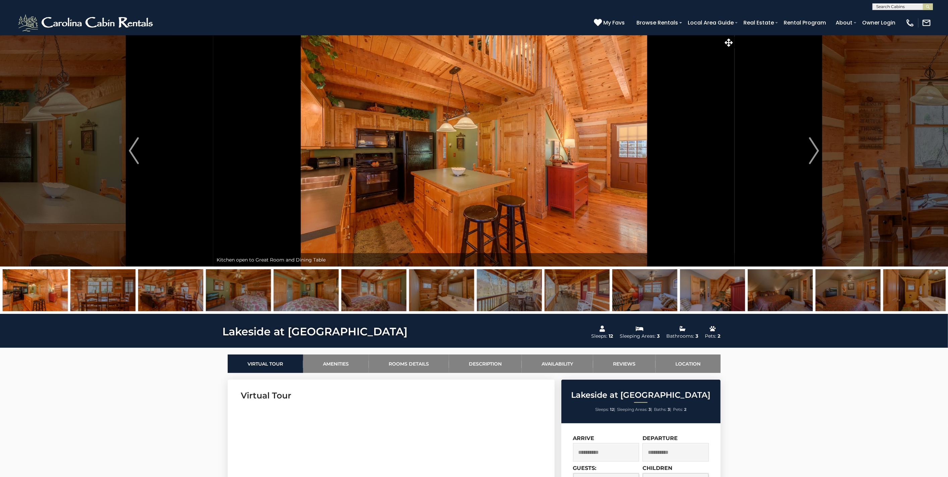
click at [253, 292] on img at bounding box center [238, 290] width 65 height 42
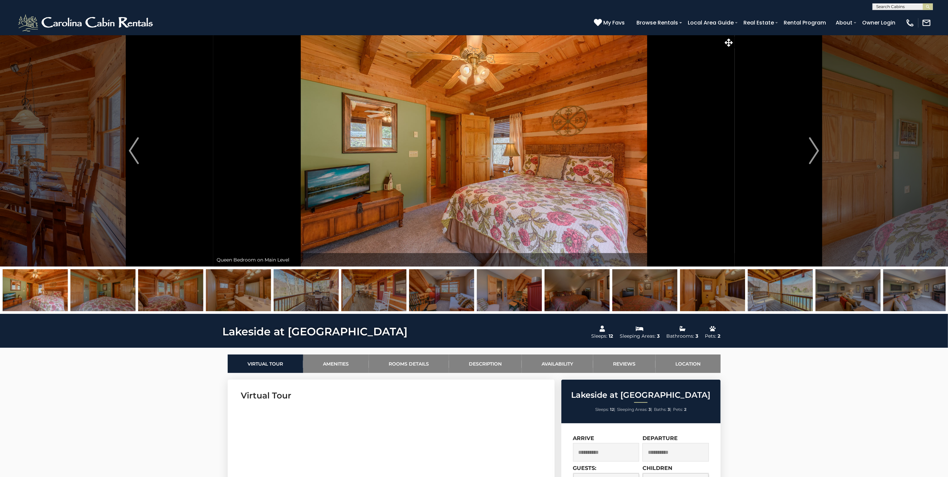
click at [253, 292] on img at bounding box center [238, 290] width 65 height 42
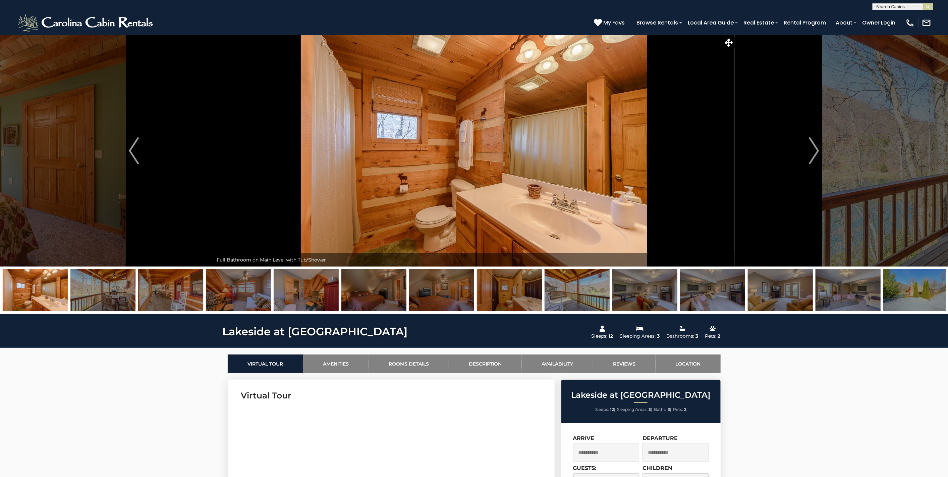
click at [253, 292] on img at bounding box center [238, 290] width 65 height 42
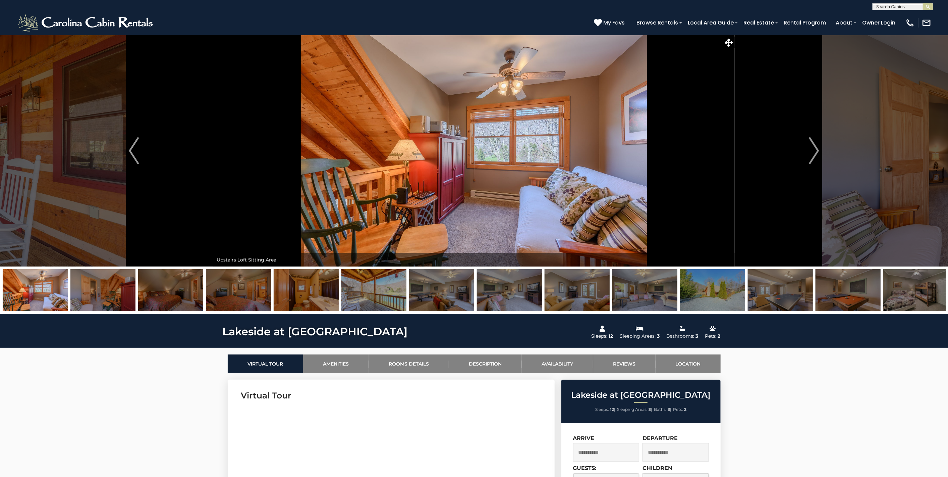
click at [253, 292] on img at bounding box center [238, 290] width 65 height 42
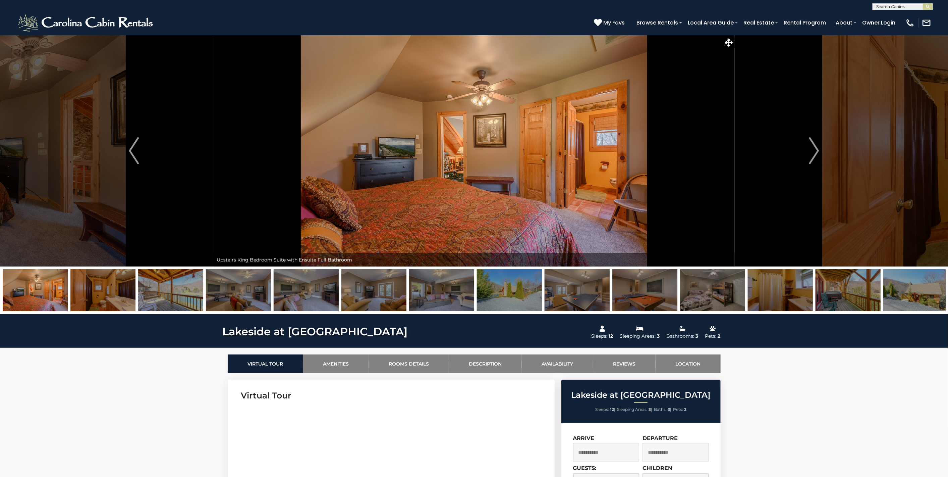
click at [253, 292] on img at bounding box center [238, 290] width 65 height 42
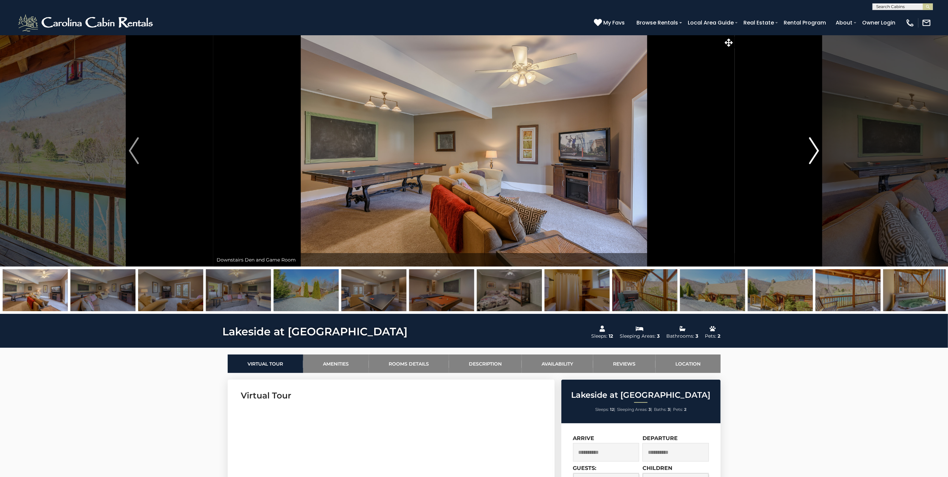
click at [797, 146] on button "Next" at bounding box center [814, 150] width 159 height 231
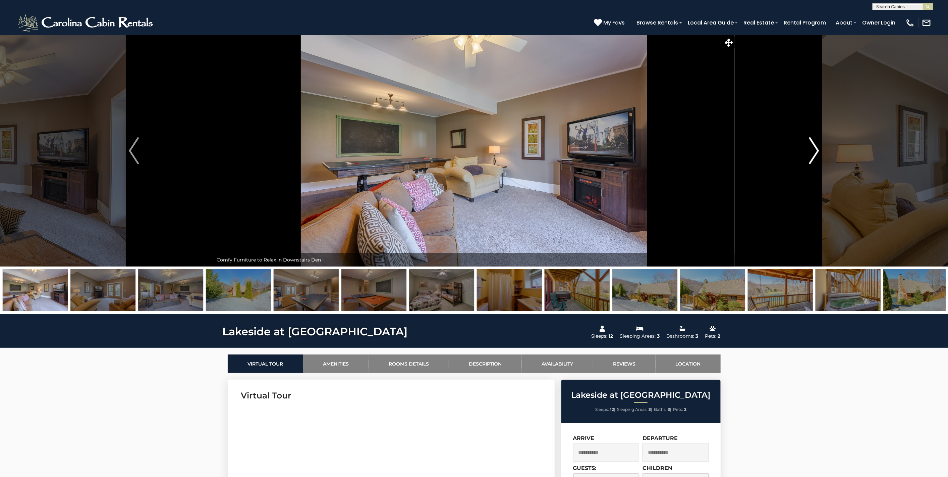
click at [797, 146] on button "Next" at bounding box center [814, 150] width 159 height 231
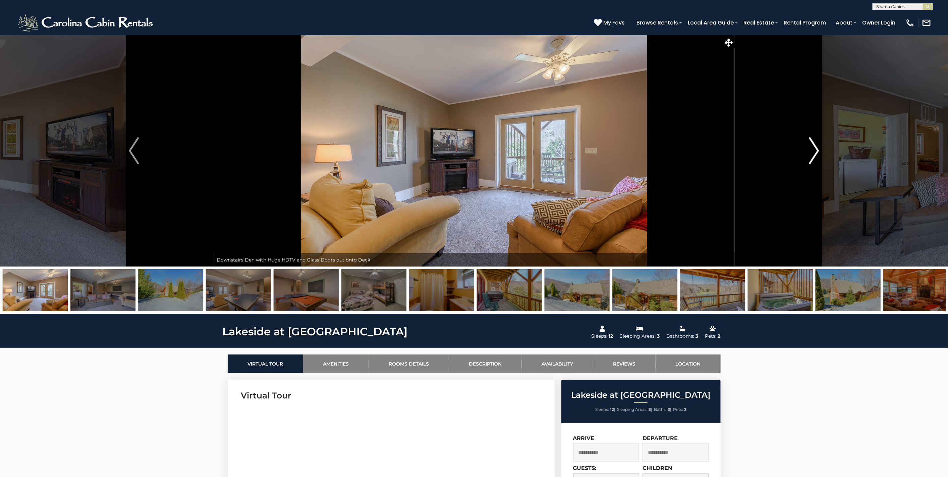
click at [797, 146] on button "Next" at bounding box center [814, 150] width 159 height 231
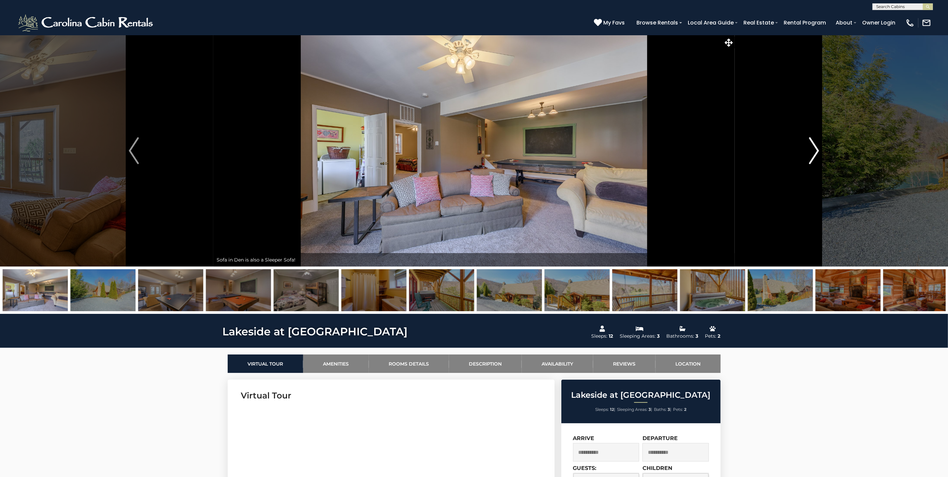
click at [797, 146] on button "Next" at bounding box center [814, 150] width 159 height 231
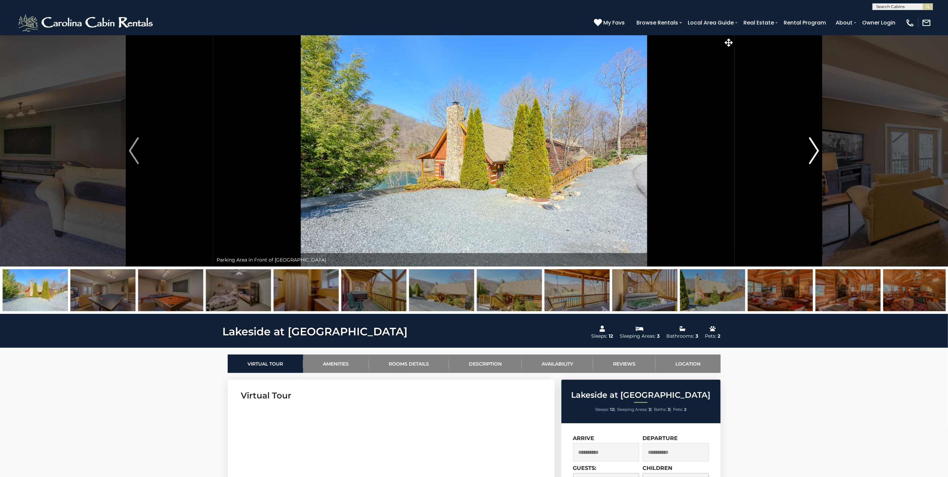
click at [797, 146] on button "Next" at bounding box center [814, 150] width 159 height 231
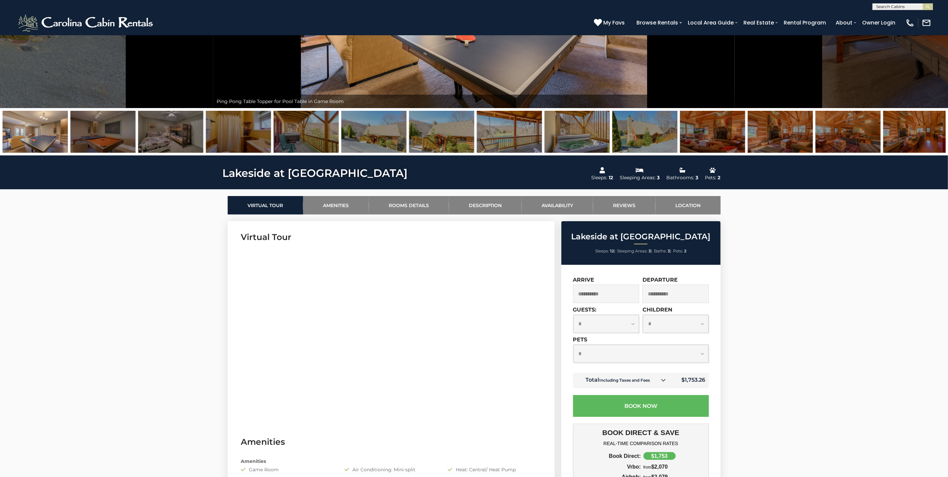
scroll to position [186, 0]
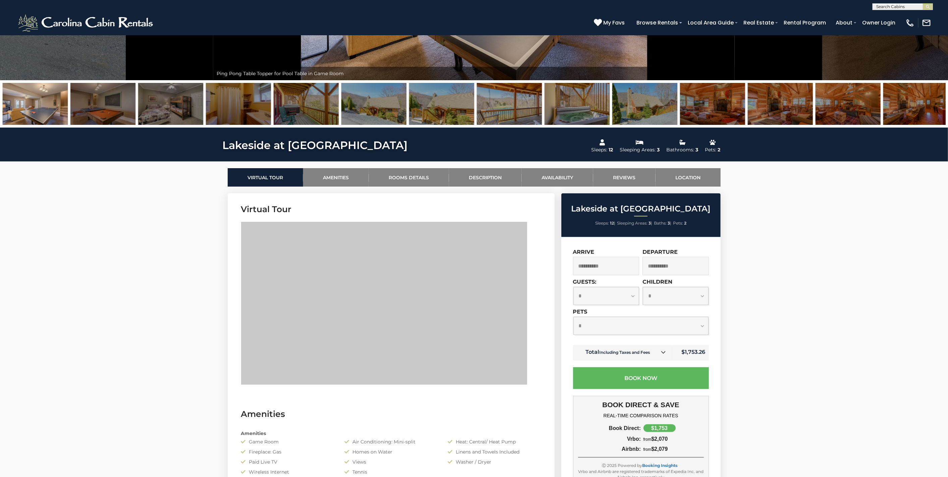
drag, startPoint x: 525, startPoint y: 352, endPoint x: 499, endPoint y: 391, distance: 47.1
click at [499, 391] on section "Virtual Tour" at bounding box center [391, 295] width 327 height 205
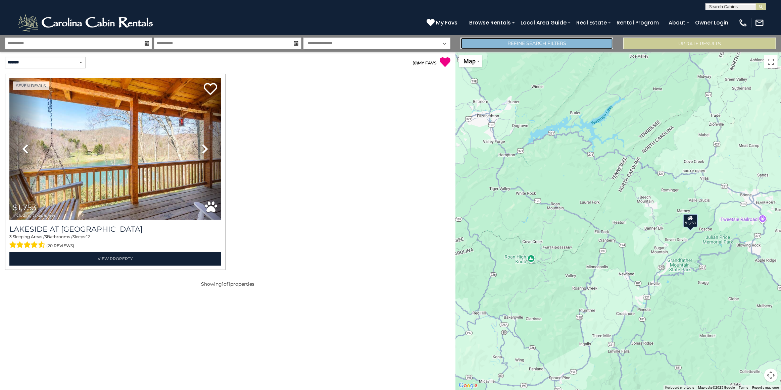
click at [551, 44] on link "Refine Search Filters" at bounding box center [536, 44] width 153 height 12
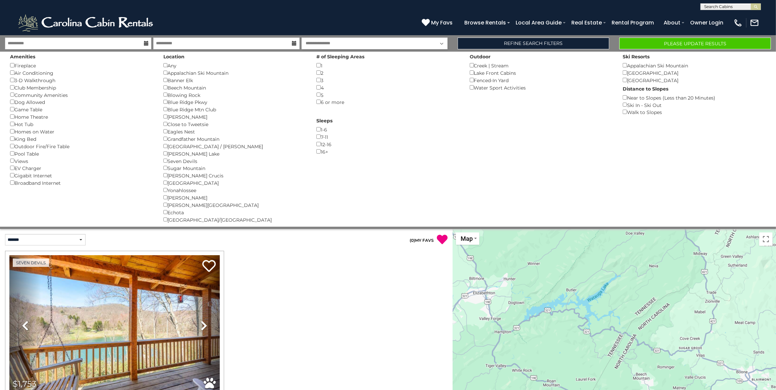
click at [164, 71] on div "Appalachian Ski Mountain ()" at bounding box center [234, 72] width 143 height 7
click at [163, 159] on div "Location Any () Appalachian Ski Mountain () Banner Elk () Beech Mountain () Blo…" at bounding box center [234, 138] width 153 height 172
click at [164, 185] on div "Watauga Lake ()" at bounding box center [234, 182] width 143 height 7
click at [164, 193] on div "Yonahlossee ()" at bounding box center [234, 189] width 143 height 7
click at [165, 194] on div "Yonahlossee ()" at bounding box center [234, 189] width 143 height 7
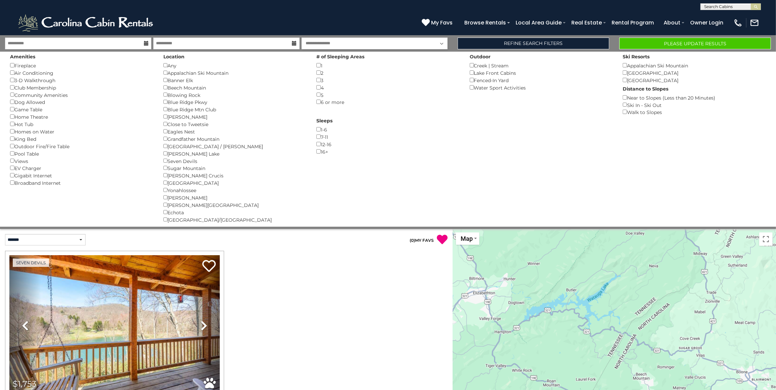
click at [164, 223] on div "Wilkesboro/North Wilkesboro ()" at bounding box center [234, 219] width 143 height 7
click at [163, 197] on div "Location Any () Appalachian Ski Mountain () Banner Elk () Beech Mountain () Blo…" at bounding box center [234, 138] width 153 height 172
click at [164, 223] on div "Wilkesboro/North Wilkesboro ()" at bounding box center [234, 219] width 143 height 7
click at [679, 47] on button "Please Update Results" at bounding box center [695, 44] width 152 height 12
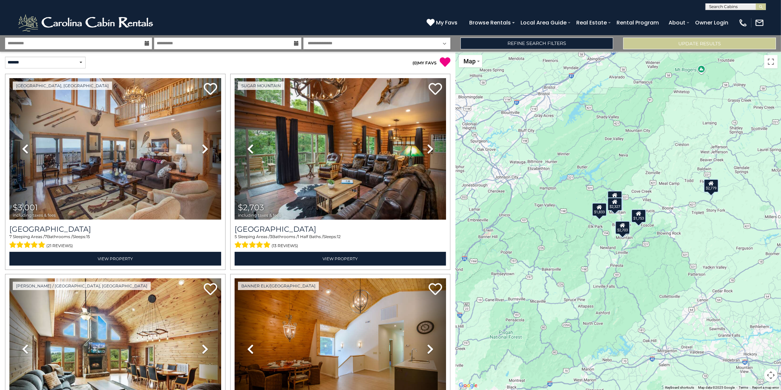
click at [635, 248] on div "$3,001 $2,703 $2,779 $1,833 $2,653 $1,753 $2,606 $2,327" at bounding box center [617, 221] width 325 height 338
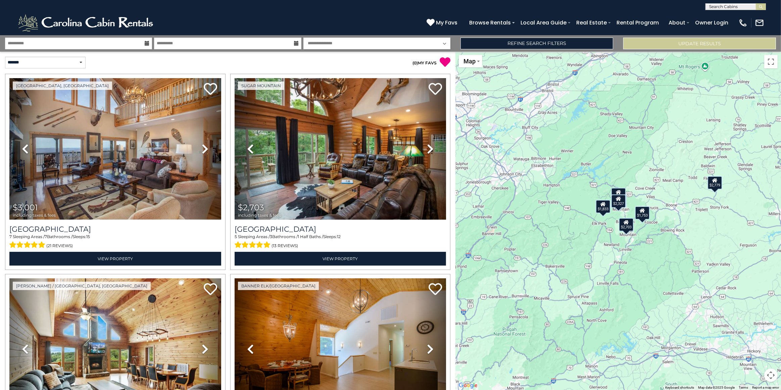
drag, startPoint x: 717, startPoint y: 286, endPoint x: 721, endPoint y: 282, distance: 5.5
click at [721, 282] on div "$3,001 $2,703 $2,779 $1,833 $2,653 $1,753 $2,606 $2,327" at bounding box center [617, 221] width 325 height 338
click at [643, 202] on div "$3,001 $2,703 $2,779 $1,833 $2,653 $1,753 $2,606 $2,327" at bounding box center [617, 221] width 325 height 338
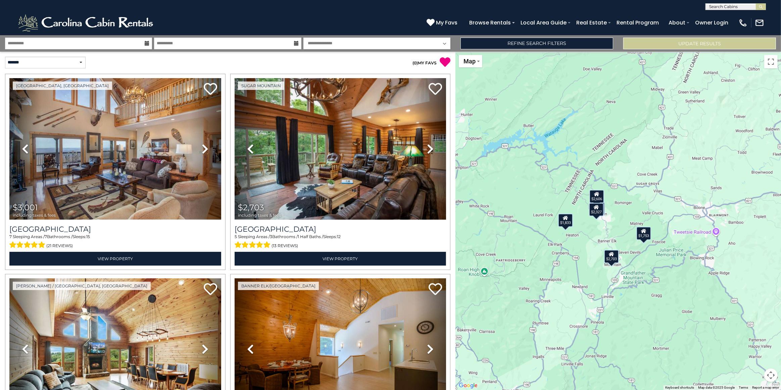
click at [643, 202] on div "$3,001 $2,703 $2,779 $1,833 $2,653 $1,753 $2,606 $2,327" at bounding box center [617, 221] width 325 height 338
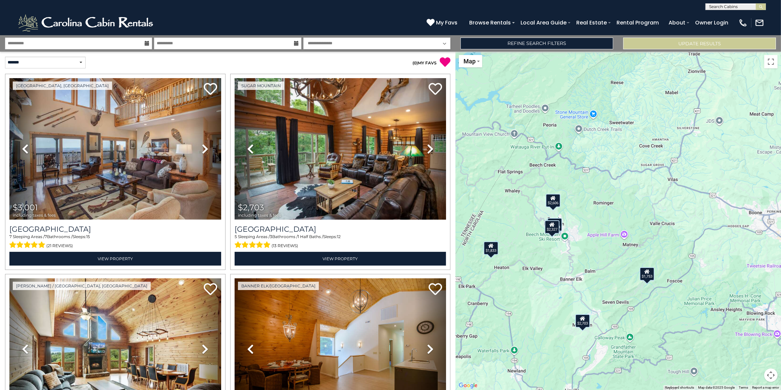
click at [651, 281] on div "$1,753" at bounding box center [646, 273] width 15 height 13
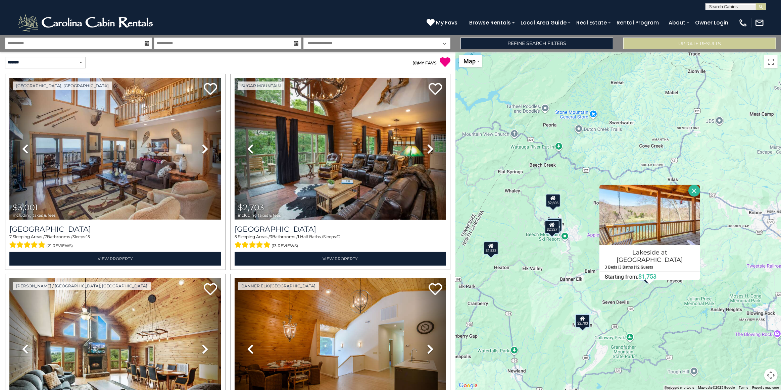
click at [635, 305] on div "$3,001 $2,703 $2,779 $1,833 $2,653 $1,753 $2,606 $2,327 Lakeside at Hawksnest 3…" at bounding box center [617, 221] width 325 height 338
click at [590, 325] on div "$2,703" at bounding box center [582, 320] width 15 height 13
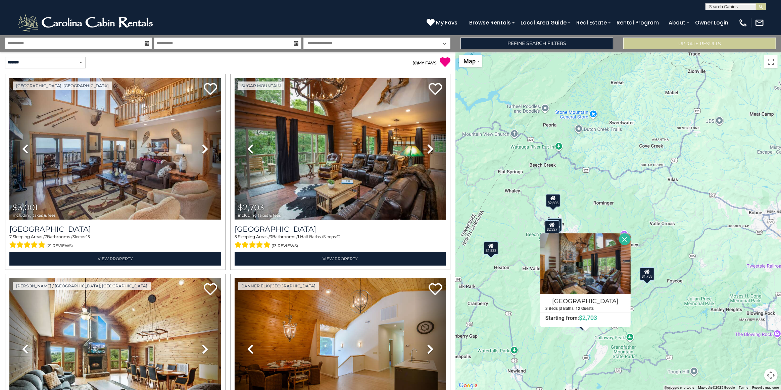
click at [593, 325] on div "Grouse Moor Lodge 3 Beds | 3 Baths | 12 Guests Distance from your point: %dist%…" at bounding box center [585, 280] width 91 height 94
click at [601, 265] on img at bounding box center [585, 263] width 91 height 60
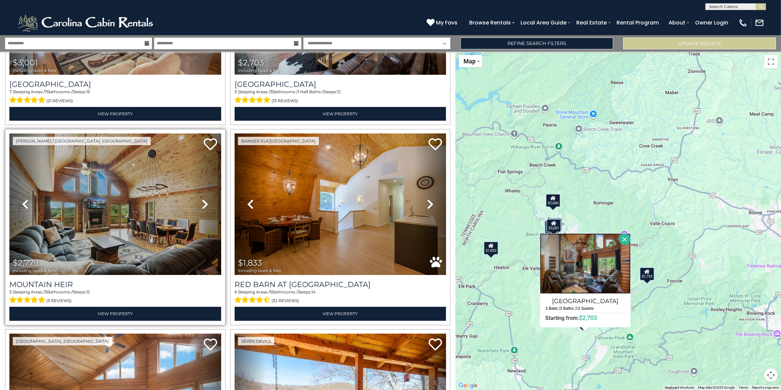
scroll to position [183, 0]
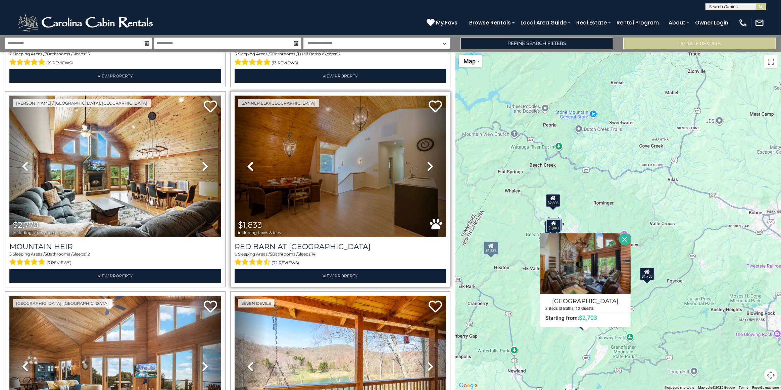
click at [305, 194] on img at bounding box center [340, 167] width 212 height 142
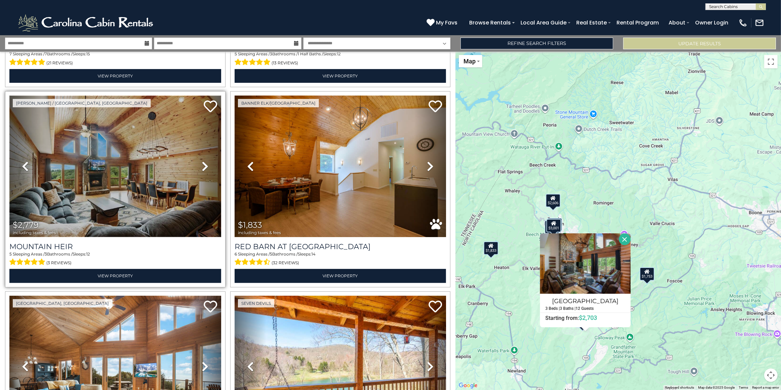
click at [143, 184] on img at bounding box center [115, 167] width 212 height 142
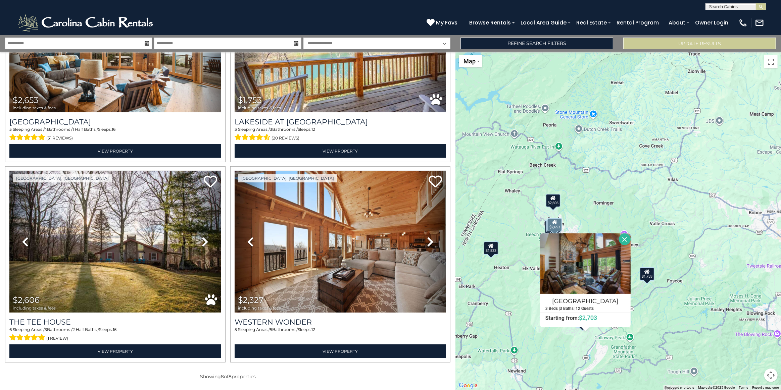
scroll to position [521, 0]
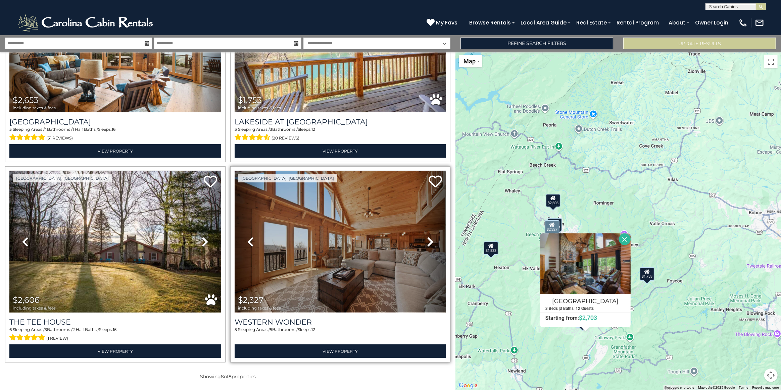
click at [339, 240] on img at bounding box center [340, 242] width 212 height 142
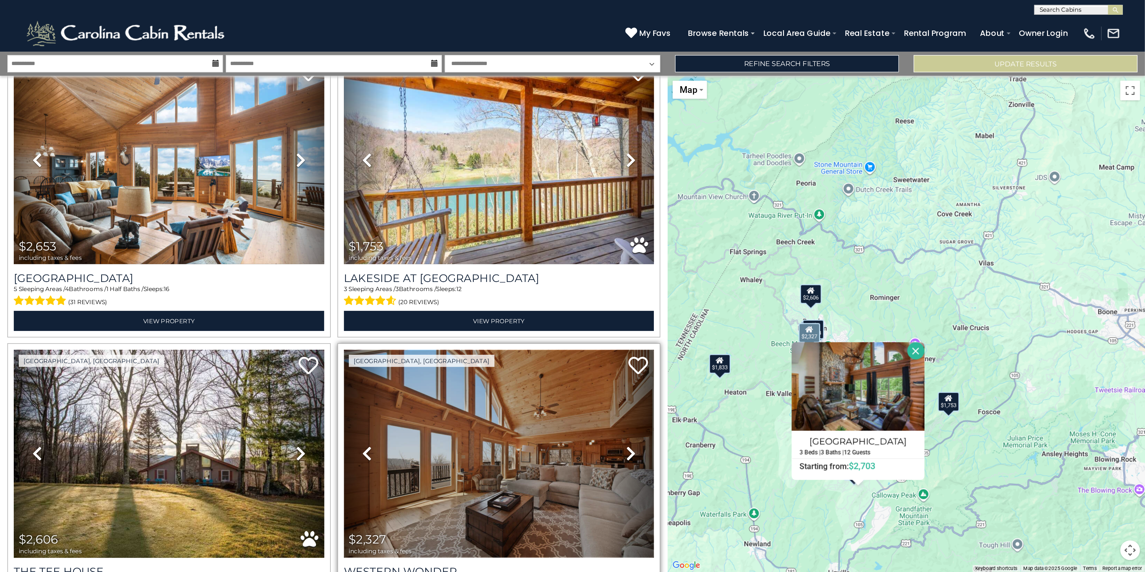
scroll to position [430, 0]
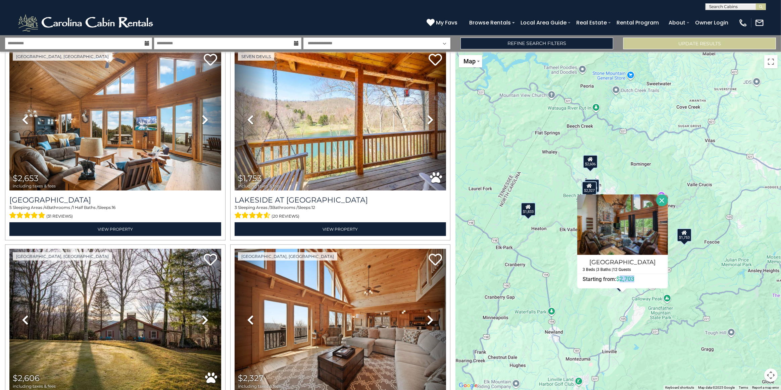
drag, startPoint x: 681, startPoint y: 253, endPoint x: 718, endPoint y: 214, distance: 53.9
click at [718, 214] on div "$3,001 $2,703 $2,779 $1,833 $2,653 $1,753 $2,606 $2,327 Grouse Moor Lodge 3 Bed…" at bounding box center [617, 221] width 325 height 338
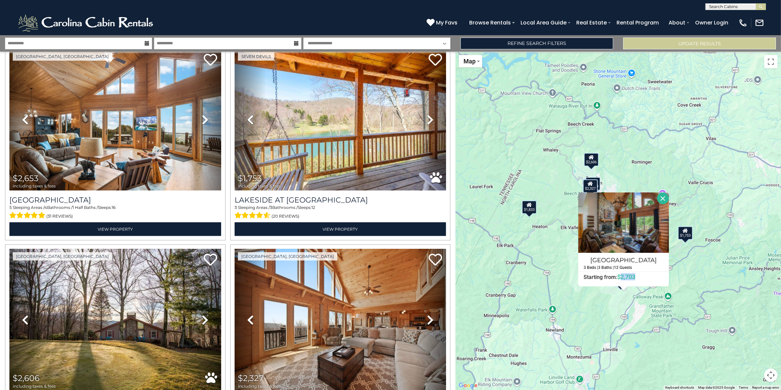
click at [601, 314] on div "$3,001 $2,703 $2,779 $1,833 $2,653 $1,753 $2,606 $2,327 Grouse Moor Lodge 3 Bed…" at bounding box center [617, 221] width 325 height 338
click at [664, 200] on button "Close" at bounding box center [663, 199] width 12 height 12
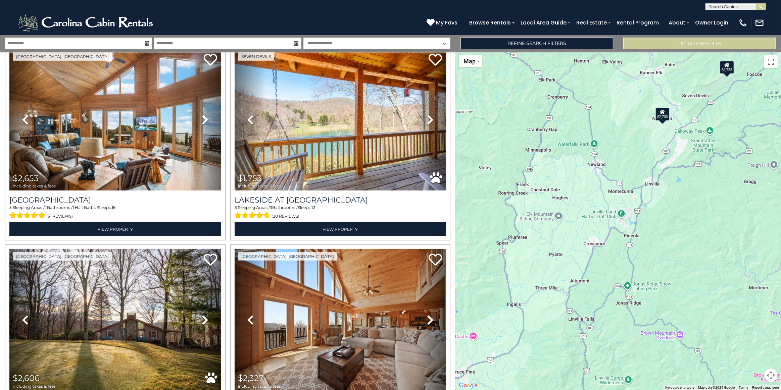
drag, startPoint x: 602, startPoint y: 303, endPoint x: 644, endPoint y: 134, distance: 173.5
click at [644, 134] on div "$3,001 $2,703 $2,779 $1,833 $2,653 $1,753 $2,606 $2,327" at bounding box center [617, 221] width 325 height 338
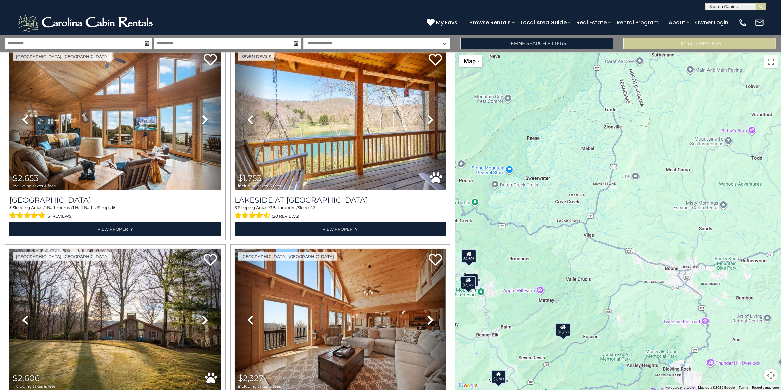
drag, startPoint x: 690, startPoint y: 181, endPoint x: 535, endPoint y: 426, distance: 289.7
click at [535, 390] on html "**********" at bounding box center [390, 195] width 781 height 390
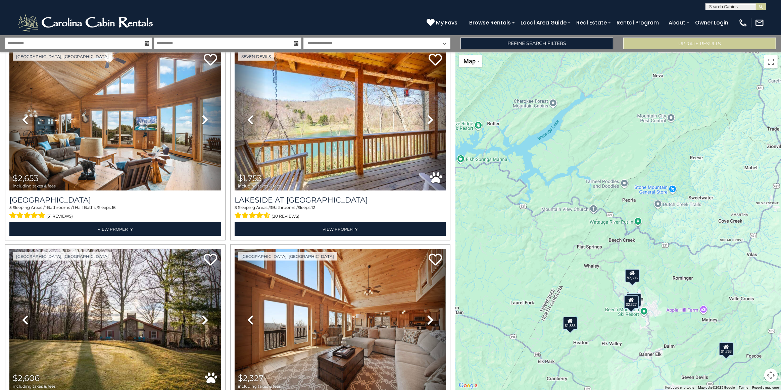
drag, startPoint x: 536, startPoint y: 364, endPoint x: 702, endPoint y: 380, distance: 166.8
click at [702, 380] on div "$3,001 $2,703 $2,779 $1,833 $2,653 $1,753 $2,606 $2,327" at bounding box center [617, 221] width 325 height 338
click at [577, 326] on div "$1,833" at bounding box center [569, 323] width 15 height 13
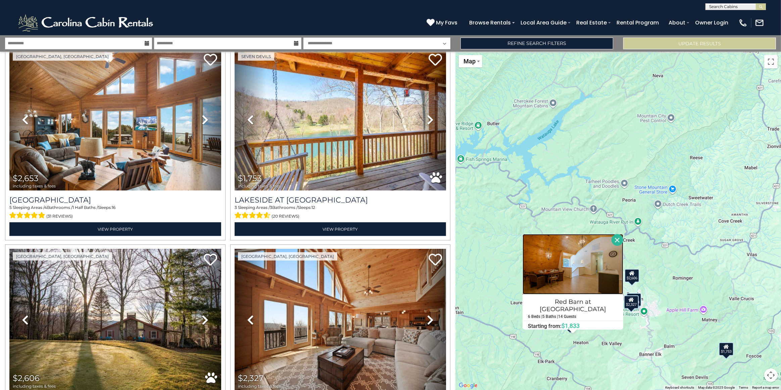
click at [588, 294] on img at bounding box center [572, 264] width 101 height 60
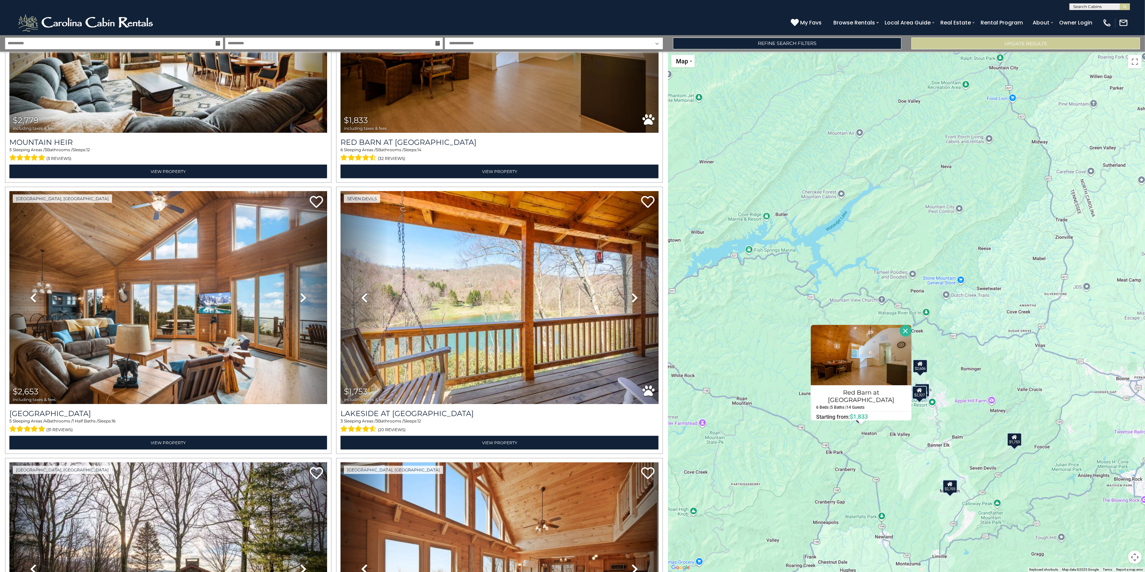
click at [780, 328] on button "Close" at bounding box center [906, 331] width 12 height 12
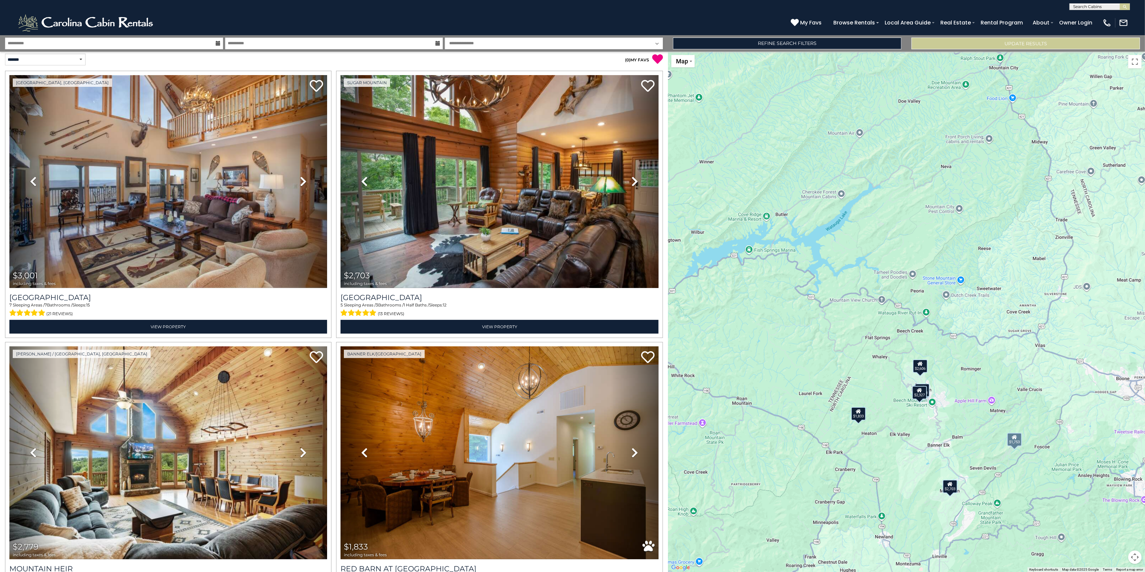
scroll to position [0, 0]
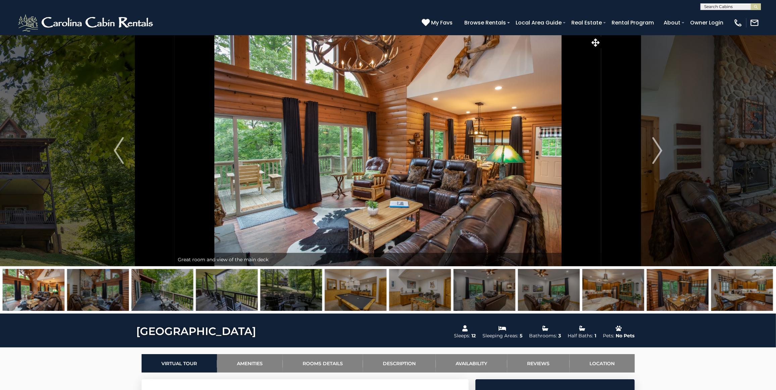
click at [356, 295] on img at bounding box center [356, 290] width 62 height 42
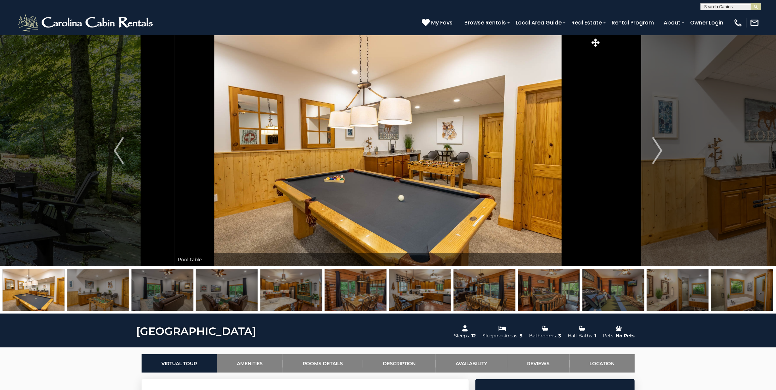
click at [352, 292] on img at bounding box center [356, 290] width 62 height 42
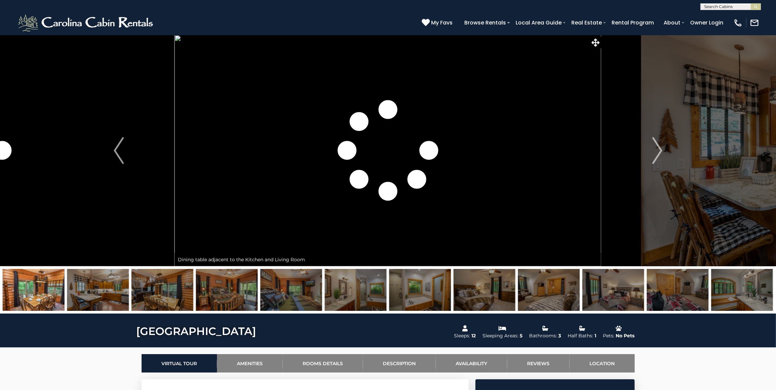
click at [304, 295] on img at bounding box center [291, 290] width 62 height 42
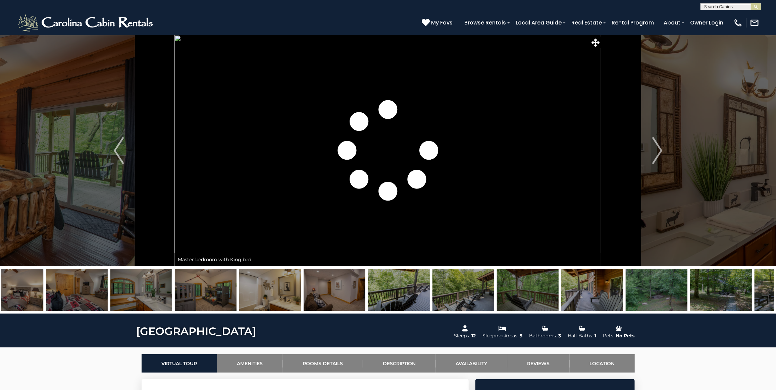
drag, startPoint x: 467, startPoint y: 300, endPoint x: 124, endPoint y: 283, distance: 343.6
click at [124, 283] on img at bounding box center [141, 290] width 62 height 42
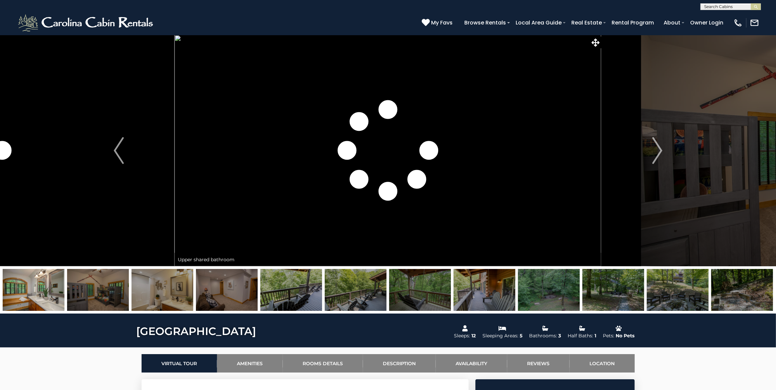
click at [547, 297] on img at bounding box center [549, 290] width 62 height 42
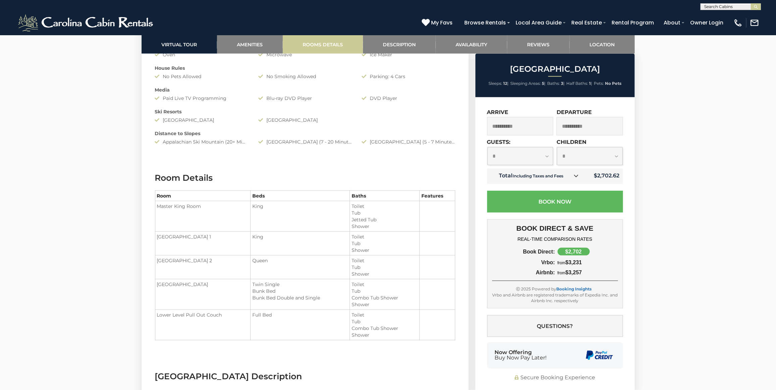
scroll to position [701, 0]
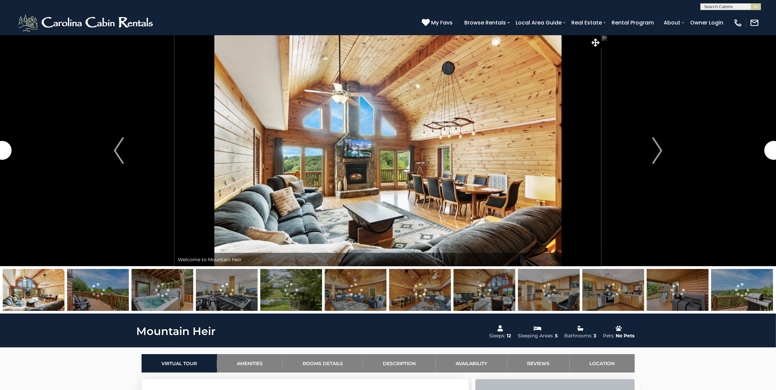
click at [225, 293] on img at bounding box center [227, 290] width 62 height 42
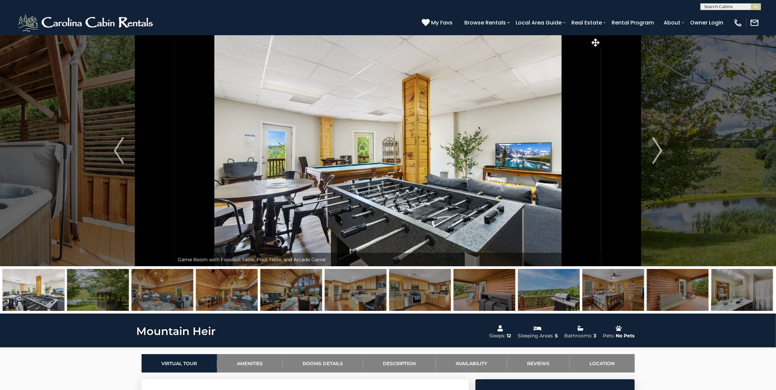
click at [548, 291] on img at bounding box center [549, 290] width 62 height 42
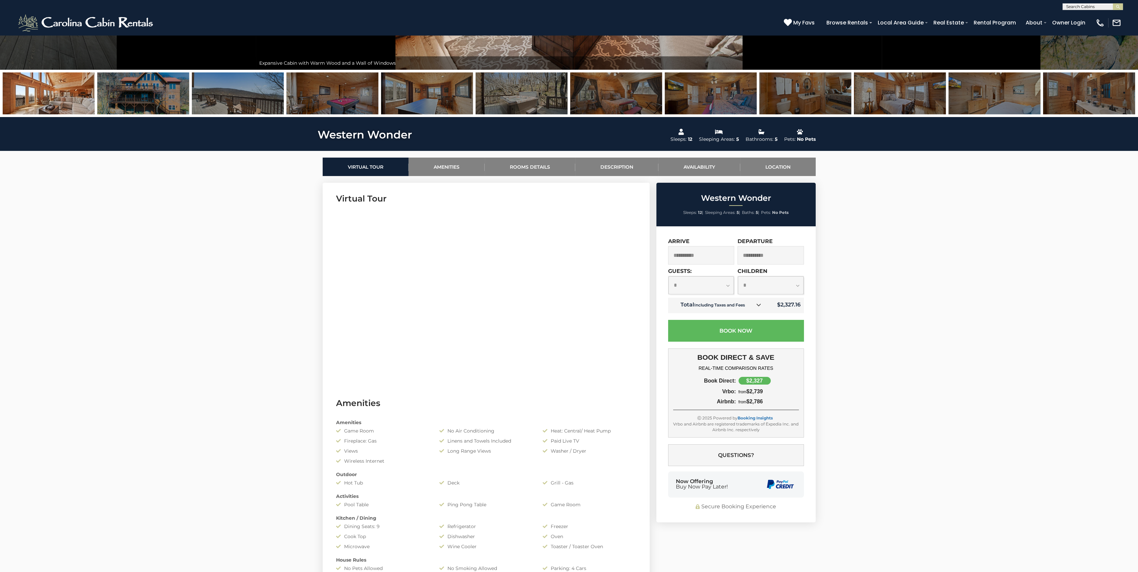
scroll to position [166, 0]
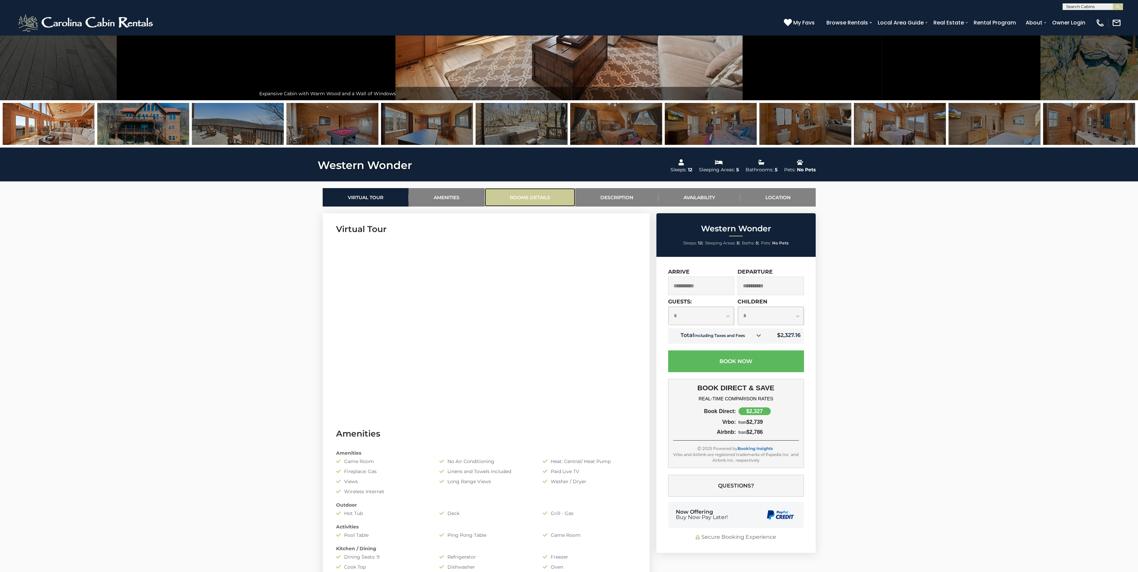
click at [520, 197] on link "Rooms Details" at bounding box center [530, 197] width 91 height 18
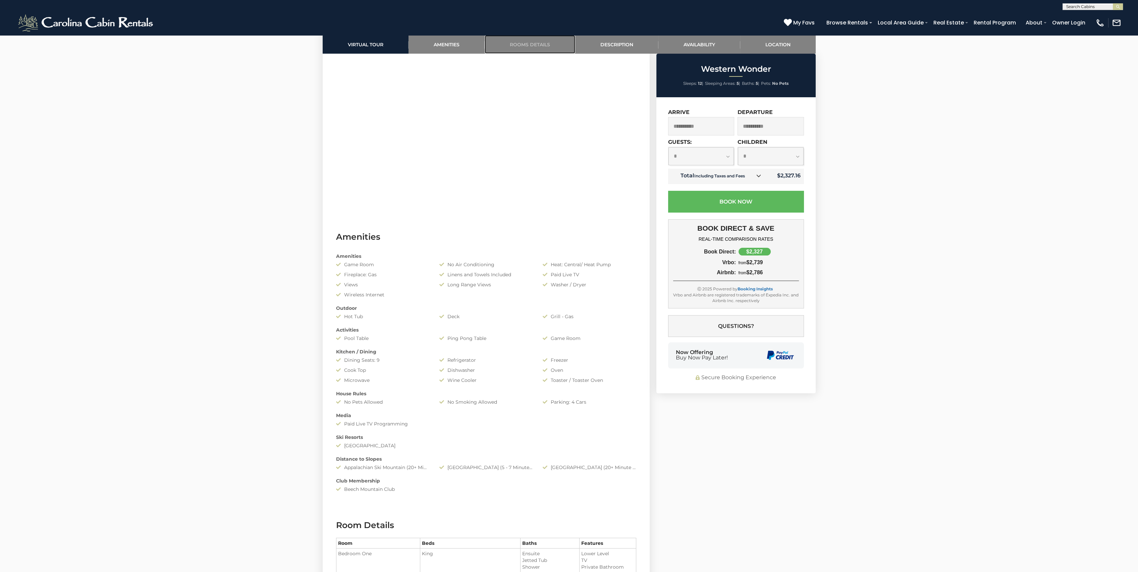
scroll to position [220, 0]
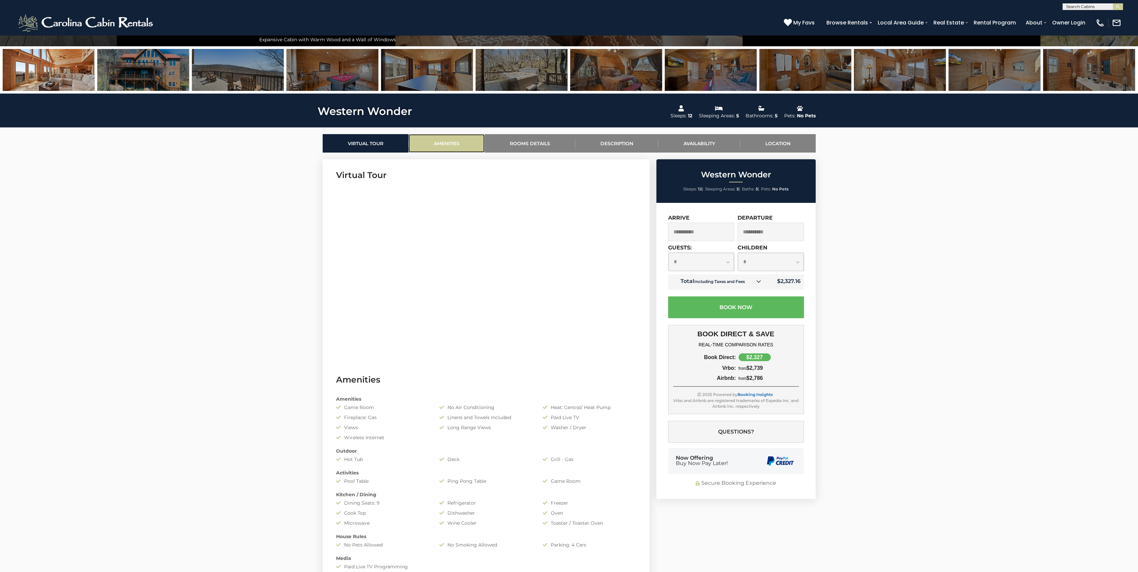
click at [453, 146] on link "Amenities" at bounding box center [447, 143] width 76 height 18
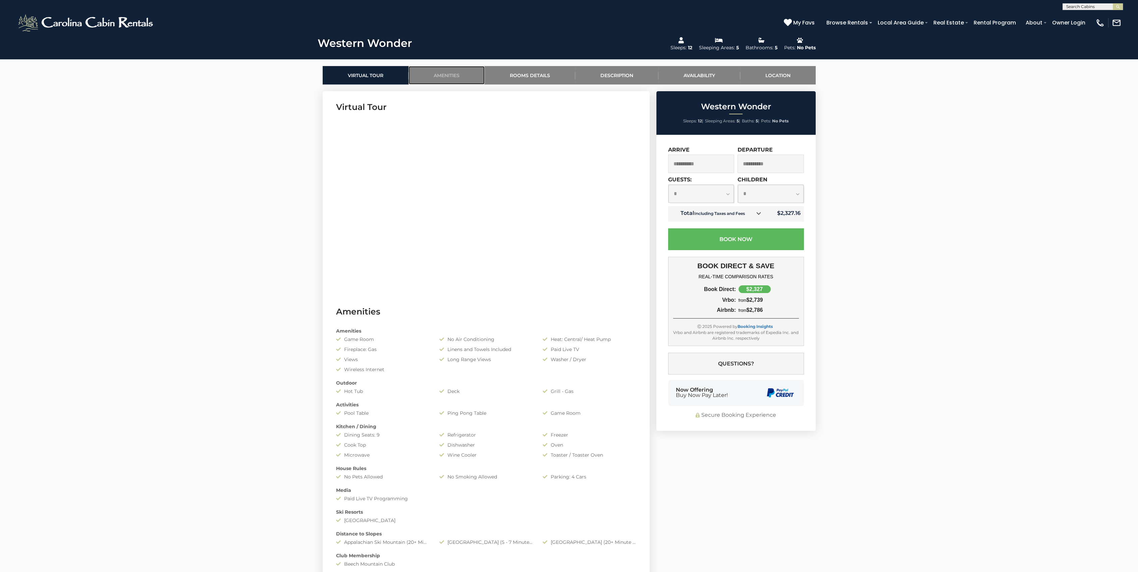
scroll to position [267, 0]
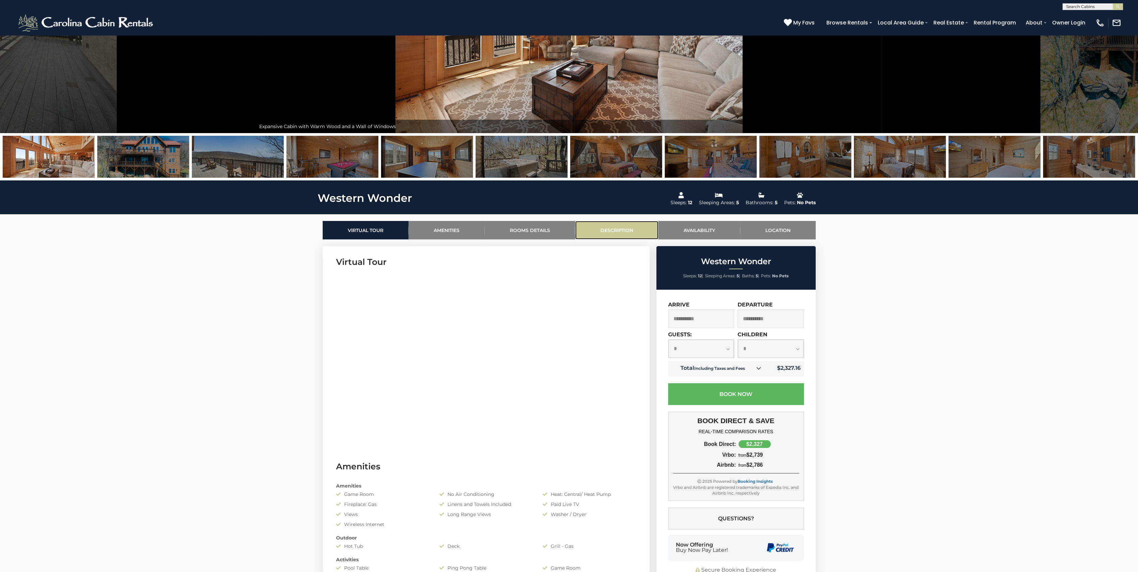
click at [617, 228] on link "Description" at bounding box center [616, 230] width 83 height 18
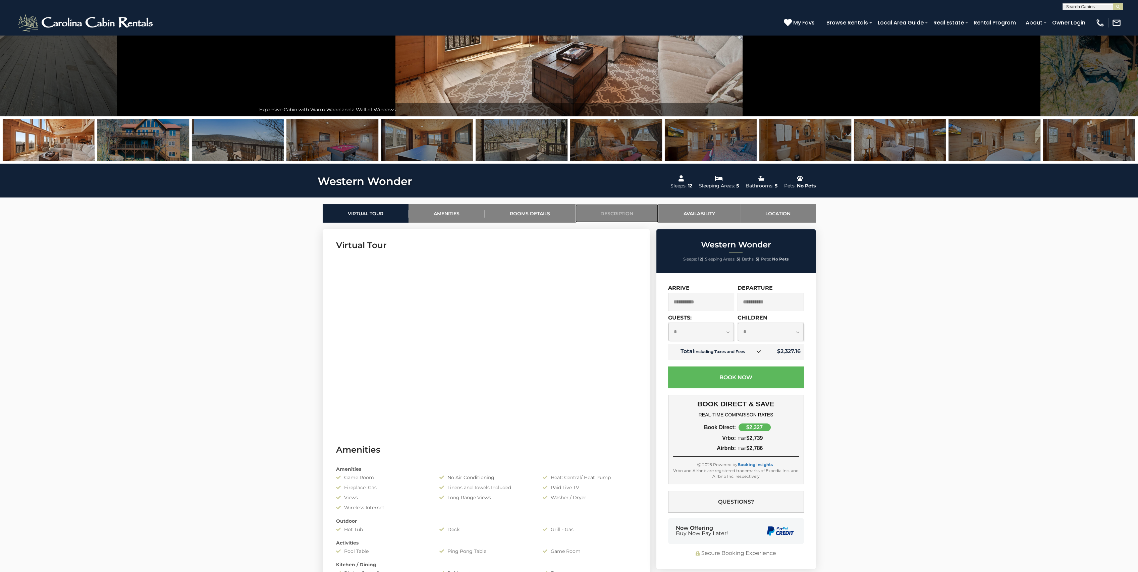
scroll to position [93, 0]
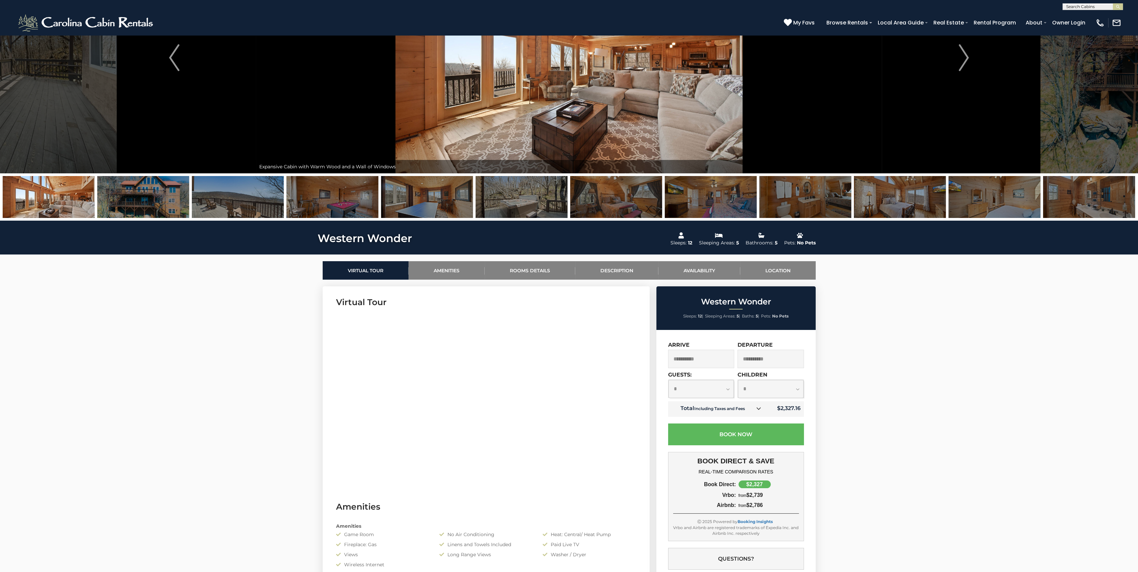
click at [150, 204] on img at bounding box center [144, 197] width 92 height 42
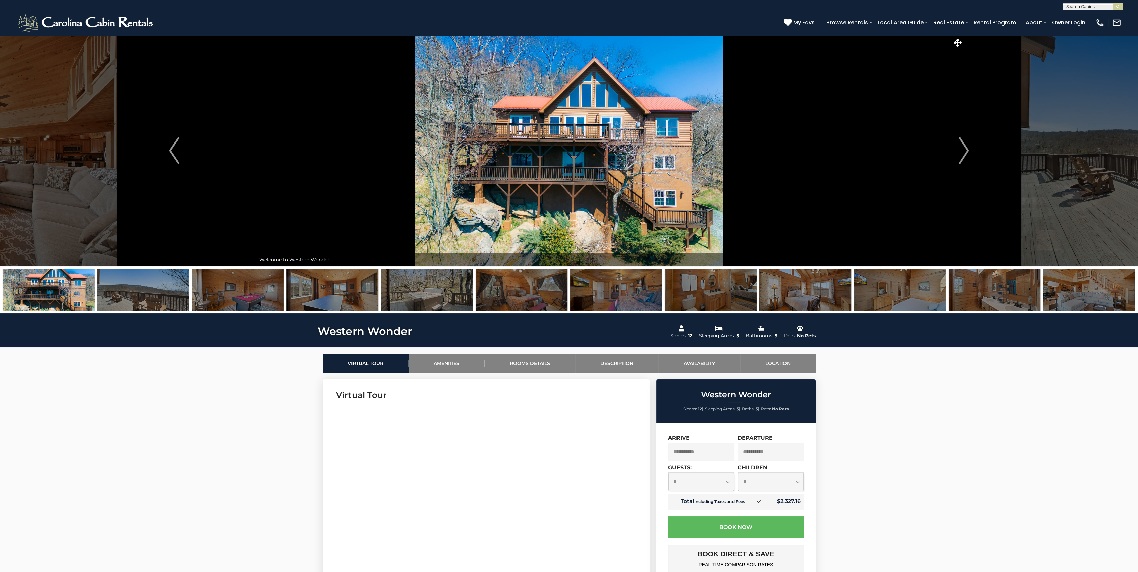
scroll to position [0, 0]
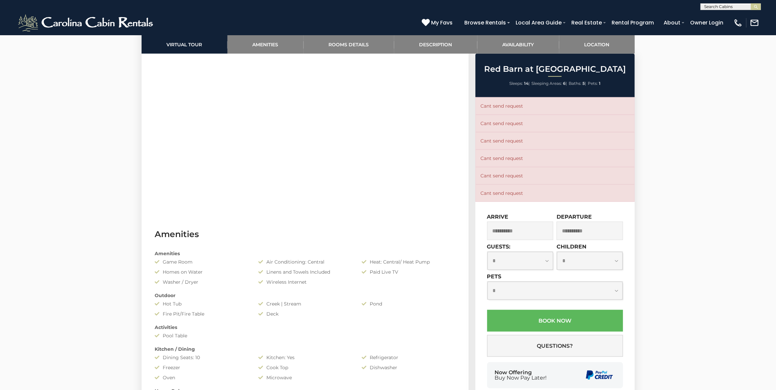
scroll to position [213, 0]
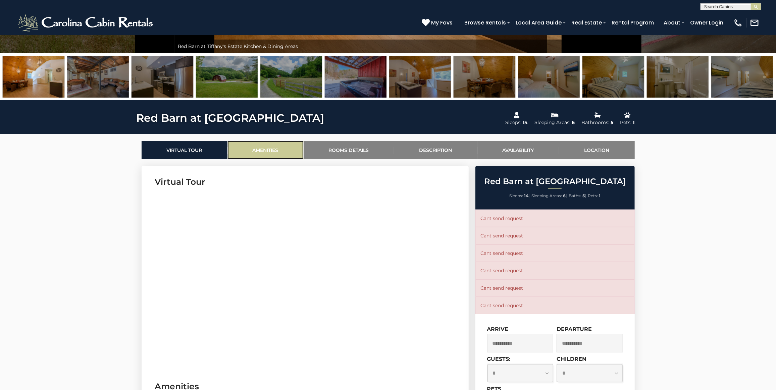
click at [274, 151] on link "Amenities" at bounding box center [265, 150] width 76 height 18
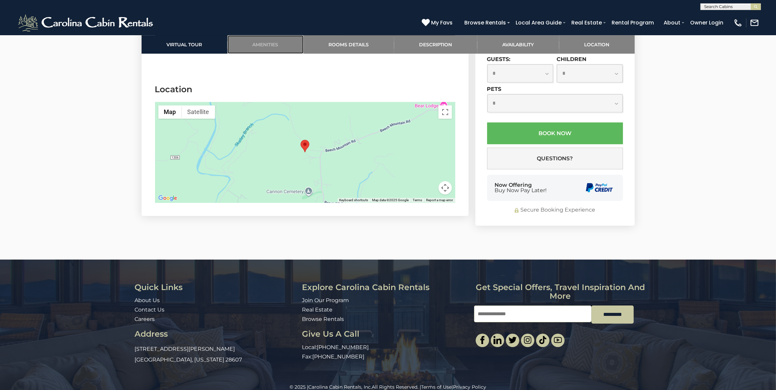
scroll to position [1908, 0]
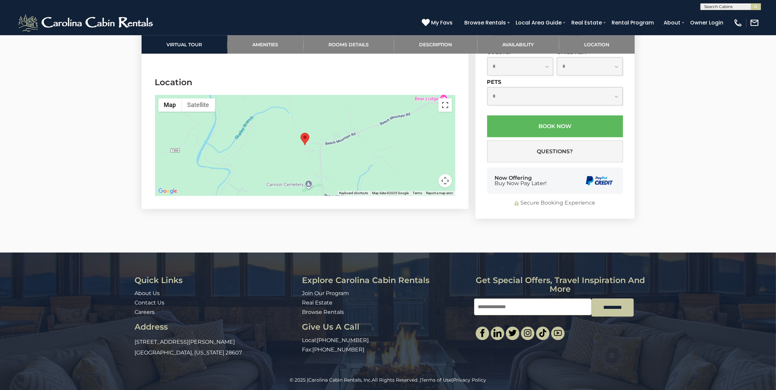
click at [440, 112] on button "Toggle fullscreen view" at bounding box center [444, 104] width 13 height 13
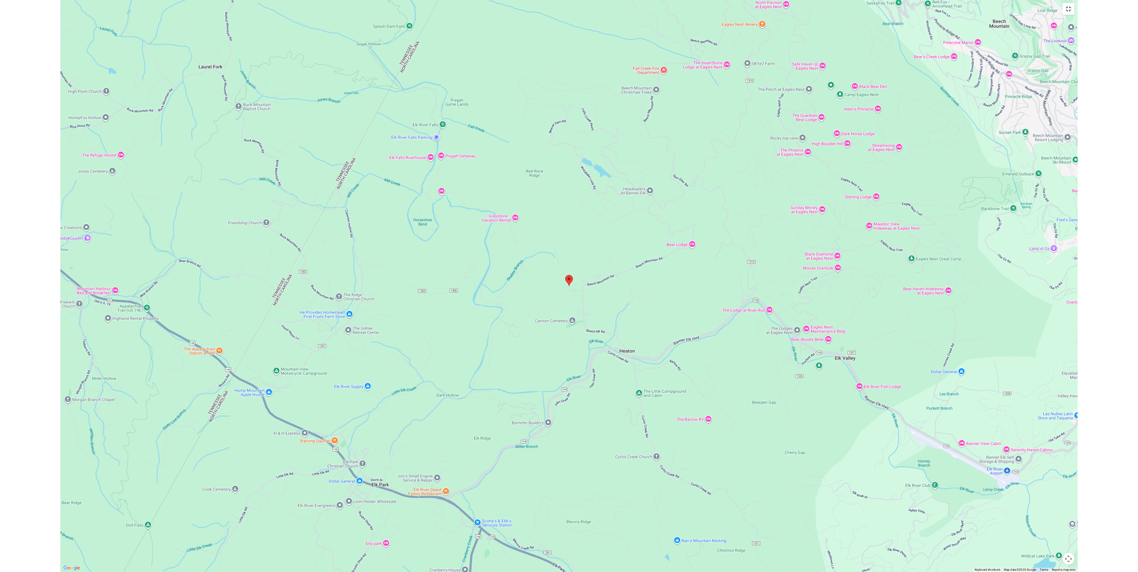
scroll to position [1363, 0]
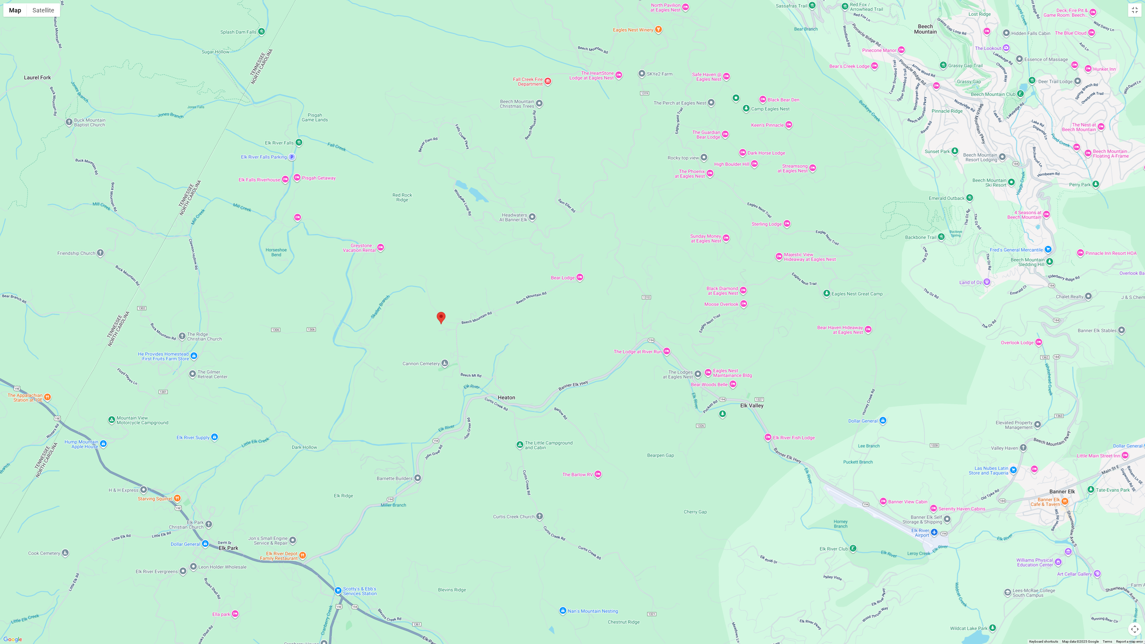
drag, startPoint x: 710, startPoint y: 420, endPoint x: 580, endPoint y: 422, distance: 130.5
click at [580, 390] on div at bounding box center [572, 322] width 1145 height 644
click at [437, 312] on area "Red Barn at Tiffanys Estate" at bounding box center [437, 312] width 0 height 0
click at [775, 4] on div at bounding box center [572, 322] width 1145 height 644
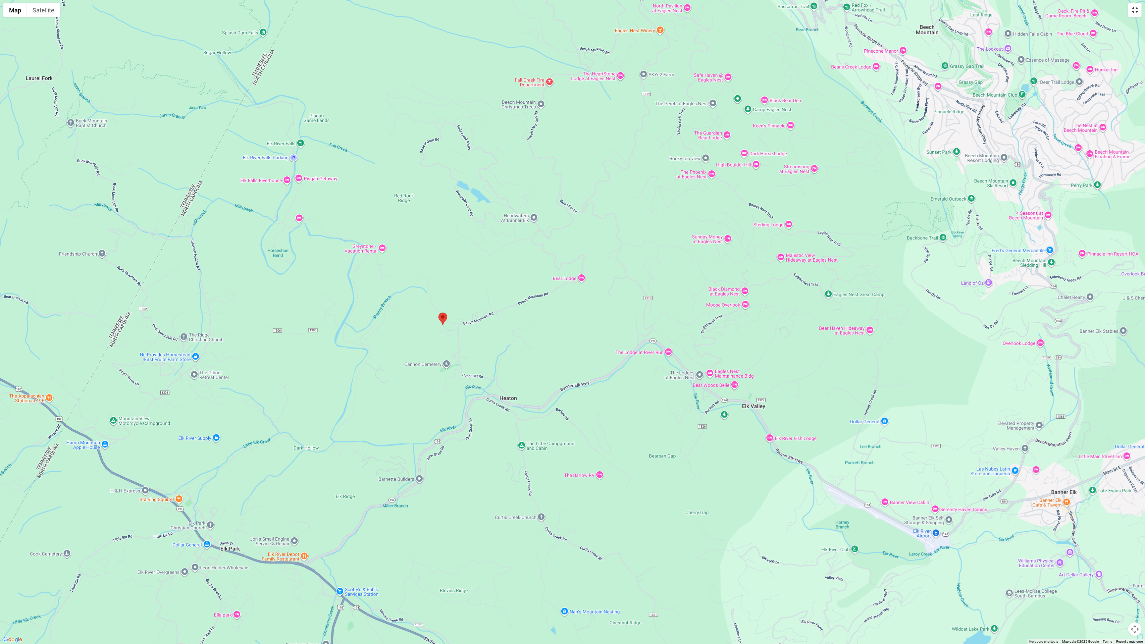
click at [775, 8] on button "Toggle fullscreen view" at bounding box center [1134, 9] width 13 height 13
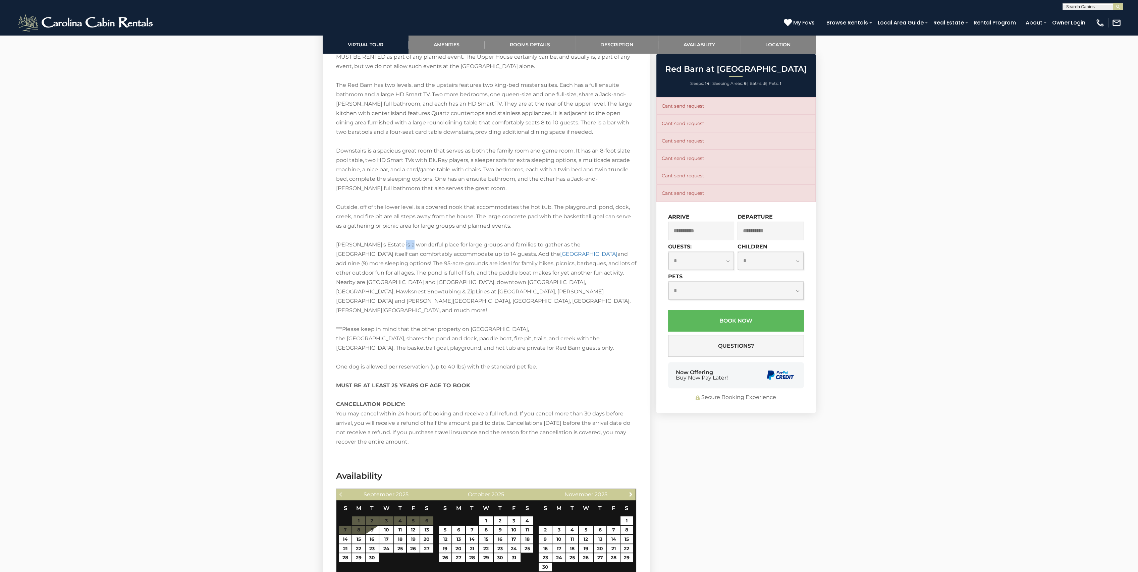
drag, startPoint x: 398, startPoint y: 288, endPoint x: 406, endPoint y: 287, distance: 7.8
click at [406, 287] on div "Additional Room Details Lower Level Game Room/Family Room Sleeper Sofa (Full) S…" at bounding box center [486, 99] width 300 height 695
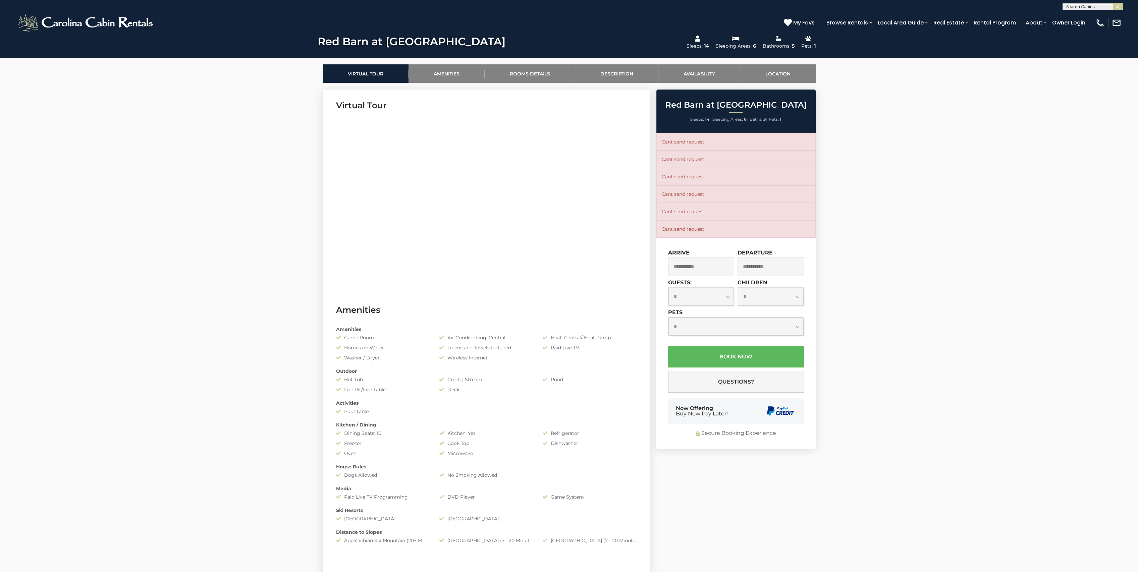
scroll to position [156, 0]
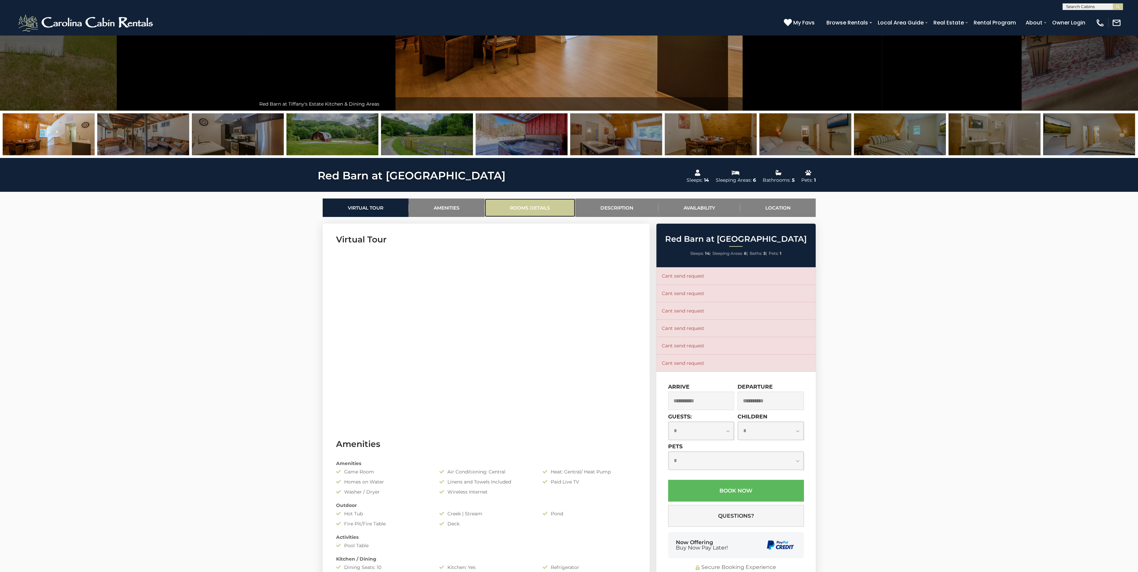
click at [534, 205] on link "Rooms Details" at bounding box center [530, 208] width 91 height 18
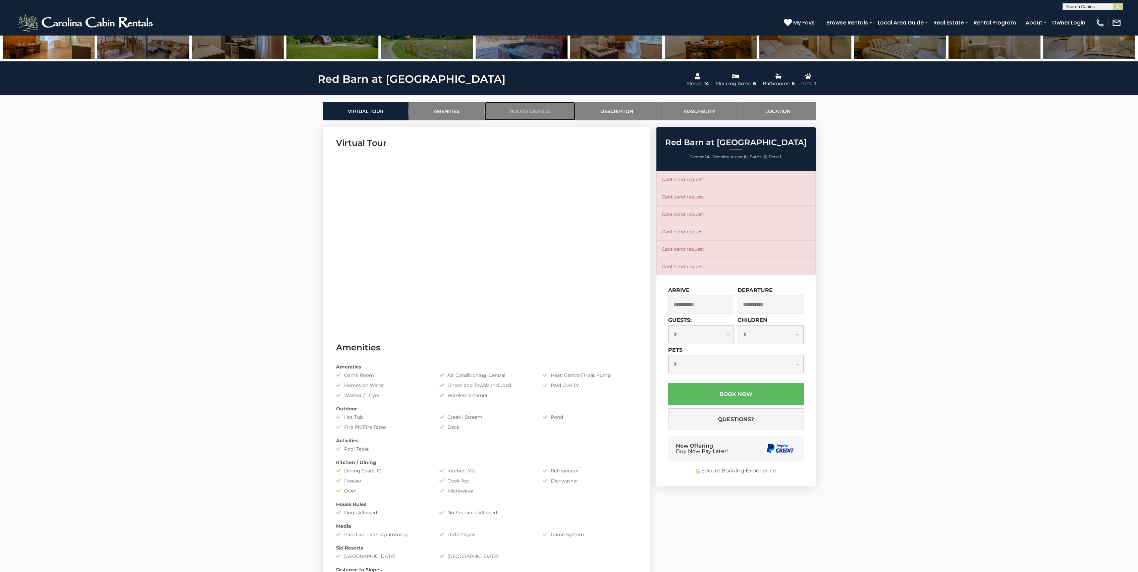
scroll to position [152, 0]
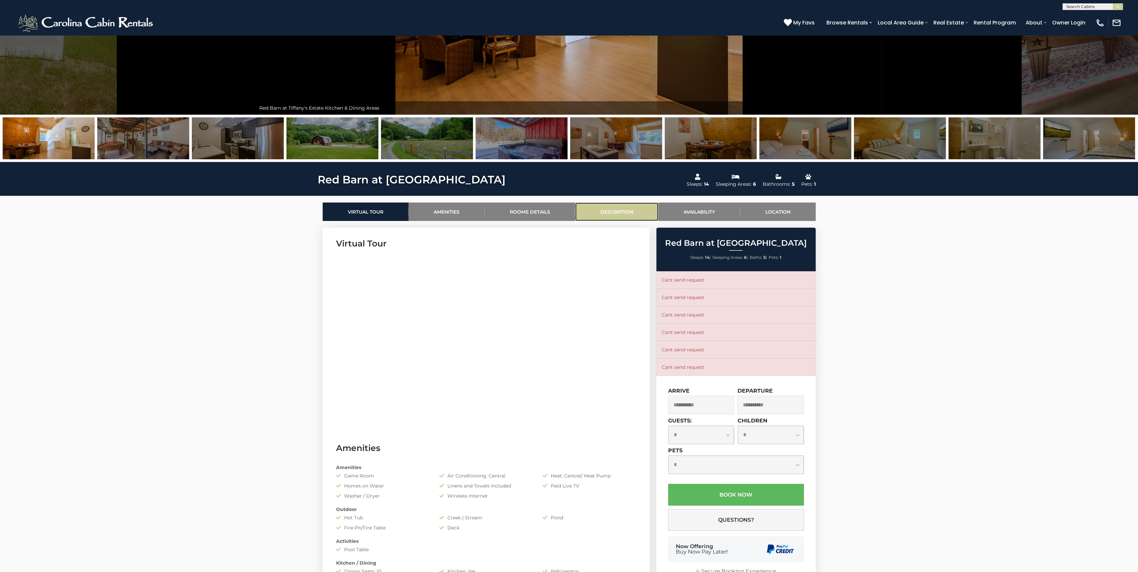
click at [609, 211] on link "Description" at bounding box center [616, 212] width 83 height 18
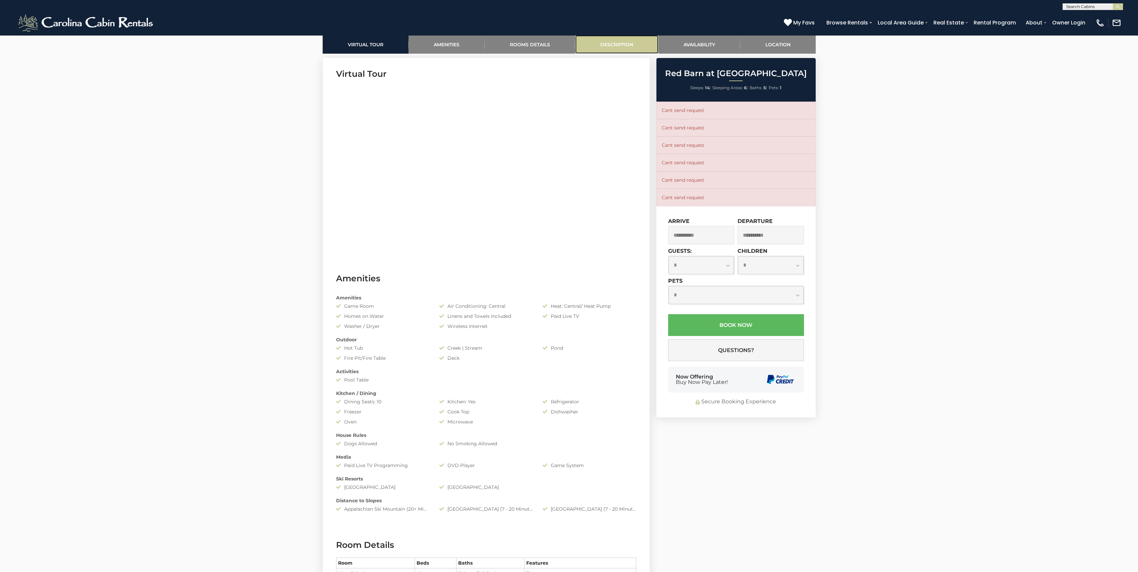
scroll to position [321, 0]
drag, startPoint x: 652, startPoint y: 217, endPoint x: 620, endPoint y: 194, distance: 39.2
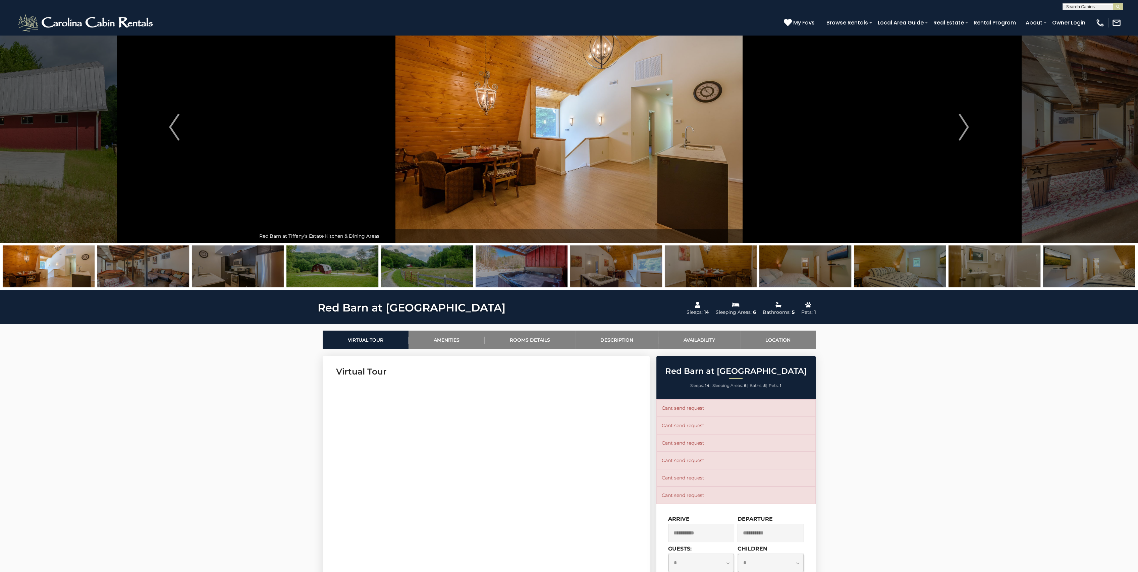
scroll to position [0, 0]
